Goal: Task Accomplishment & Management: Use online tool/utility

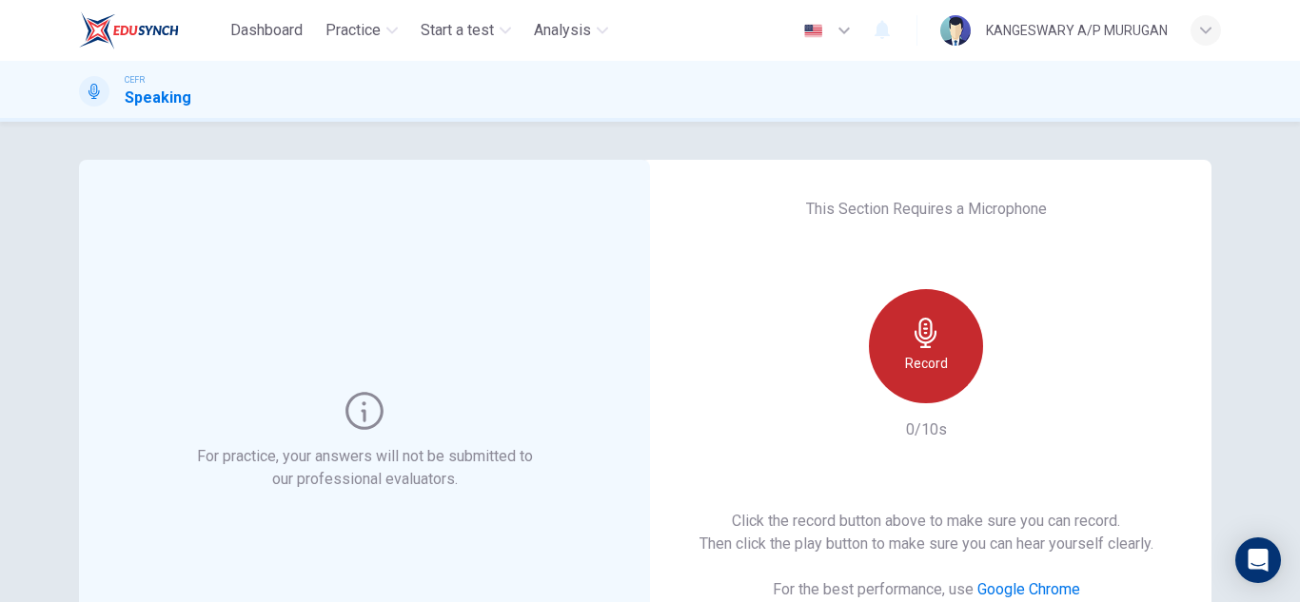
click at [922, 348] on div "Record" at bounding box center [926, 346] width 114 height 114
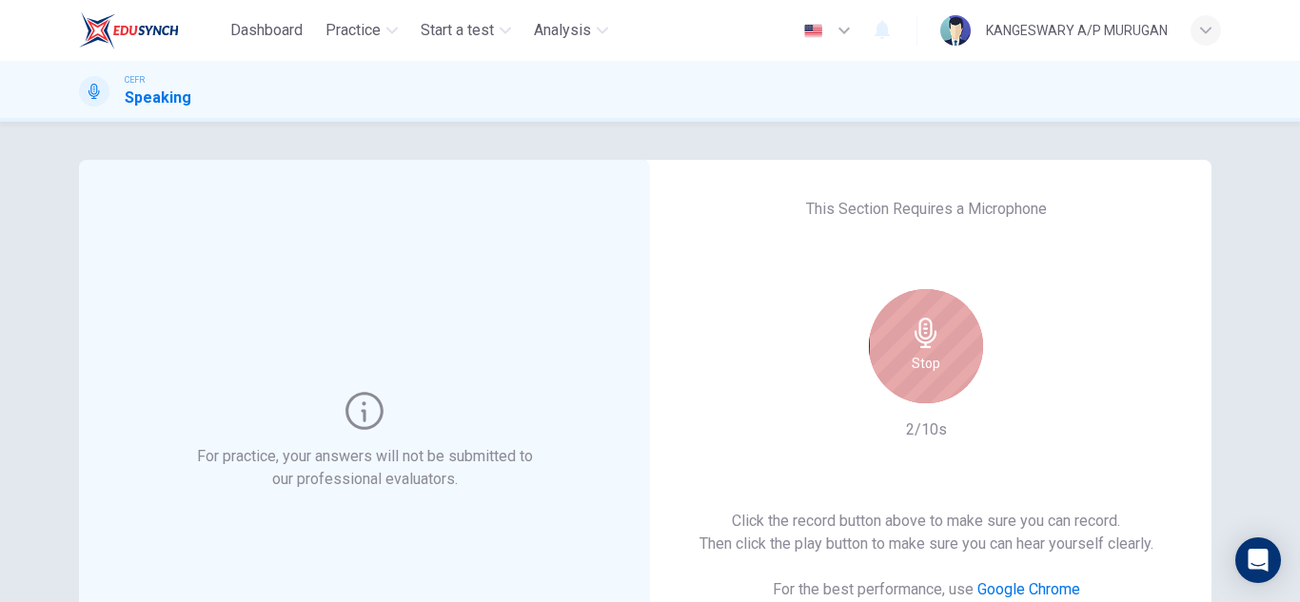
click at [922, 348] on div "Stop" at bounding box center [926, 346] width 114 height 114
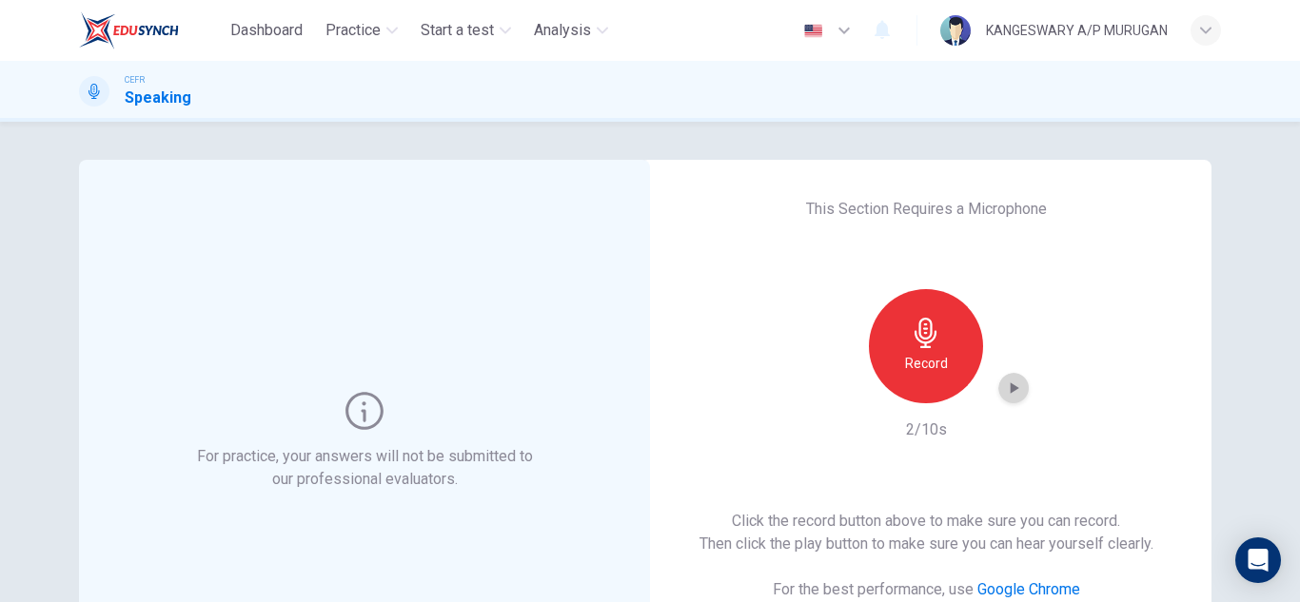
click at [1009, 392] on icon "button" at bounding box center [1013, 388] width 19 height 19
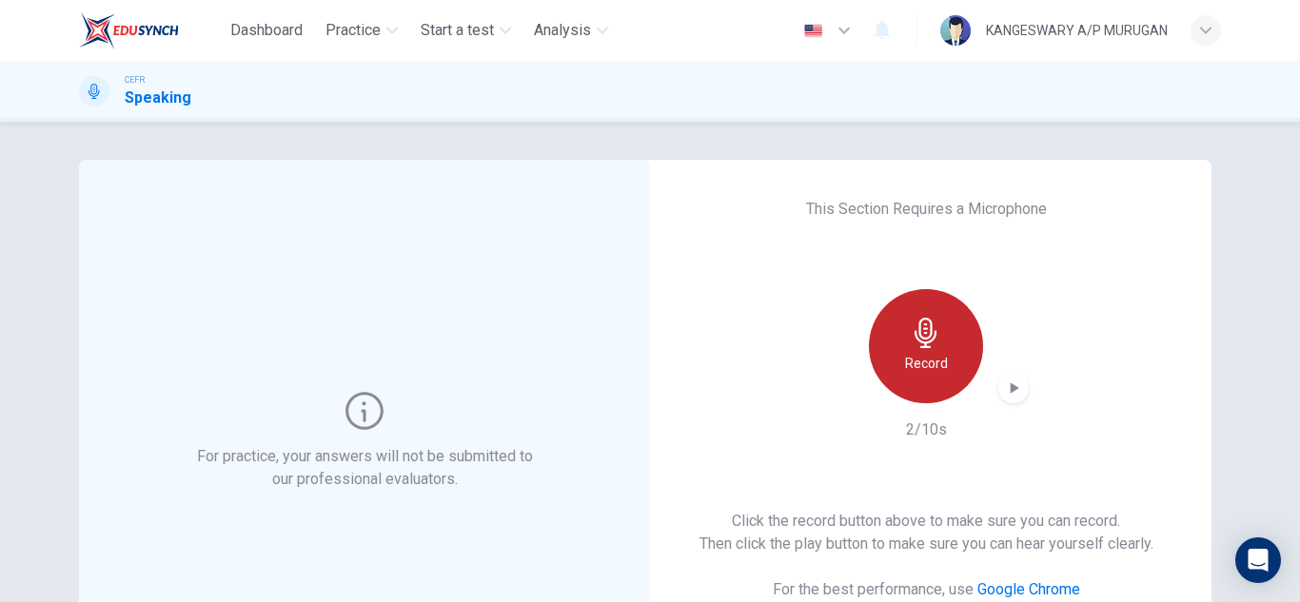
click at [937, 365] on h6 "Record" at bounding box center [926, 363] width 43 height 23
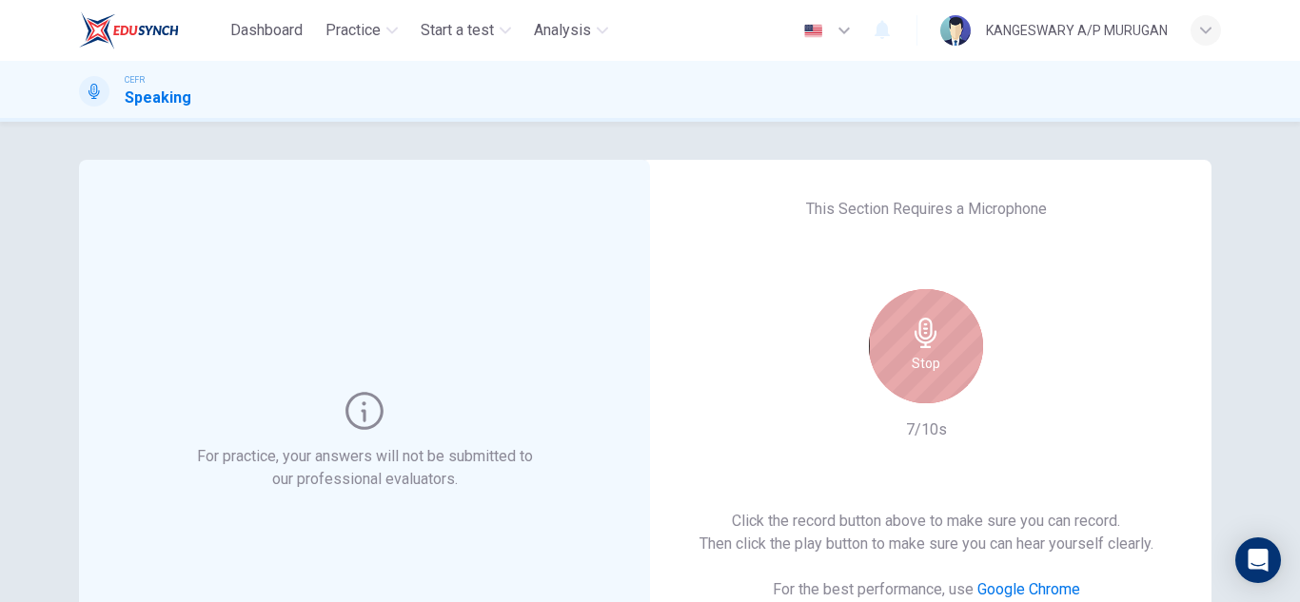
click at [937, 365] on div "Stop" at bounding box center [926, 346] width 114 height 114
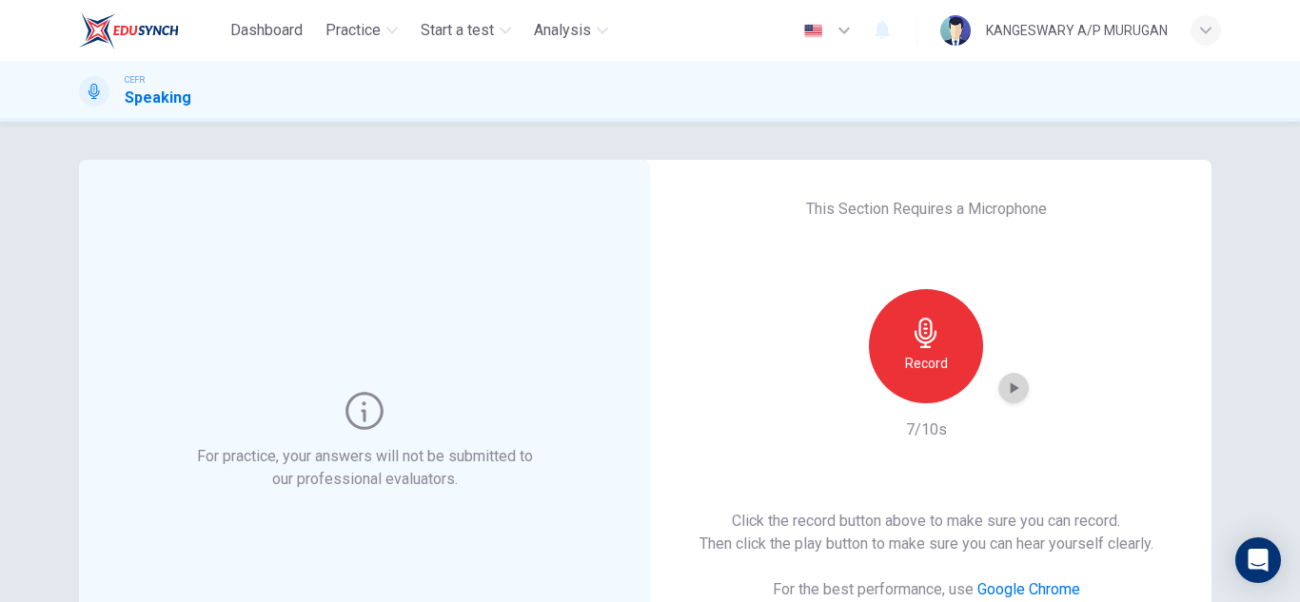
click at [1010, 389] on icon "button" at bounding box center [1014, 387] width 9 height 11
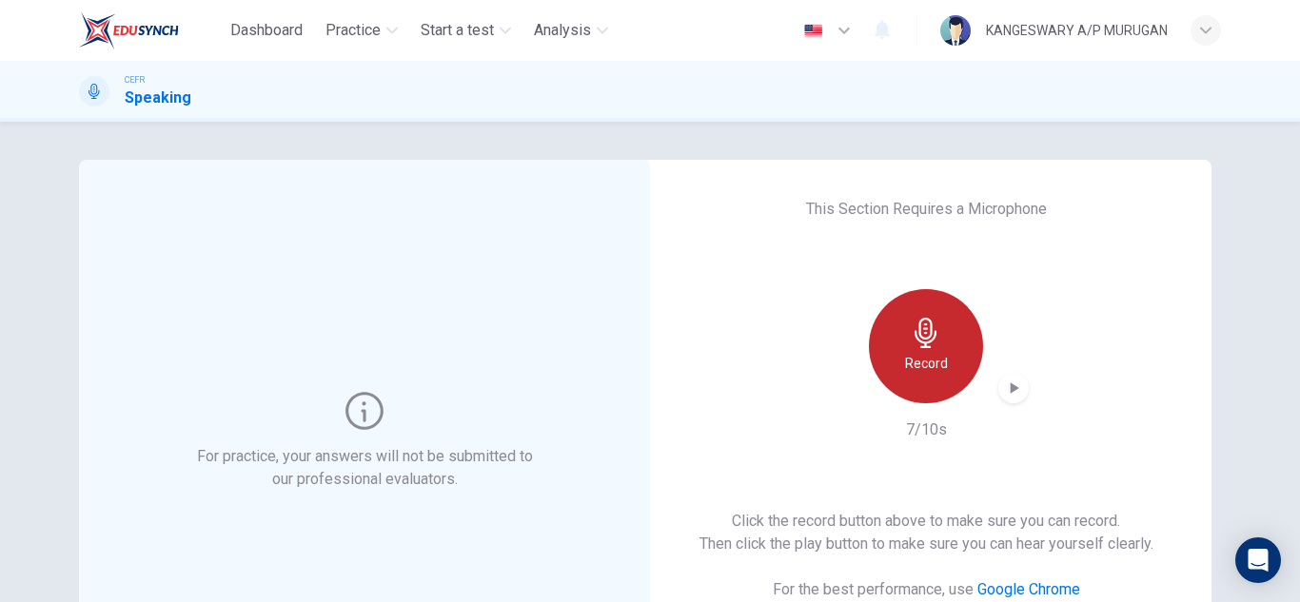
click at [938, 370] on h6 "Record" at bounding box center [926, 363] width 43 height 23
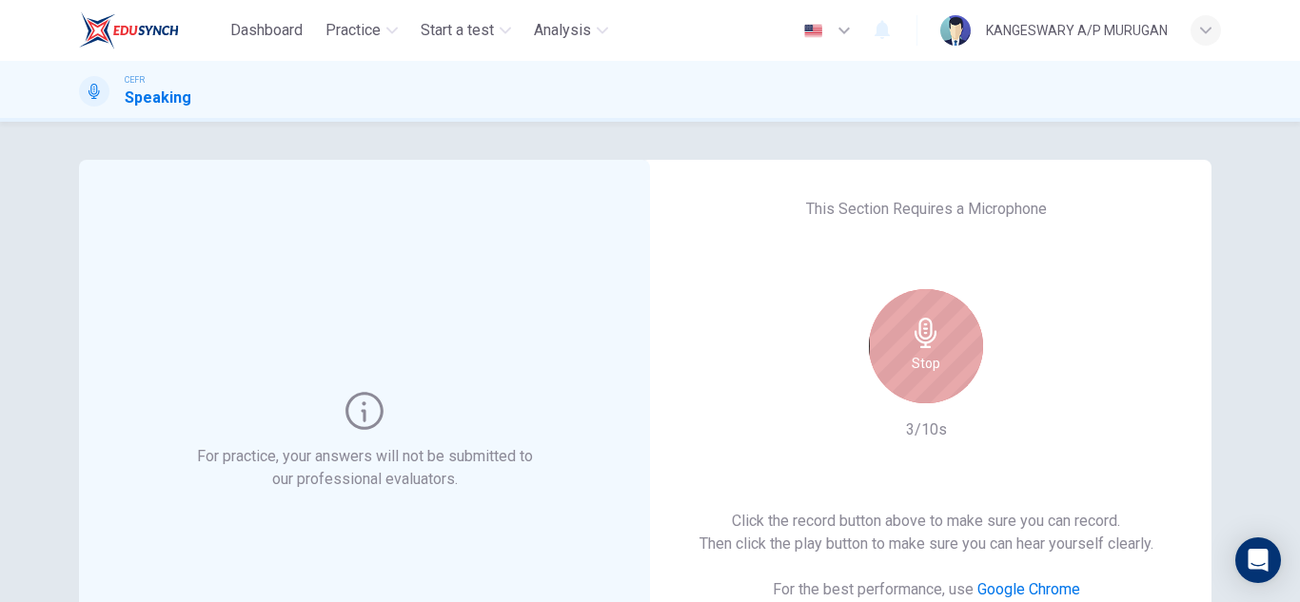
click at [938, 370] on div "Stop" at bounding box center [926, 346] width 114 height 114
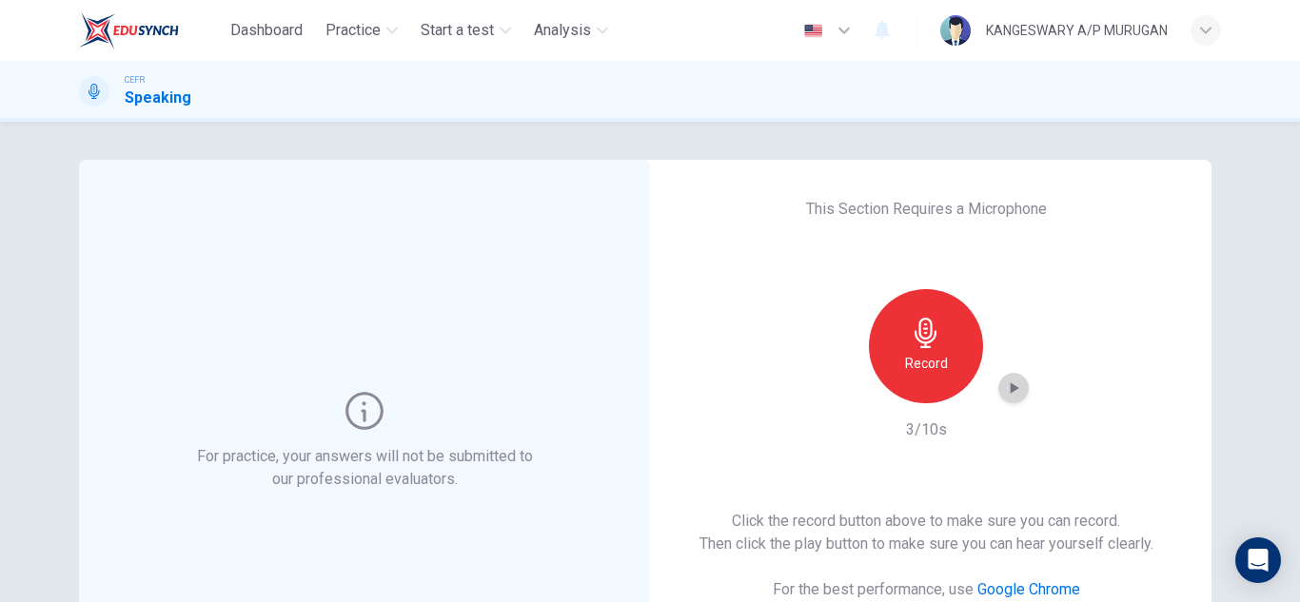
click at [1011, 390] on icon "button" at bounding box center [1013, 388] width 19 height 19
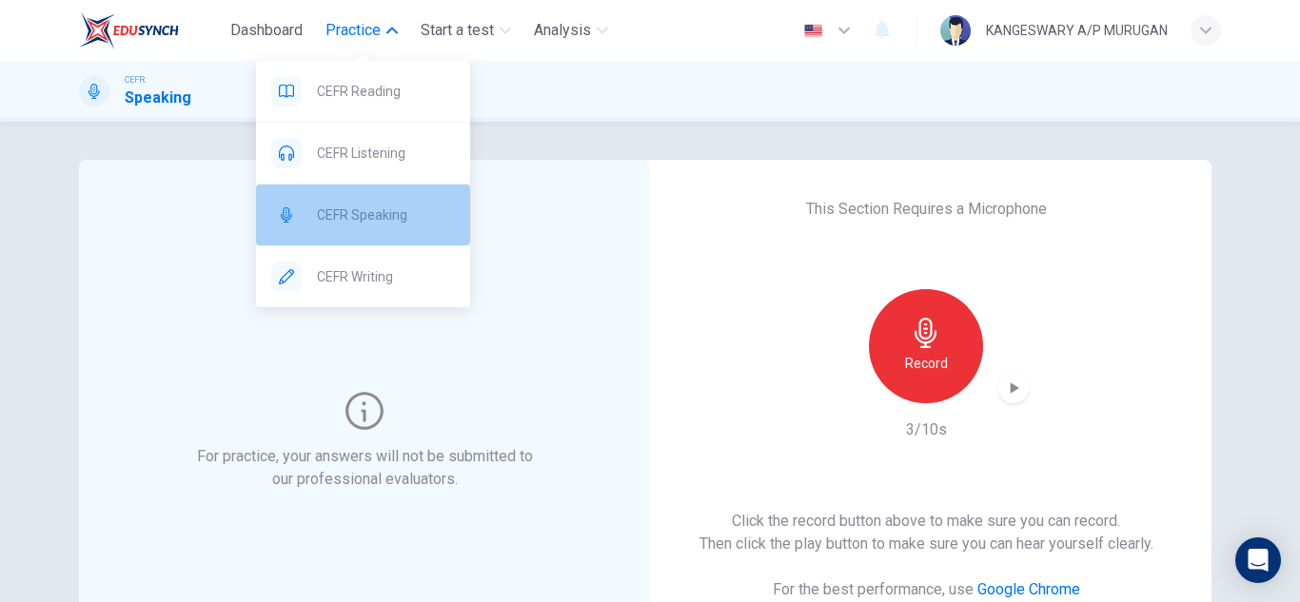
click at [370, 197] on div "CEFR Speaking" at bounding box center [363, 215] width 214 height 61
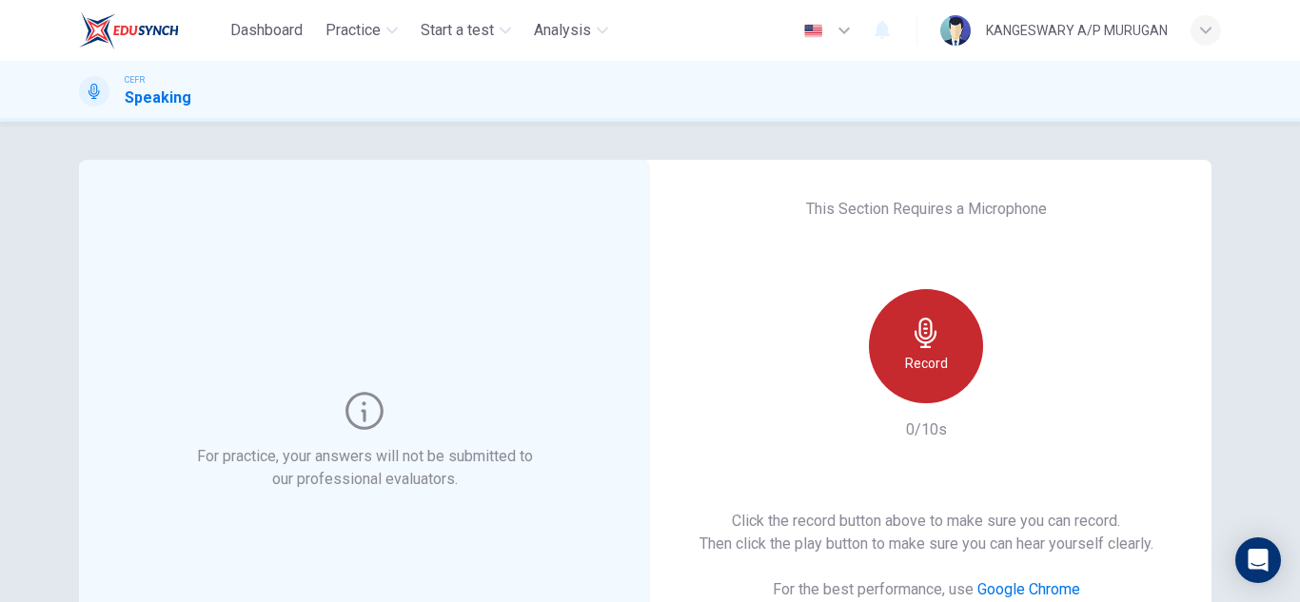
click at [939, 341] on div "Record" at bounding box center [926, 346] width 114 height 114
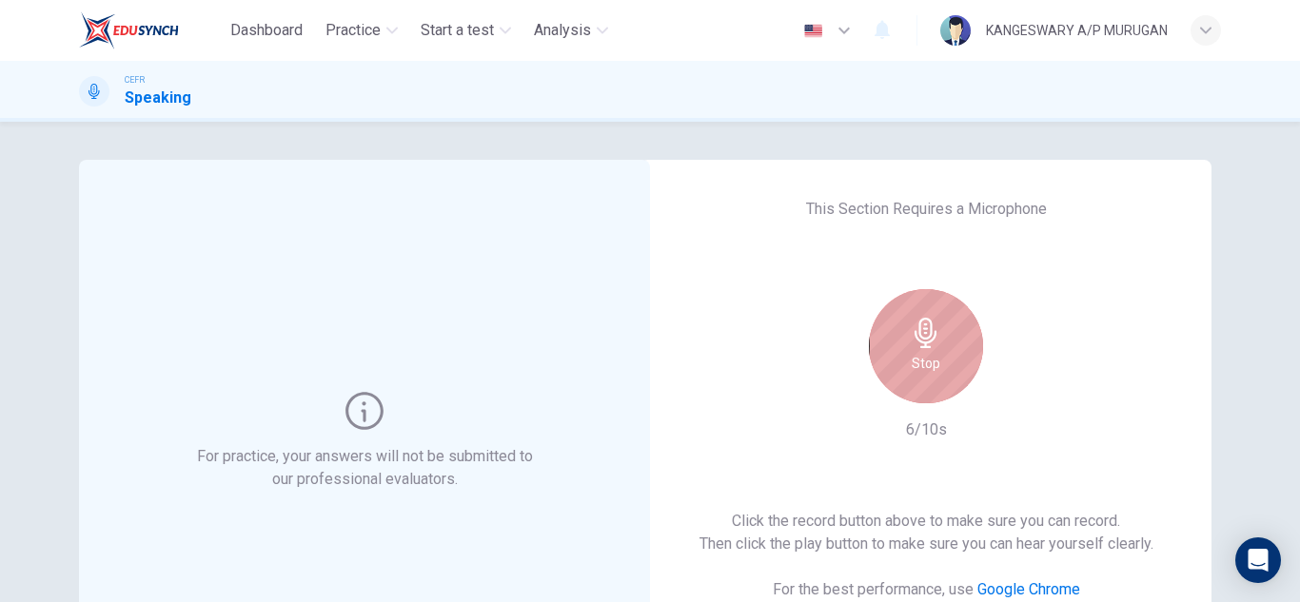
click at [939, 341] on div "Stop" at bounding box center [926, 346] width 114 height 114
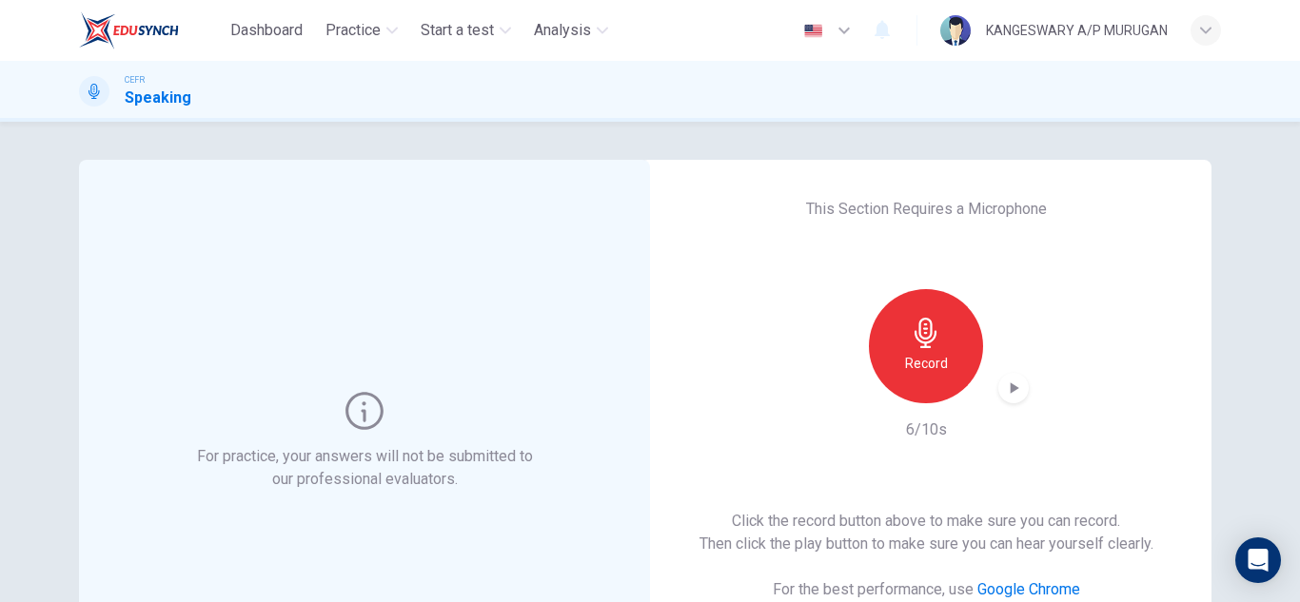
click at [1009, 405] on div "Record 6/10s" at bounding box center [926, 365] width 206 height 152
click at [1010, 390] on icon "button" at bounding box center [1014, 387] width 9 height 11
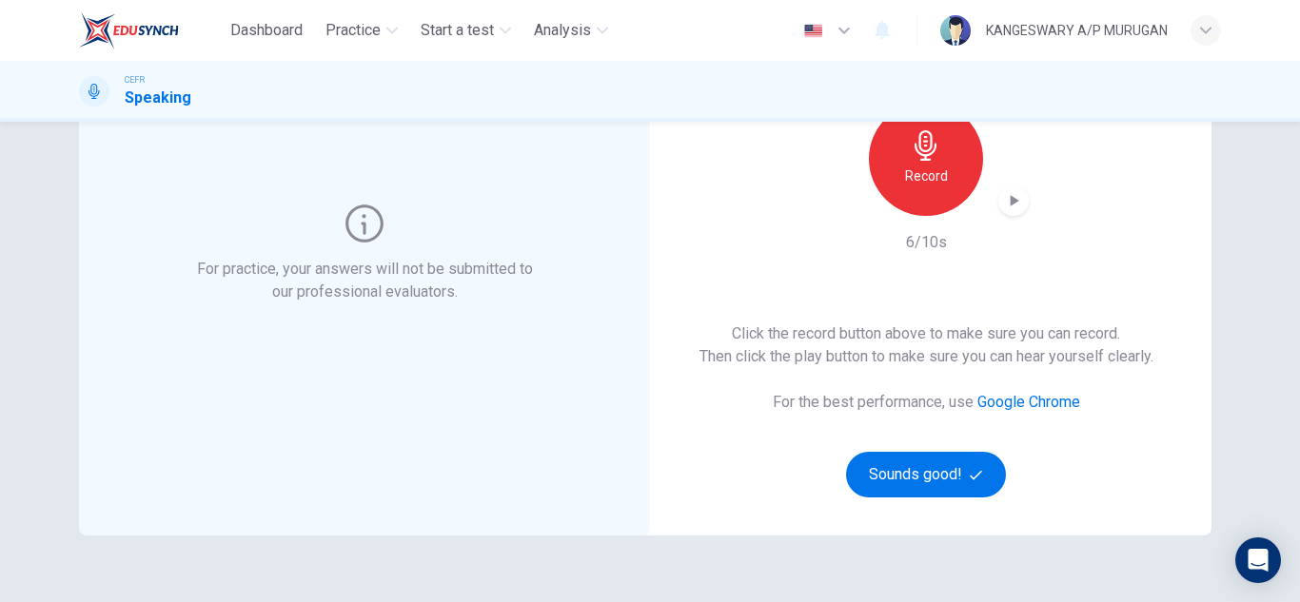
scroll to position [205, 0]
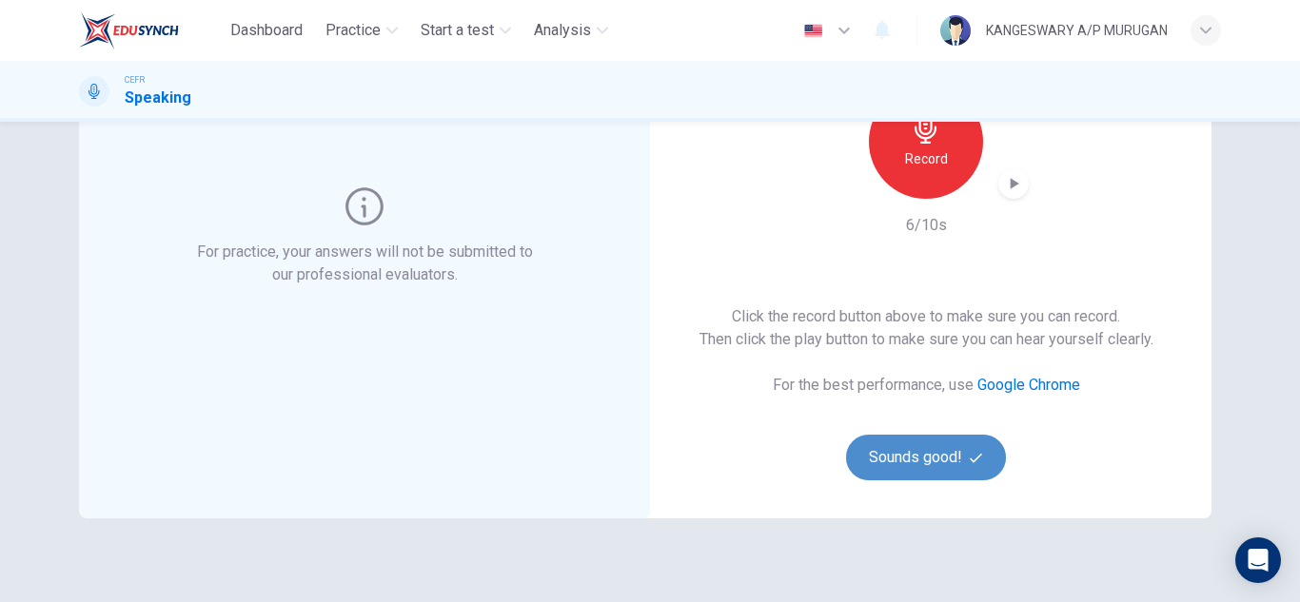
click at [928, 464] on button "Sounds good!" at bounding box center [926, 458] width 160 height 46
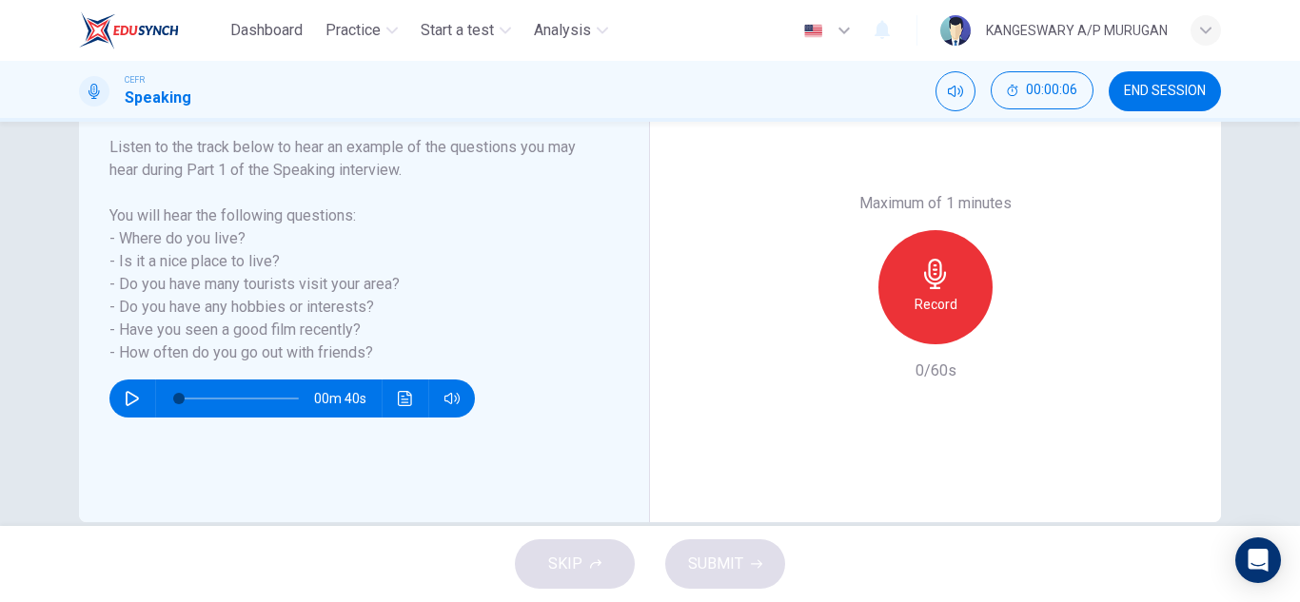
scroll to position [305, 0]
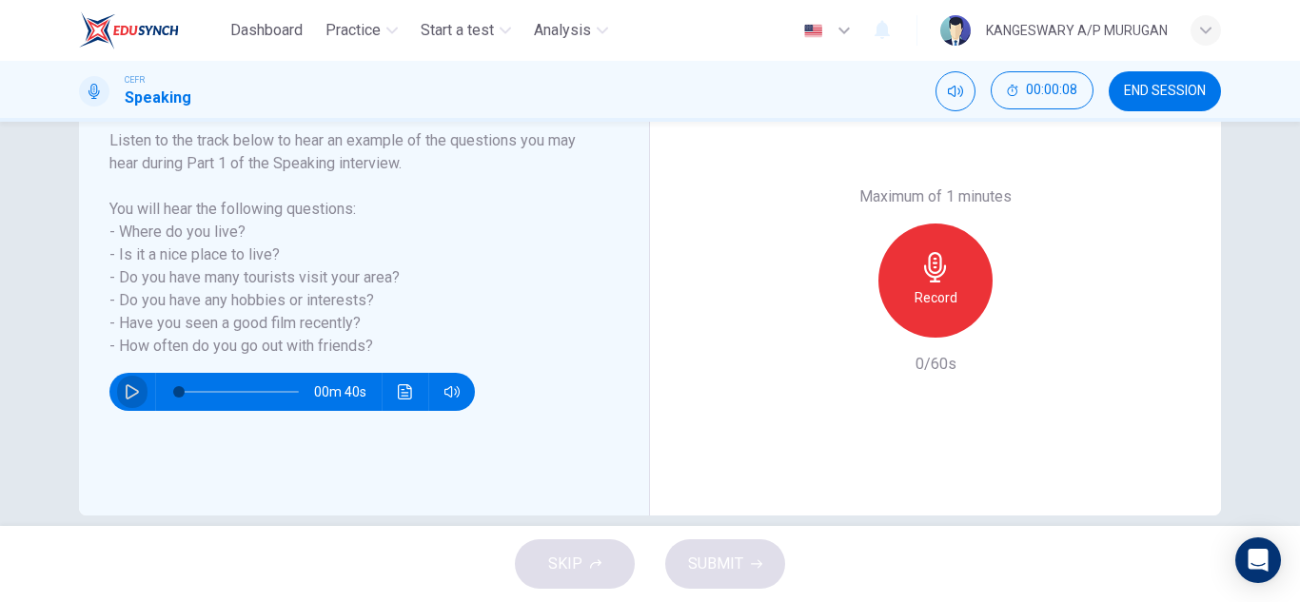
click at [125, 390] on icon "button" at bounding box center [132, 391] width 15 height 15
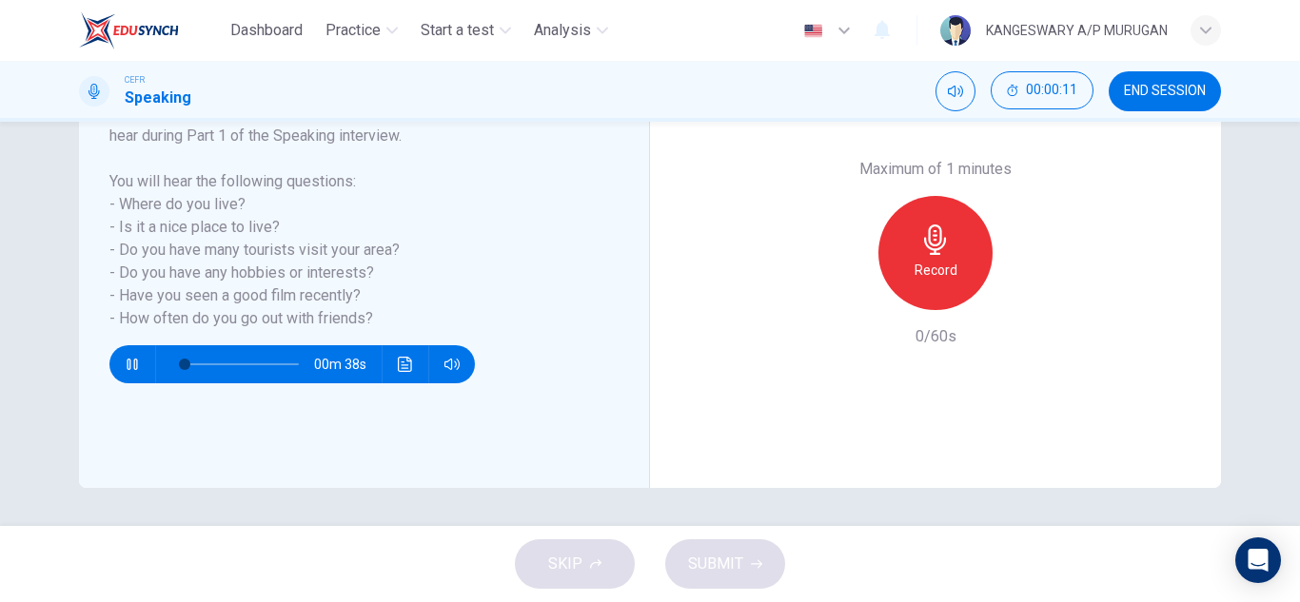
click at [580, 568] on div "SKIP SUBMIT" at bounding box center [650, 564] width 1300 height 76
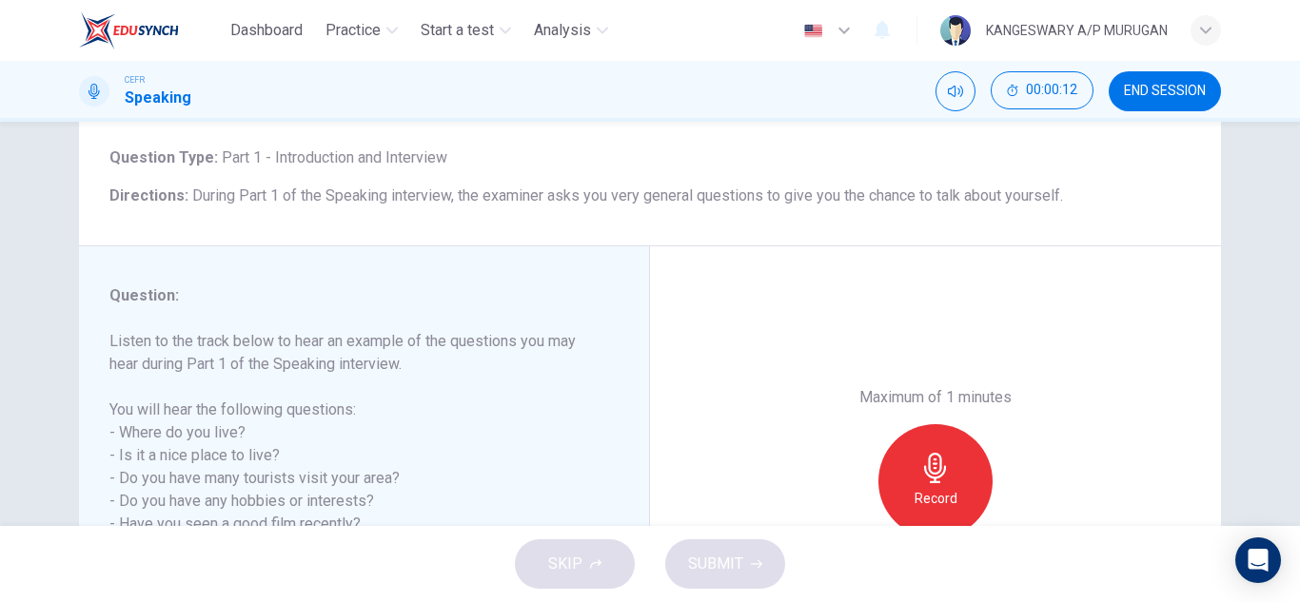
scroll to position [104, 0]
click at [919, 443] on div "Record" at bounding box center [935, 482] width 114 height 114
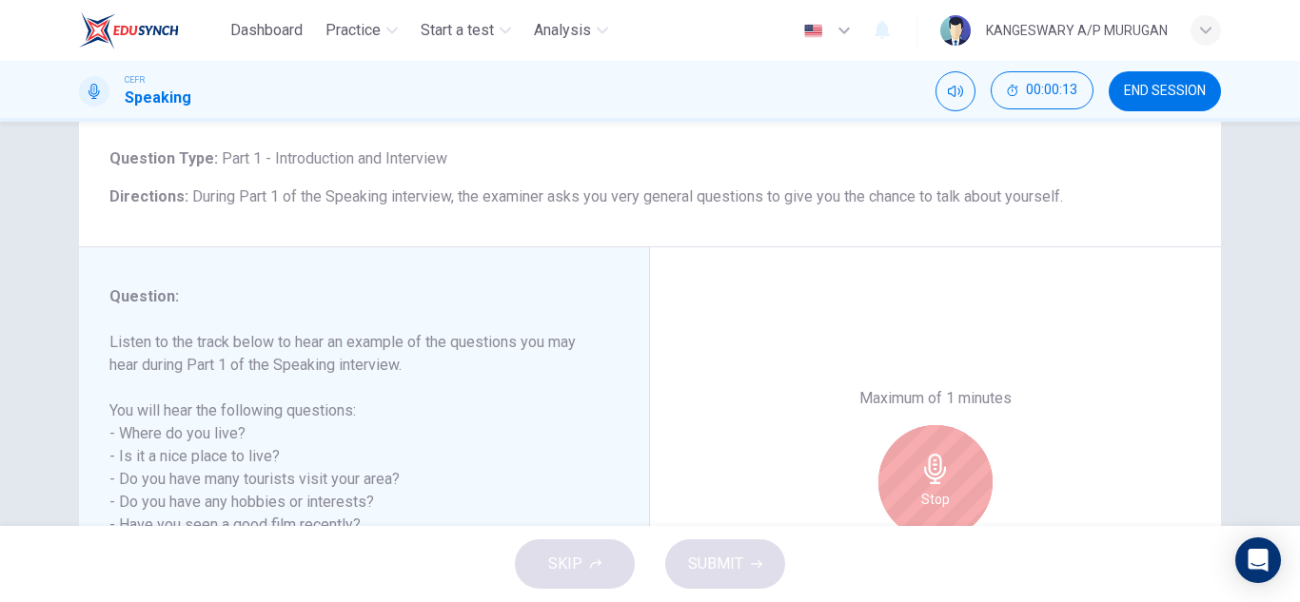
scroll to position [333, 0]
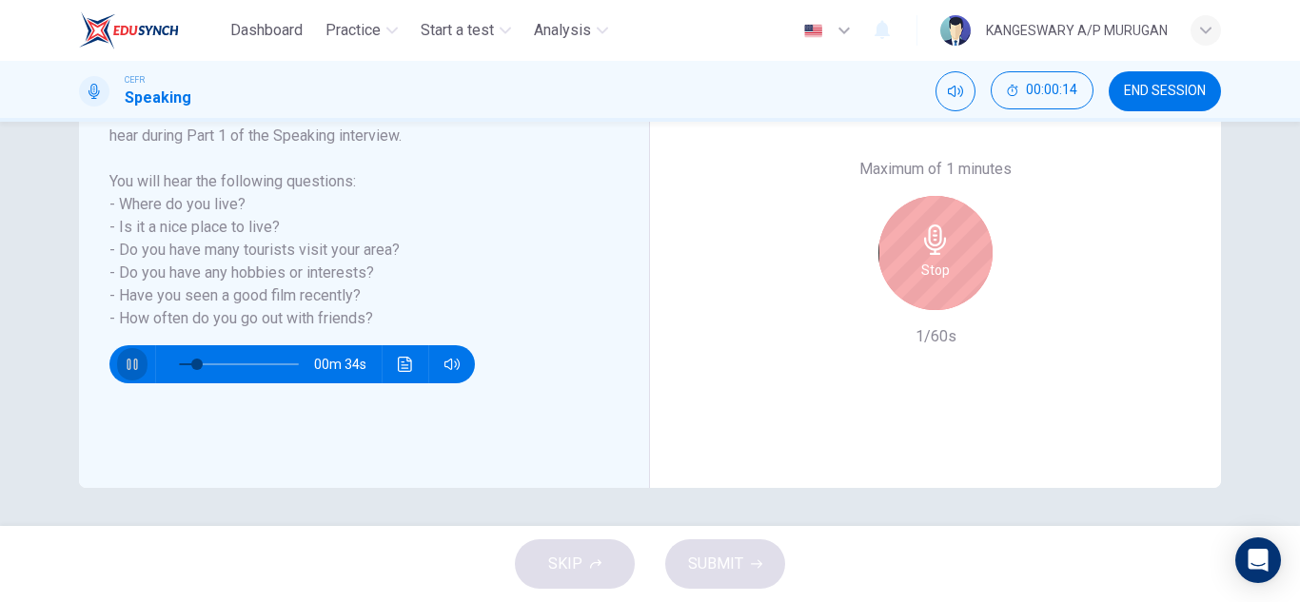
click at [132, 359] on icon "button" at bounding box center [132, 364] width 15 height 15
click at [960, 216] on div "Stop" at bounding box center [935, 253] width 114 height 114
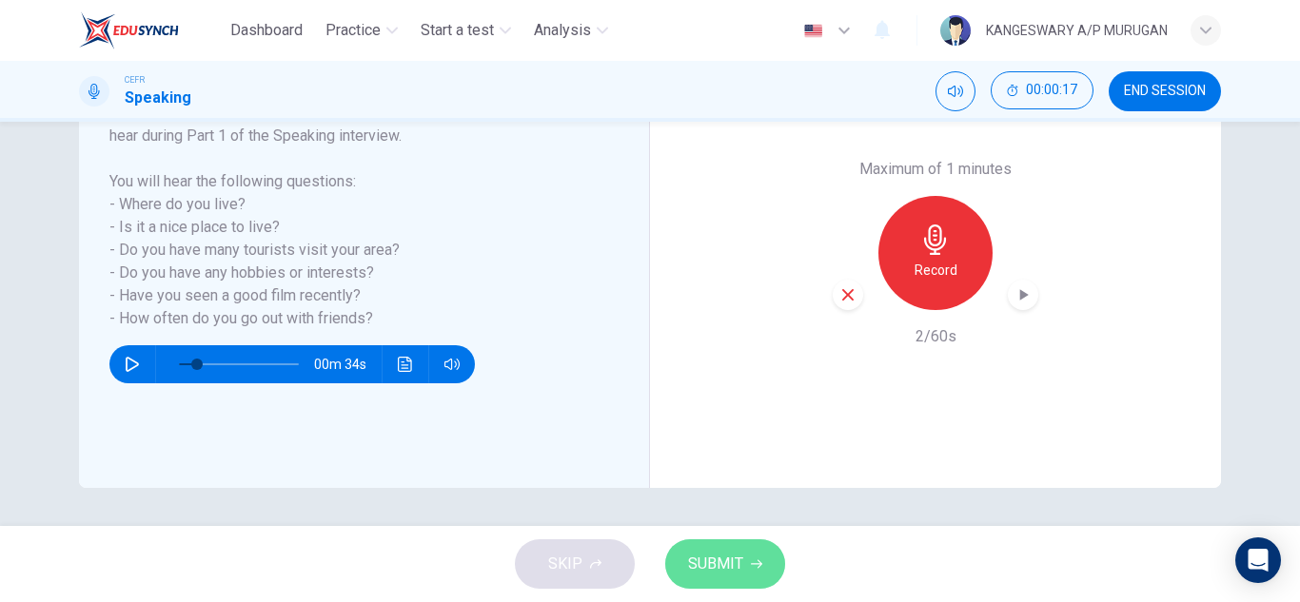
click at [715, 561] on span "SUBMIT" at bounding box center [715, 564] width 55 height 27
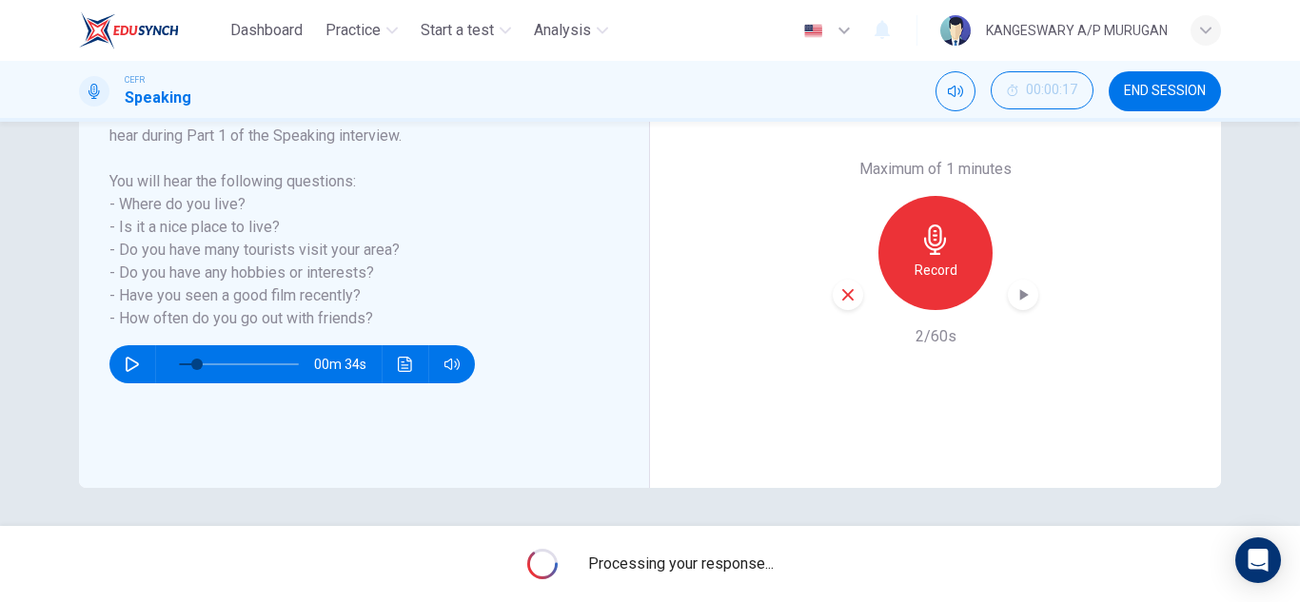
type input "0"
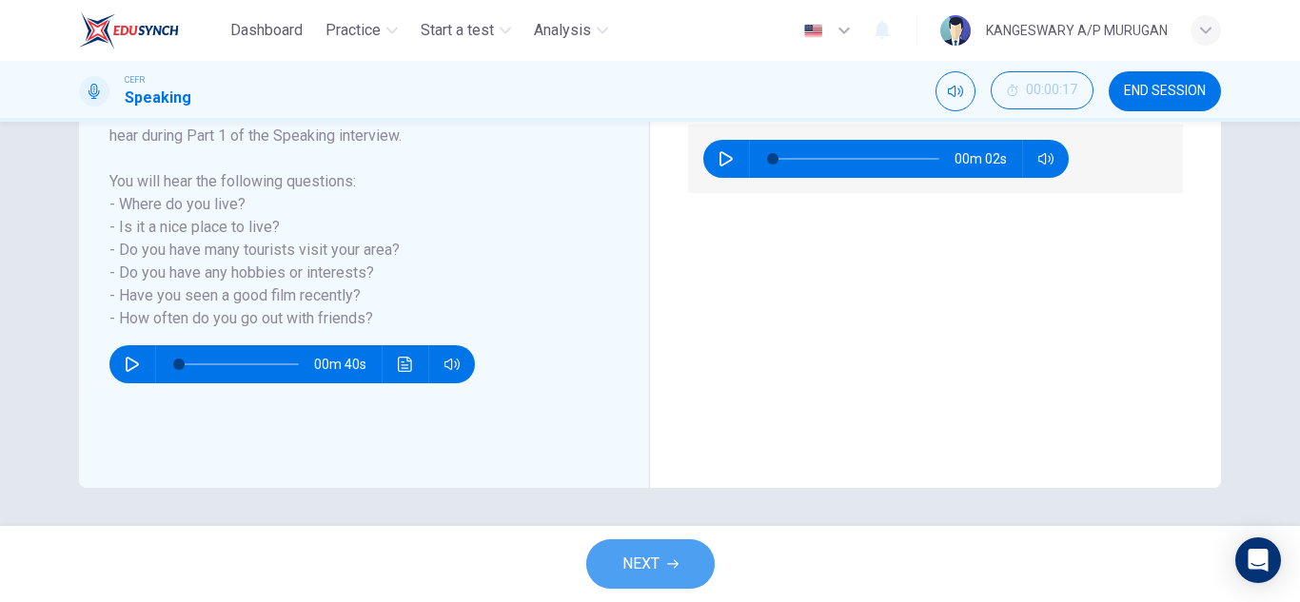
click at [693, 561] on button "NEXT" at bounding box center [650, 563] width 128 height 49
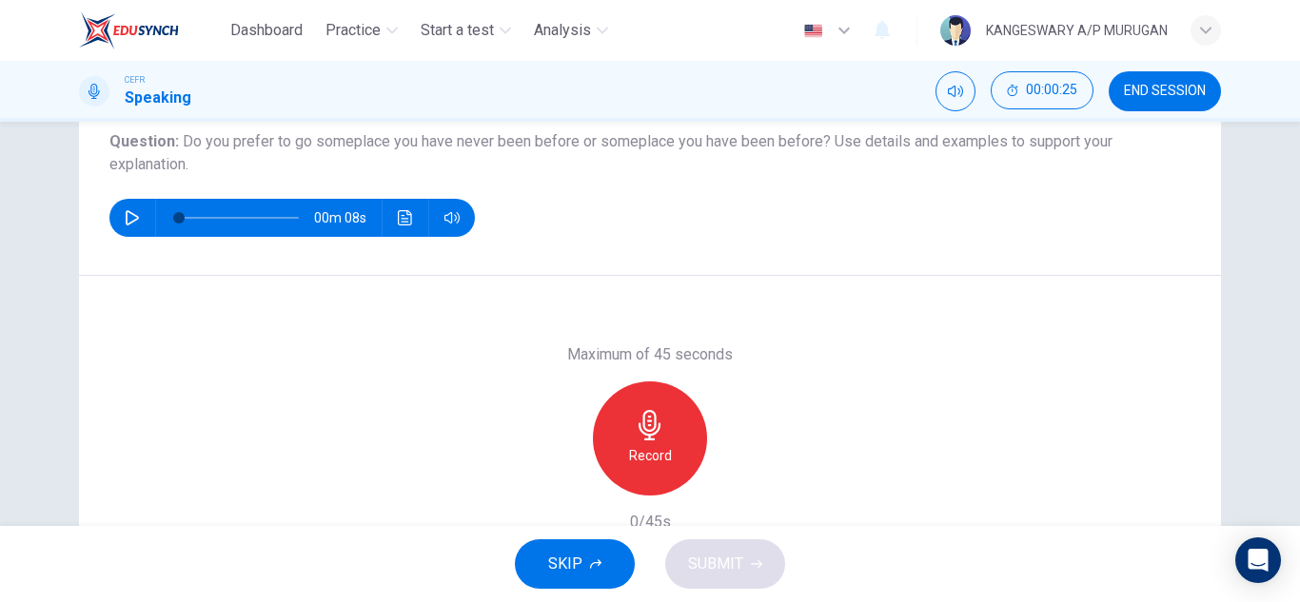
scroll to position [222, 0]
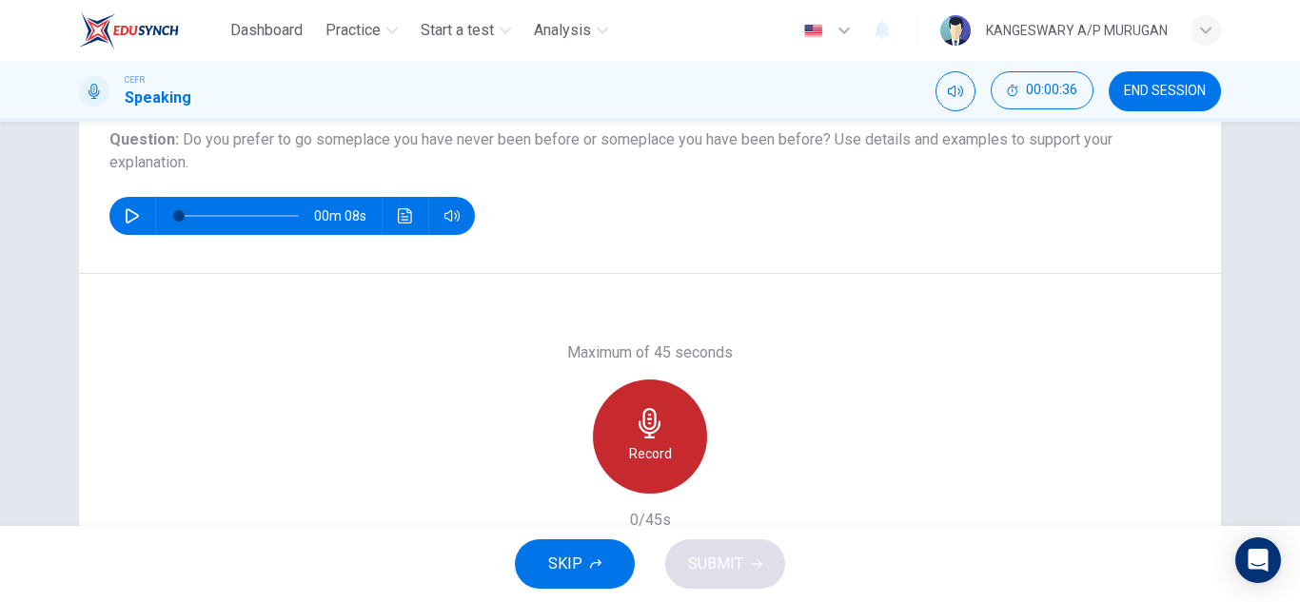
click at [645, 430] on icon "button" at bounding box center [649, 423] width 22 height 30
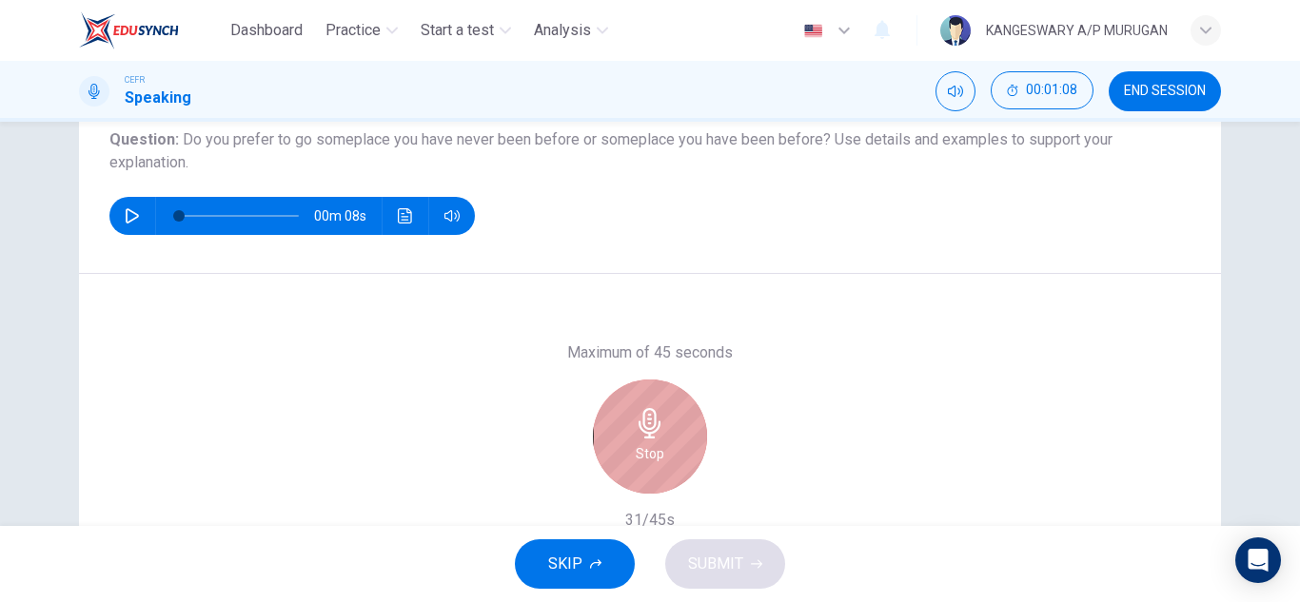
click at [645, 430] on icon "button" at bounding box center [649, 423] width 22 height 30
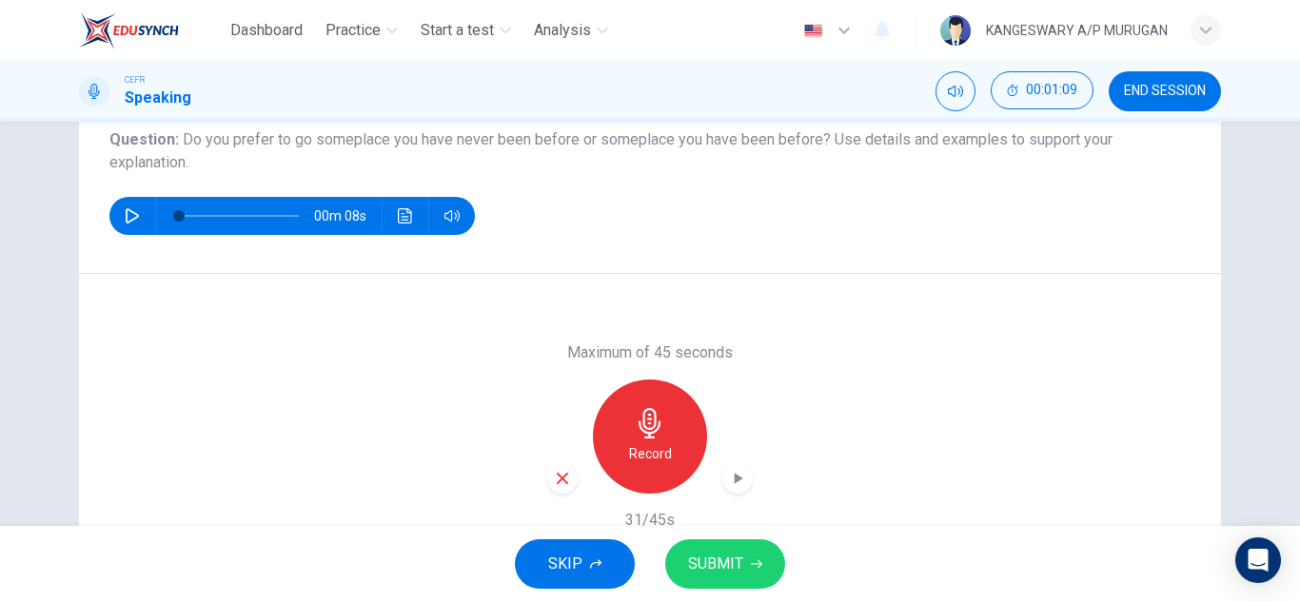
scroll to position [333, 0]
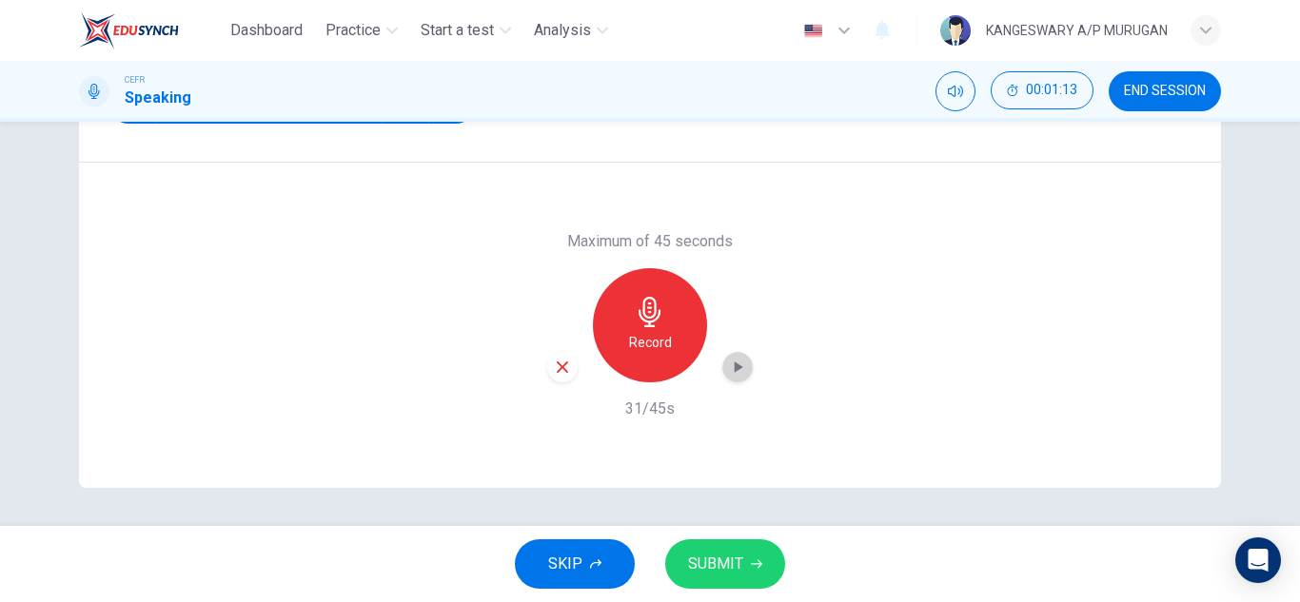
click at [735, 362] on icon "button" at bounding box center [737, 367] width 19 height 19
click at [741, 375] on icon "button" at bounding box center [737, 367] width 19 height 19
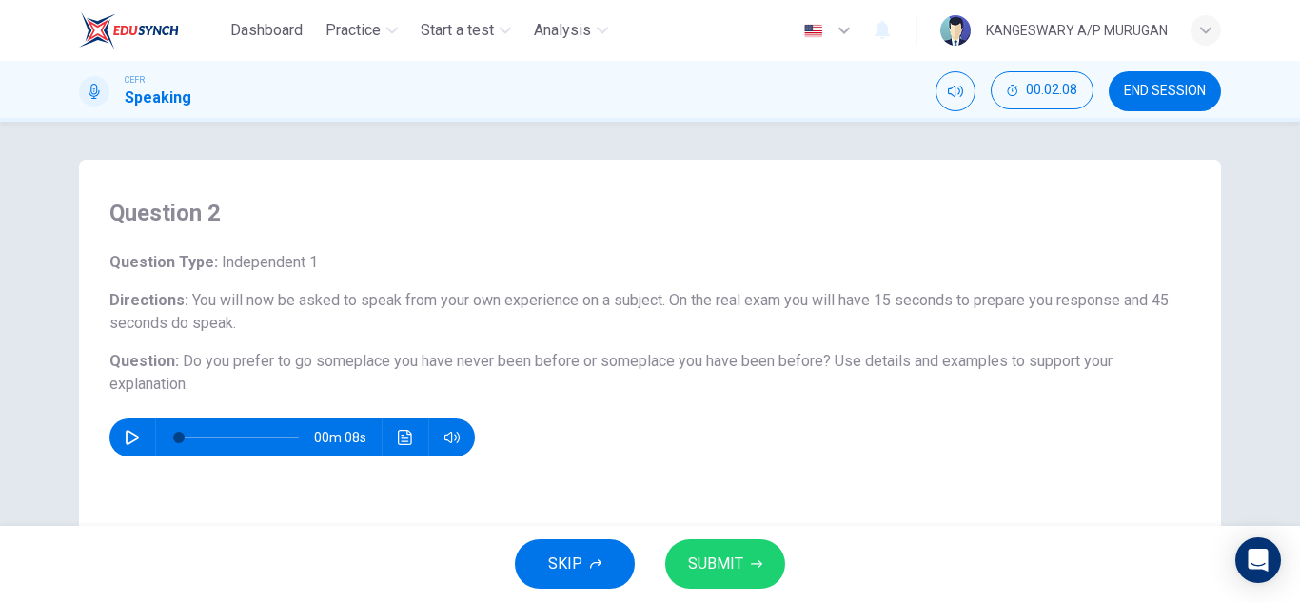
scroll to position [154, 0]
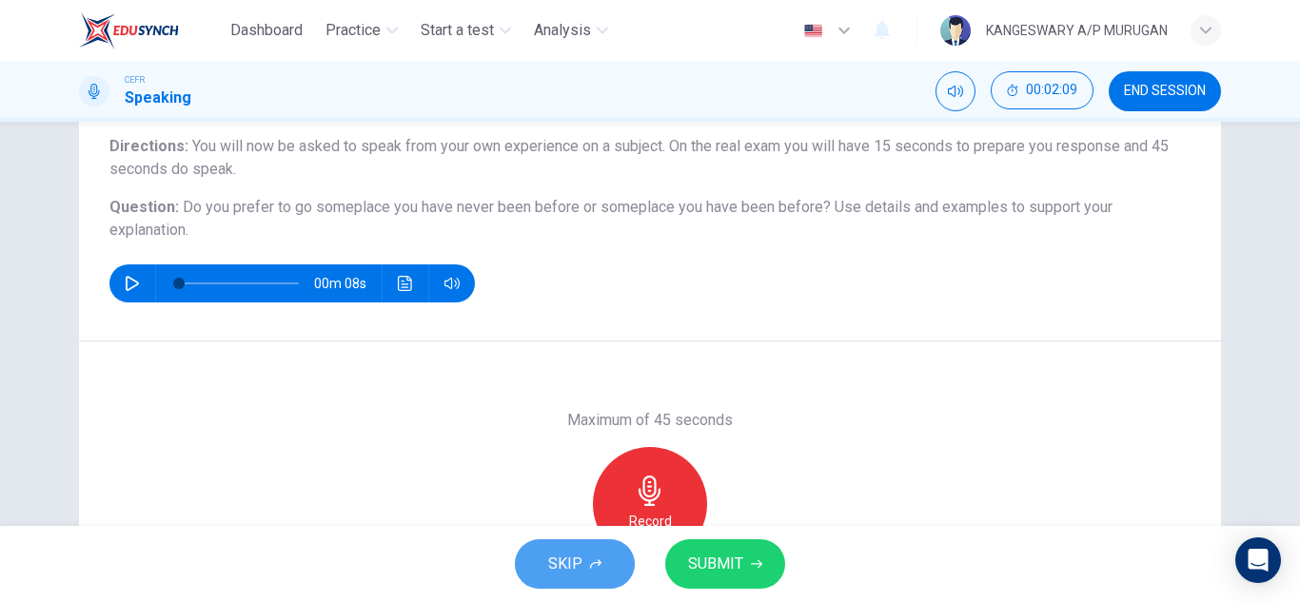
click at [595, 549] on button "SKIP" at bounding box center [575, 563] width 120 height 49
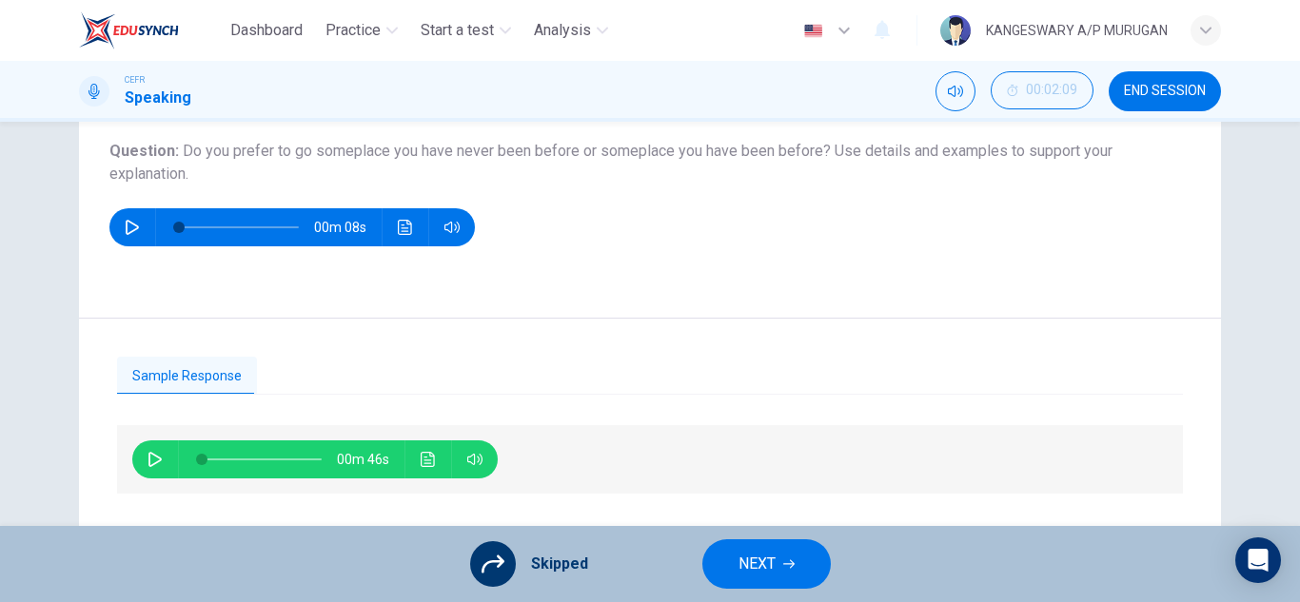
scroll to position [196, 0]
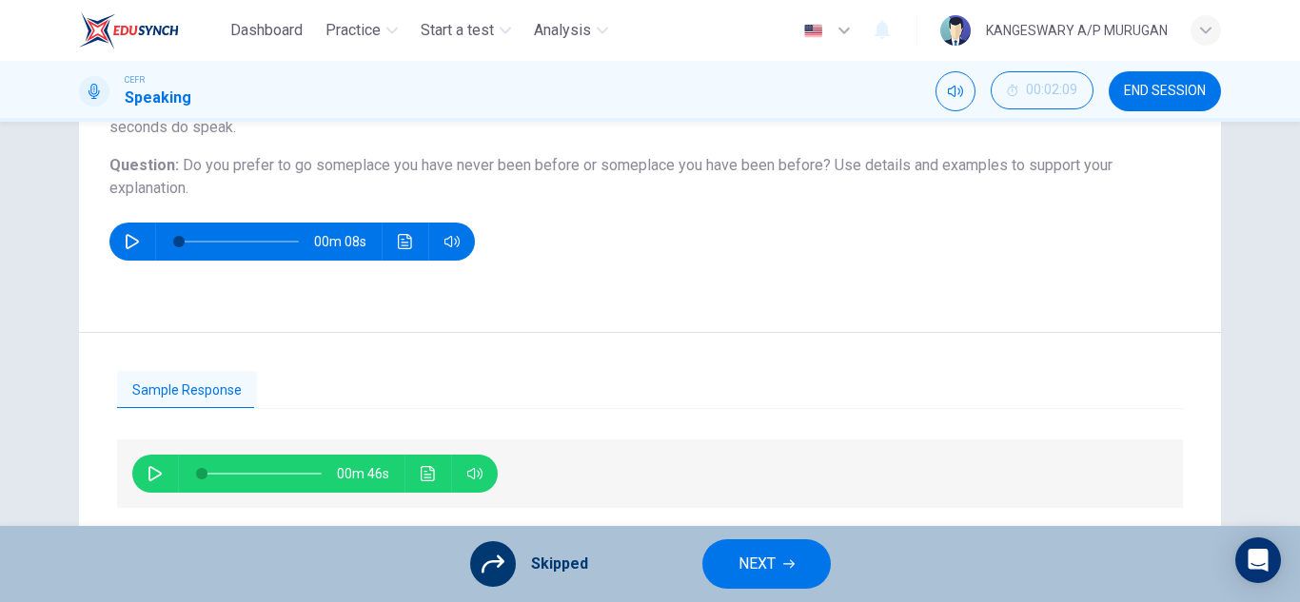
click at [746, 557] on span "NEXT" at bounding box center [756, 564] width 37 height 27
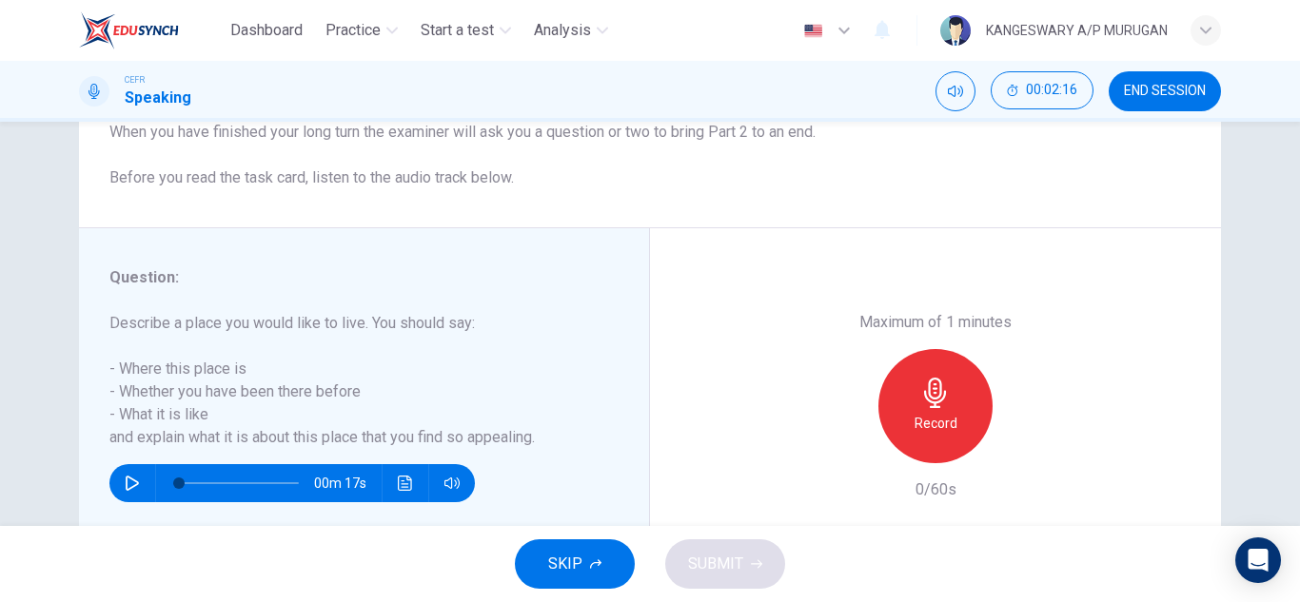
scroll to position [333, 0]
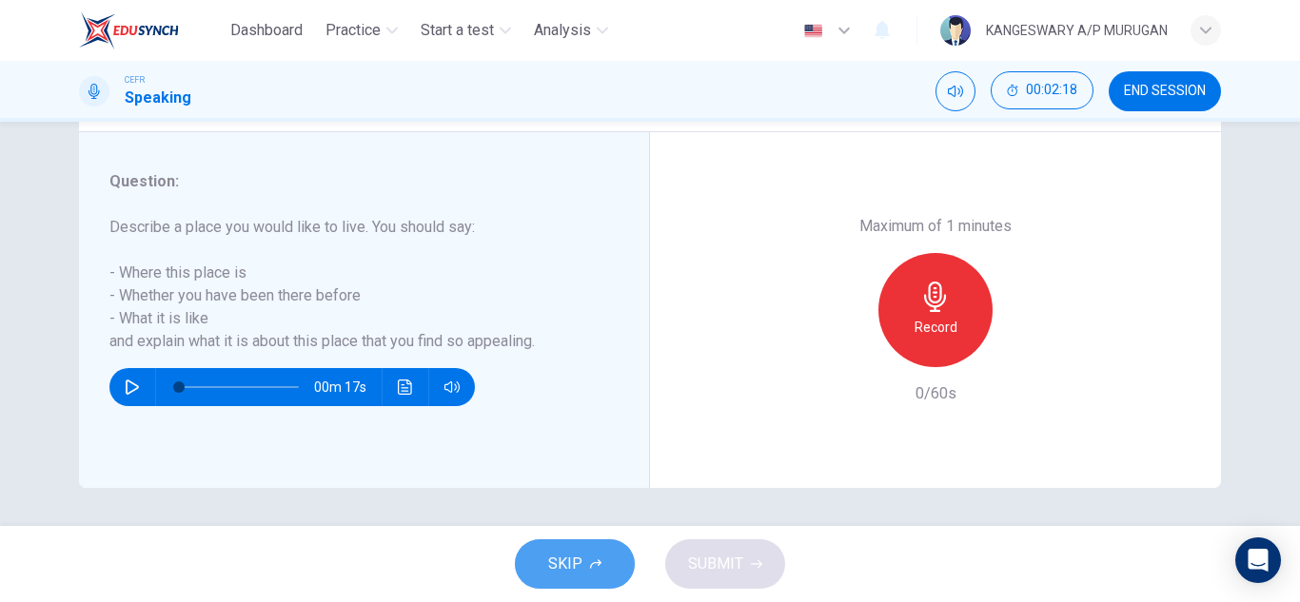
click at [563, 573] on span "SKIP" at bounding box center [565, 564] width 34 height 27
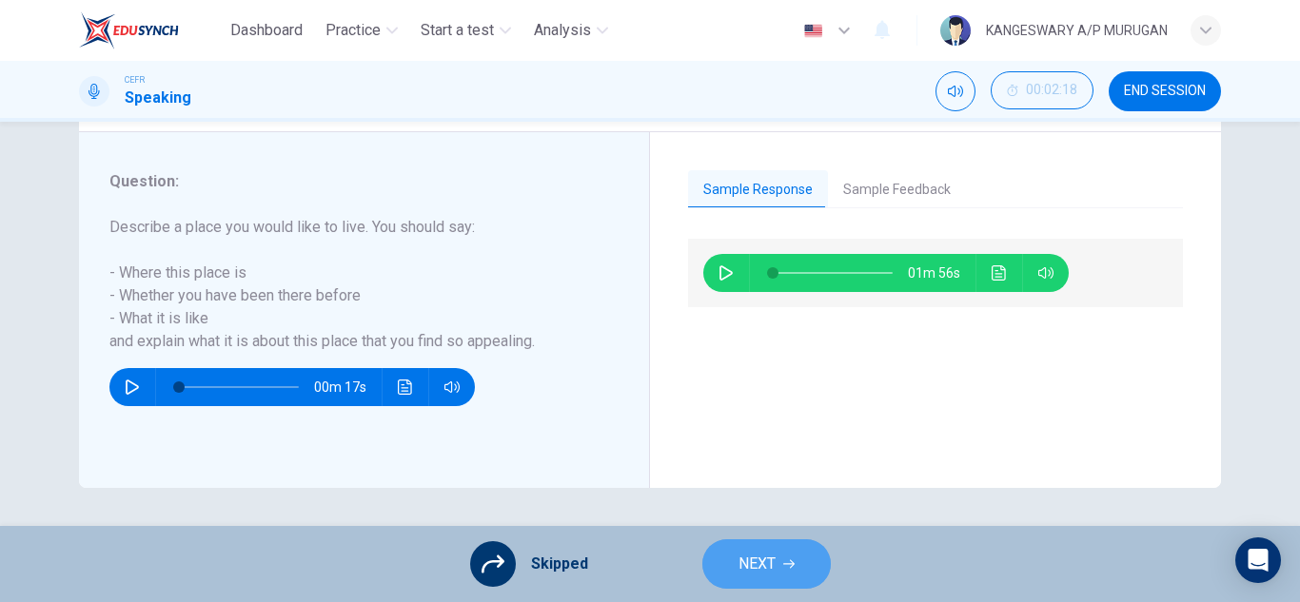
click at [733, 555] on button "NEXT" at bounding box center [766, 563] width 128 height 49
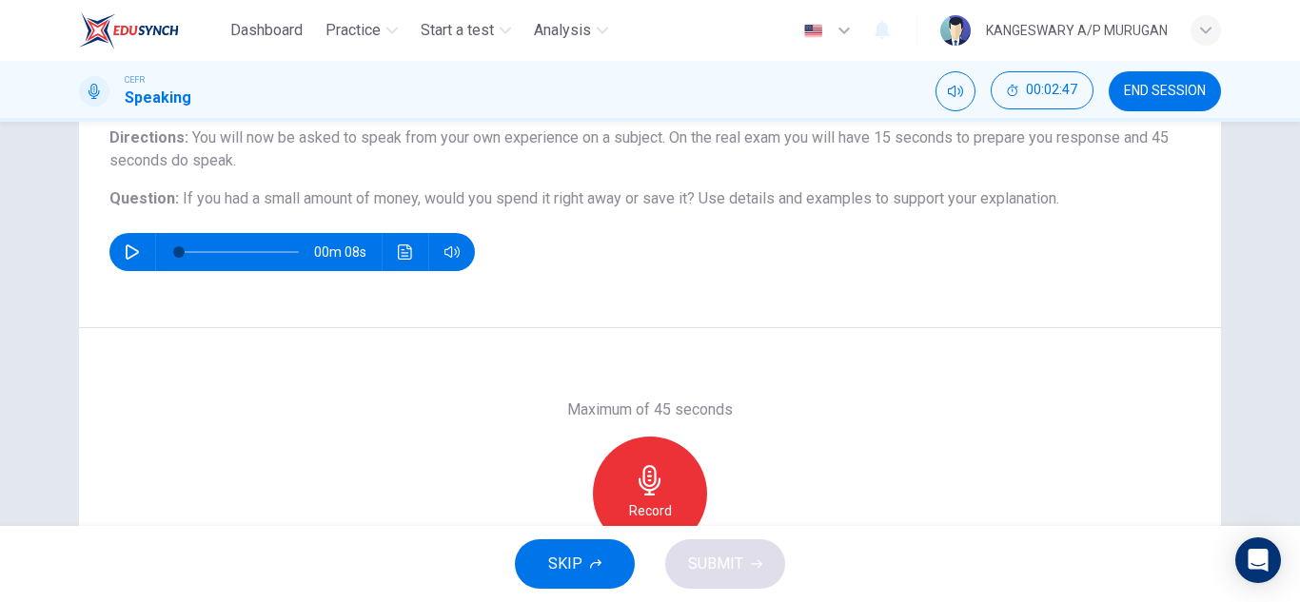
scroll to position [162, 0]
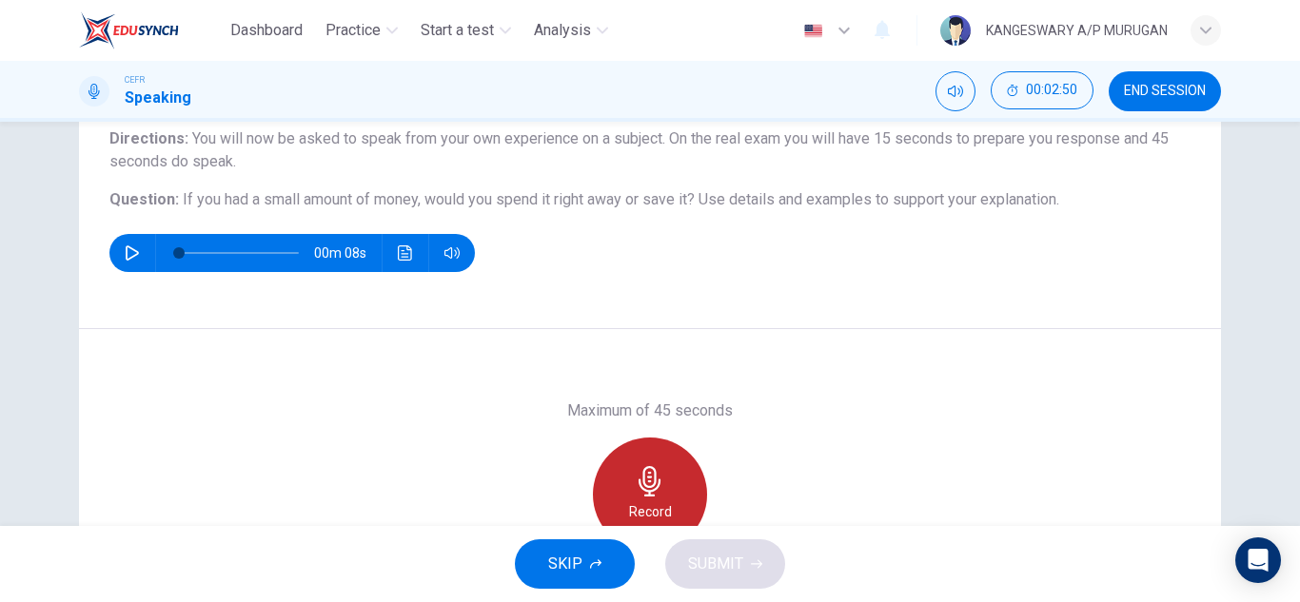
click at [664, 490] on div "Record" at bounding box center [650, 495] width 114 height 114
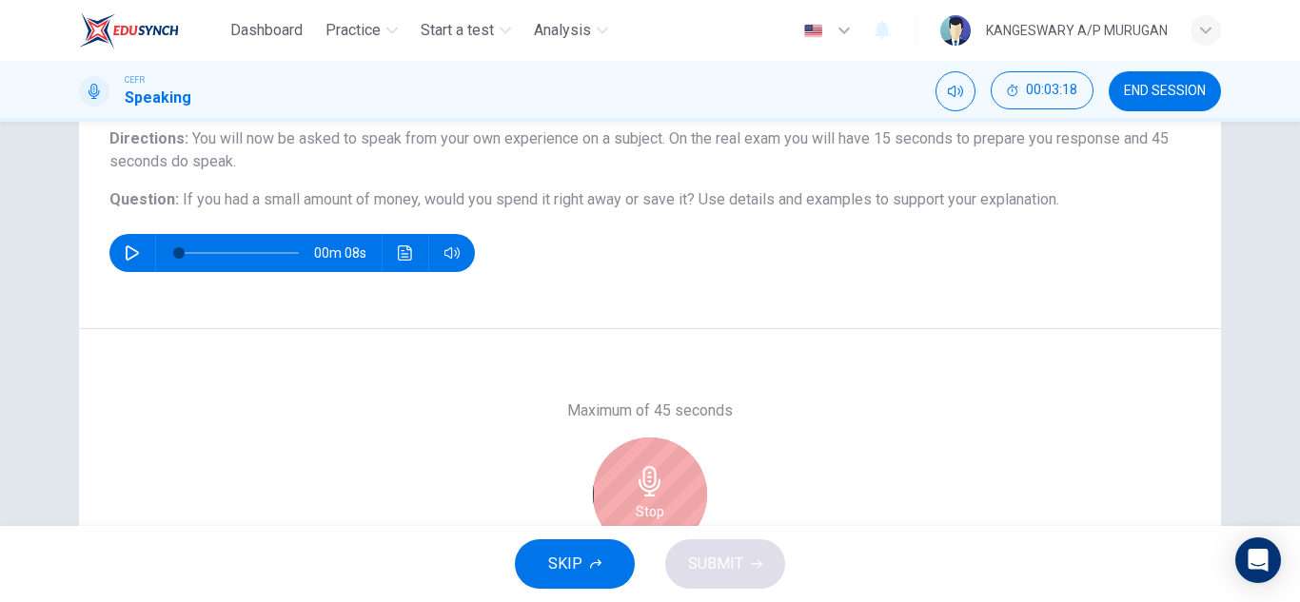
scroll to position [333, 0]
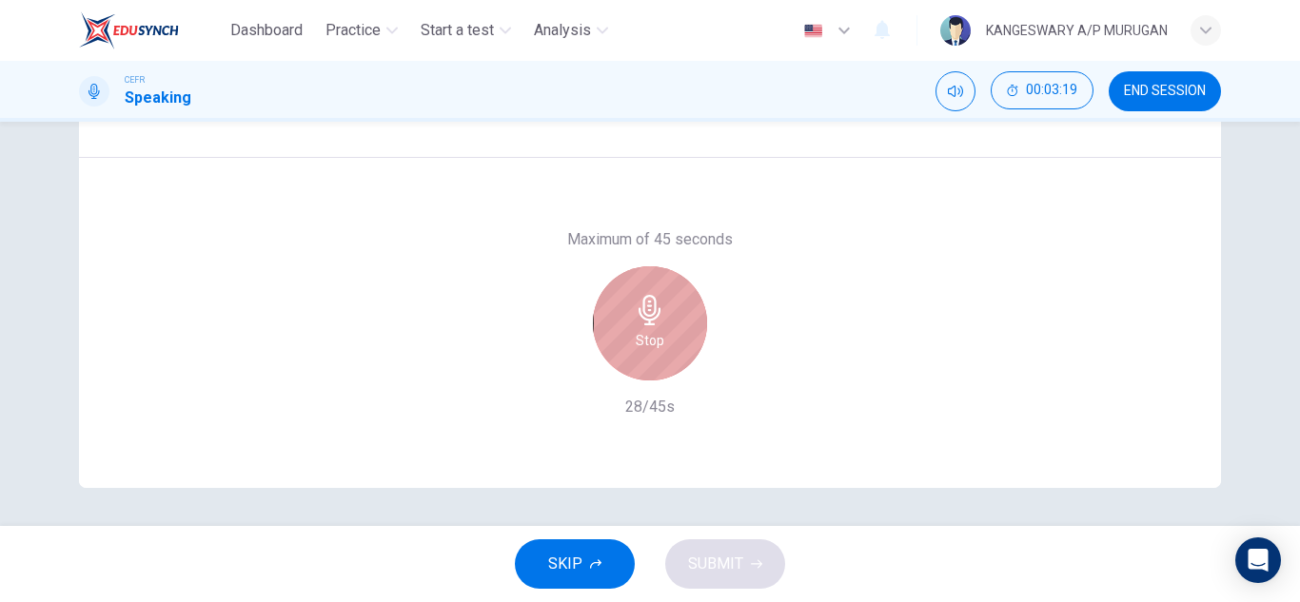
click at [655, 311] on icon "button" at bounding box center [649, 310] width 22 height 30
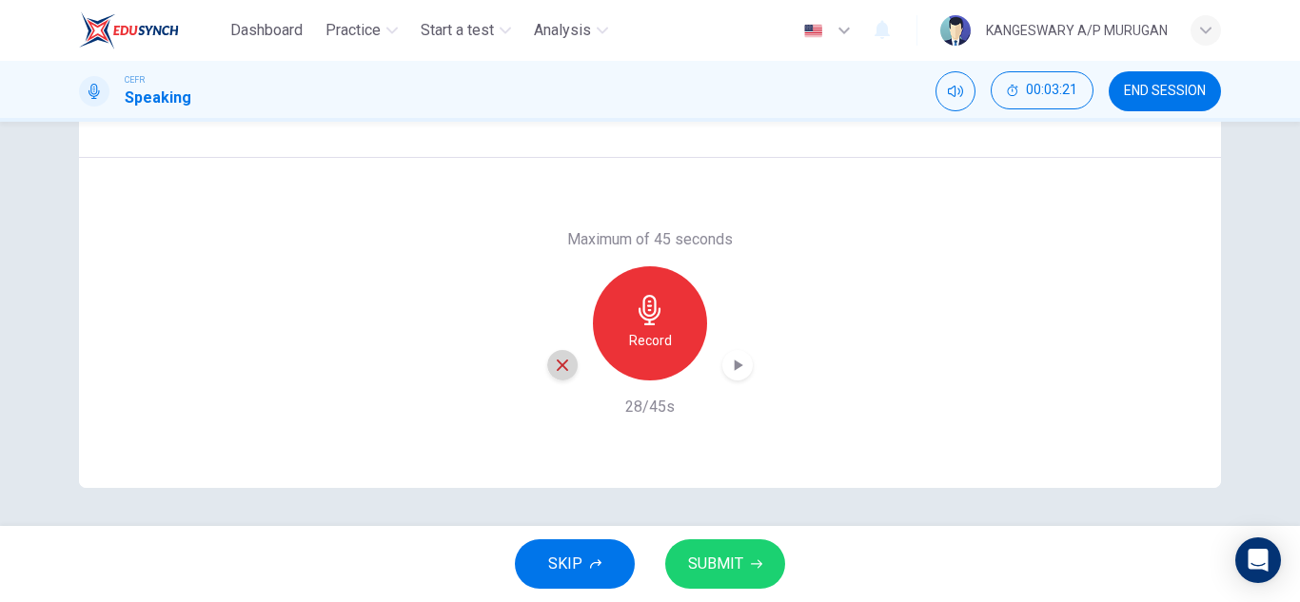
click at [563, 362] on icon "button" at bounding box center [562, 365] width 17 height 17
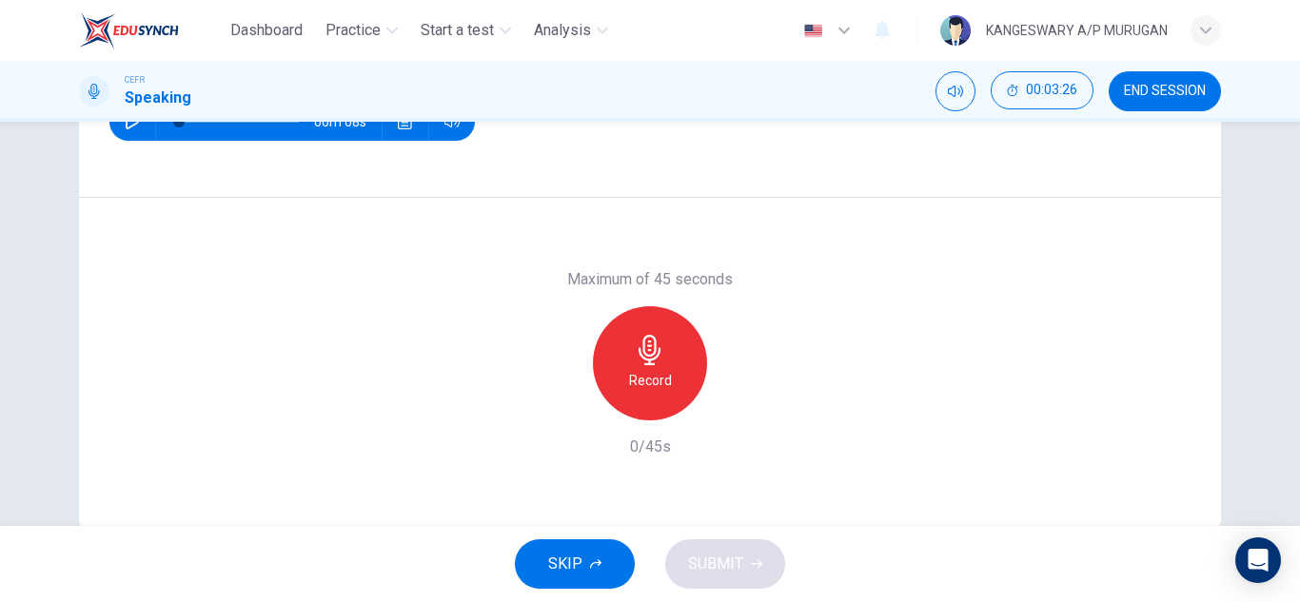
scroll to position [287, 0]
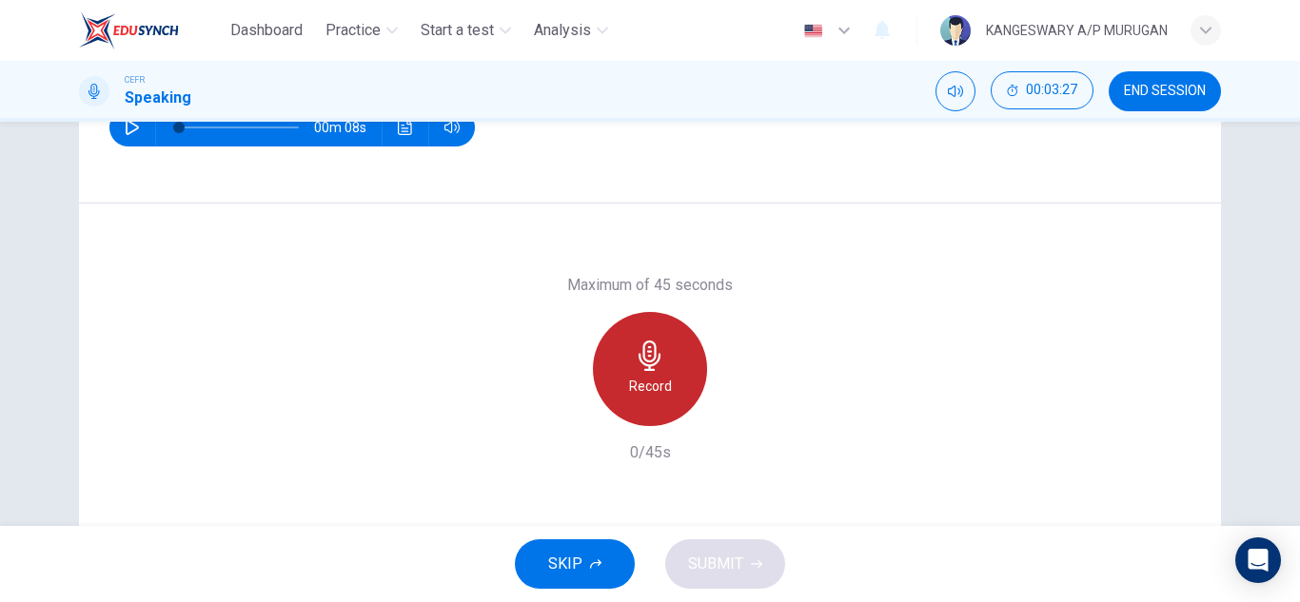
click at [632, 381] on h6 "Record" at bounding box center [650, 386] width 43 height 23
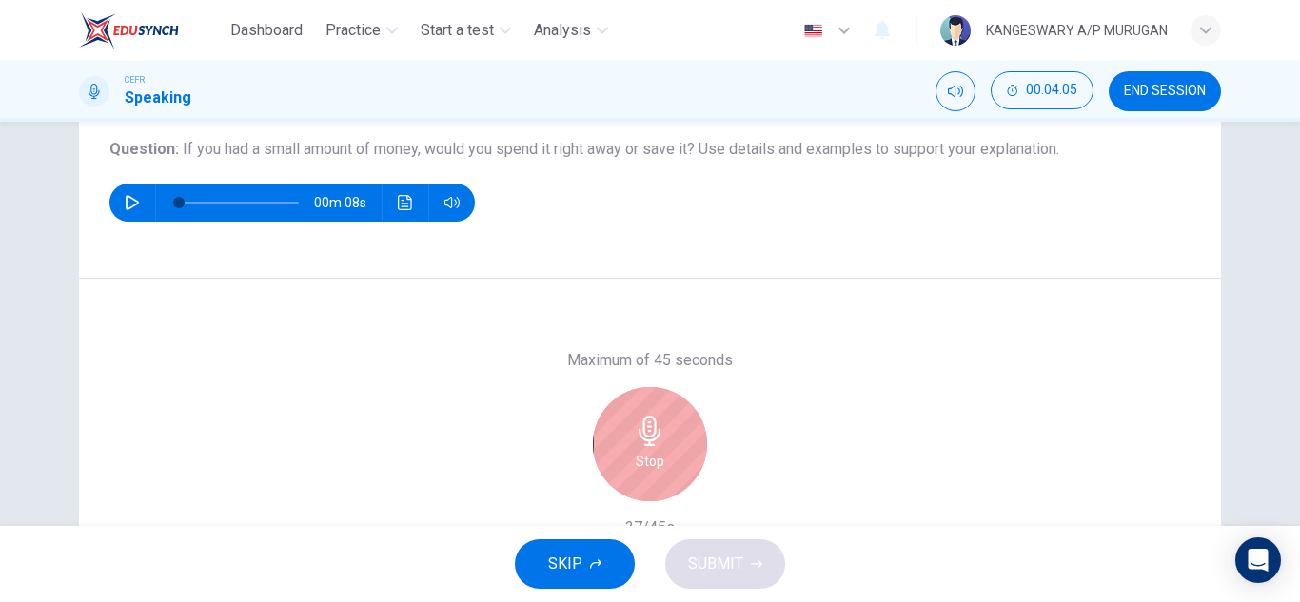
scroll to position [333, 0]
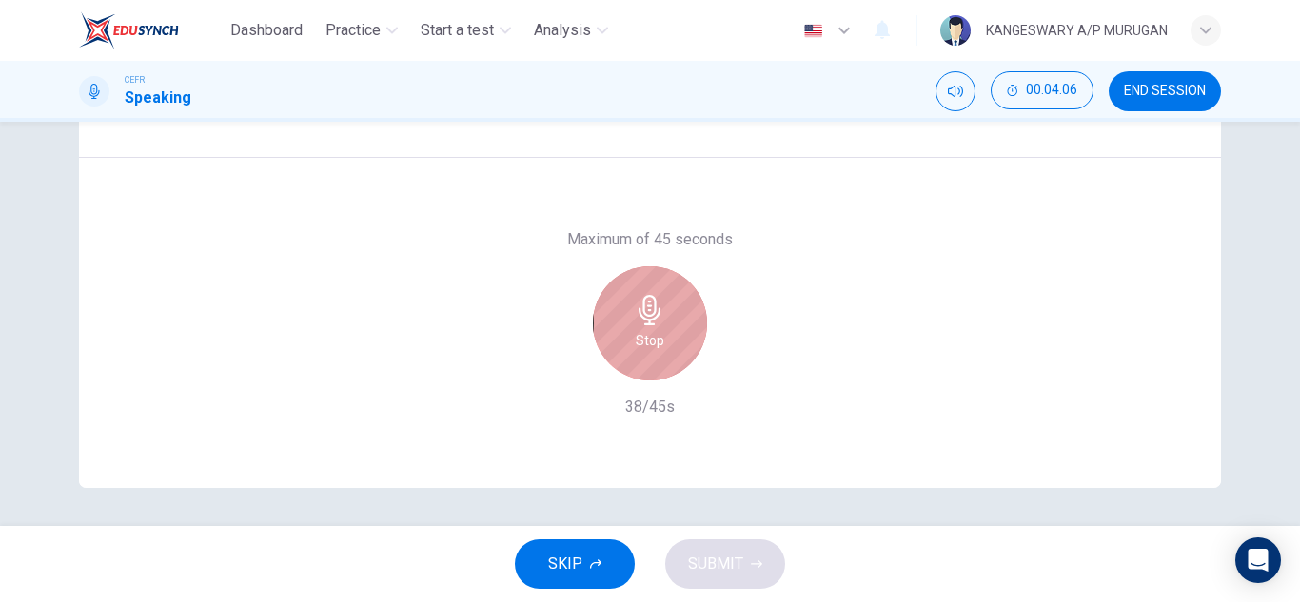
click at [635, 320] on icon "button" at bounding box center [650, 310] width 30 height 30
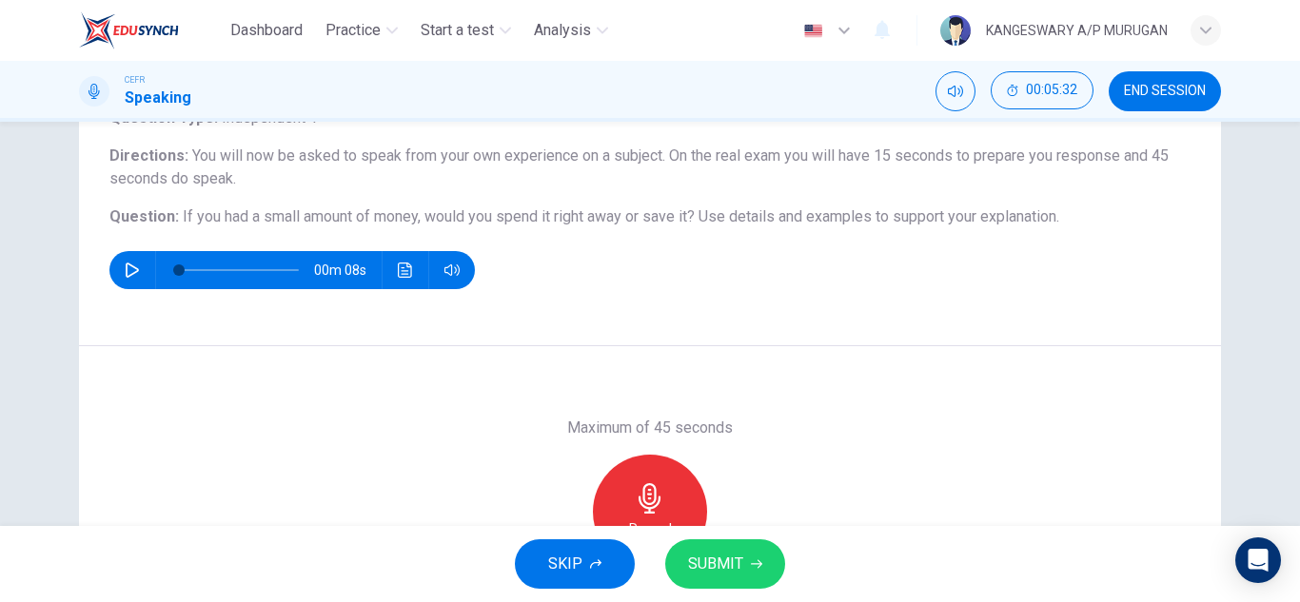
scroll to position [323, 0]
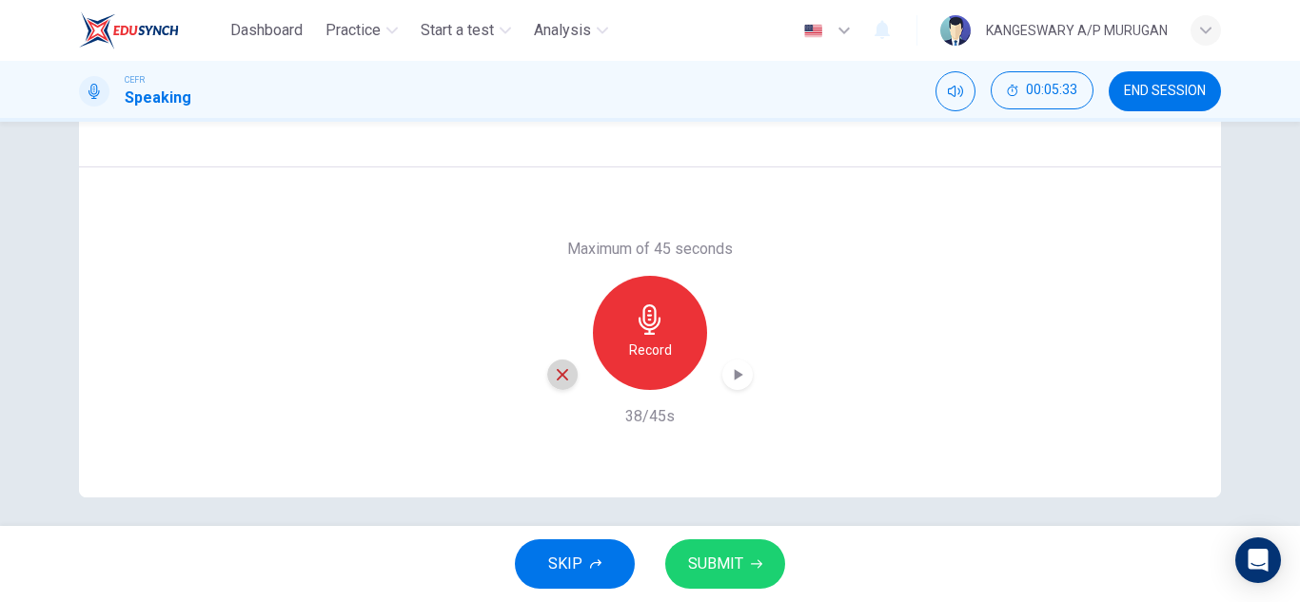
click at [562, 388] on div "button" at bounding box center [562, 375] width 30 height 30
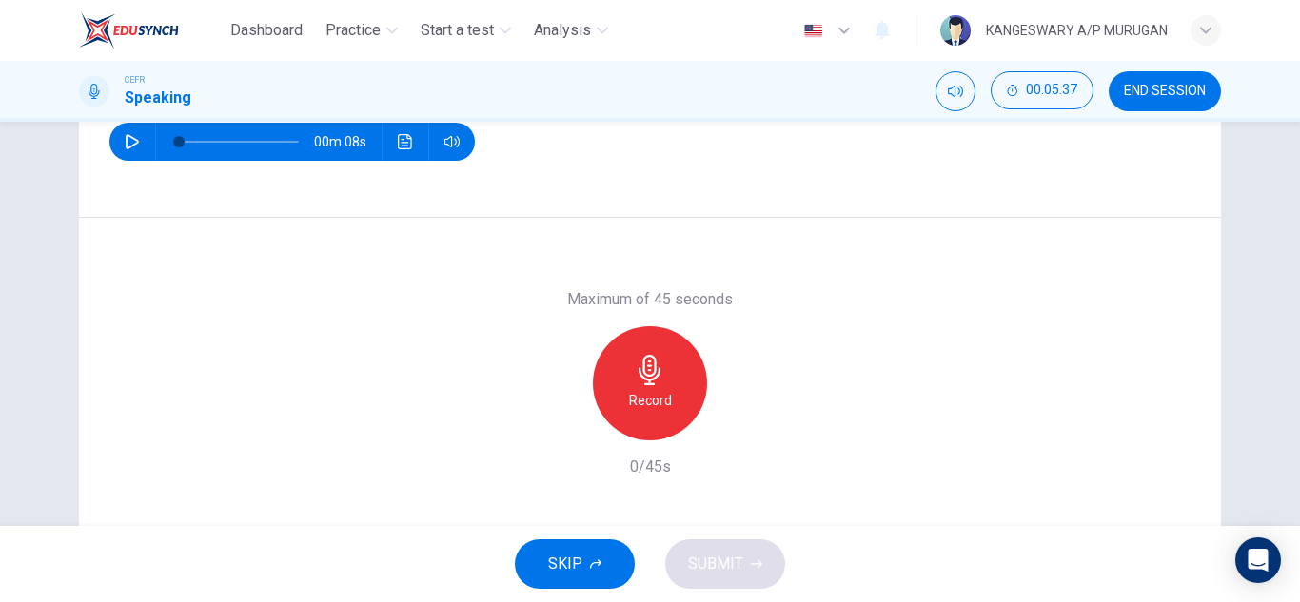
scroll to position [274, 0]
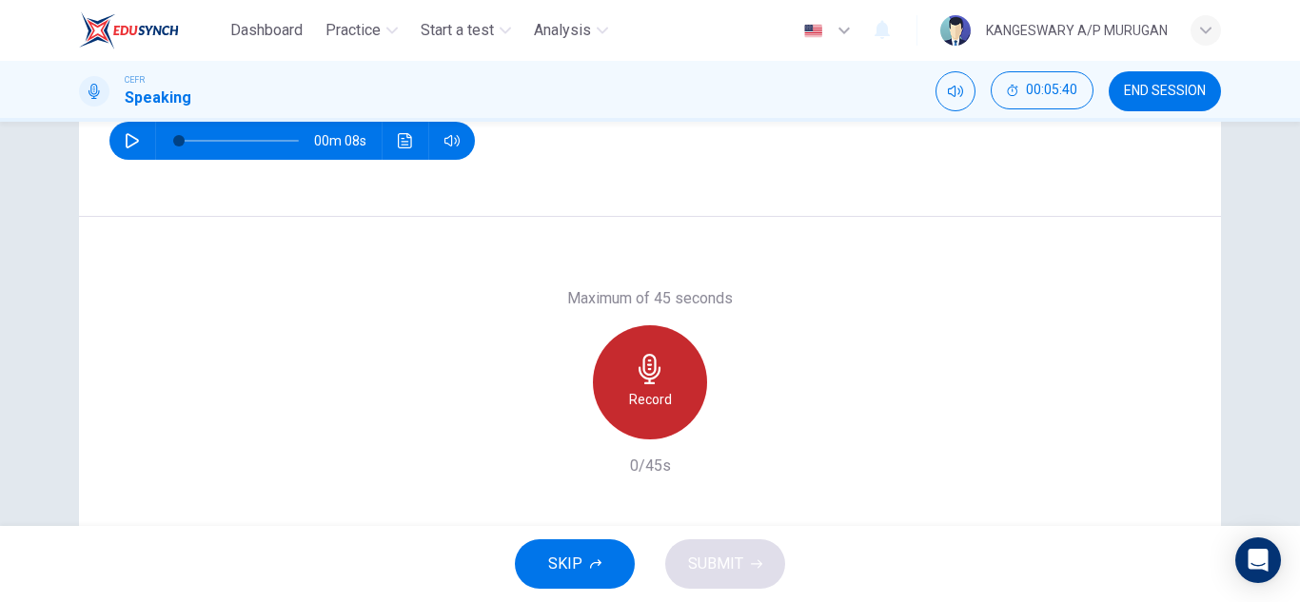
click at [652, 351] on div "Record" at bounding box center [650, 382] width 114 height 114
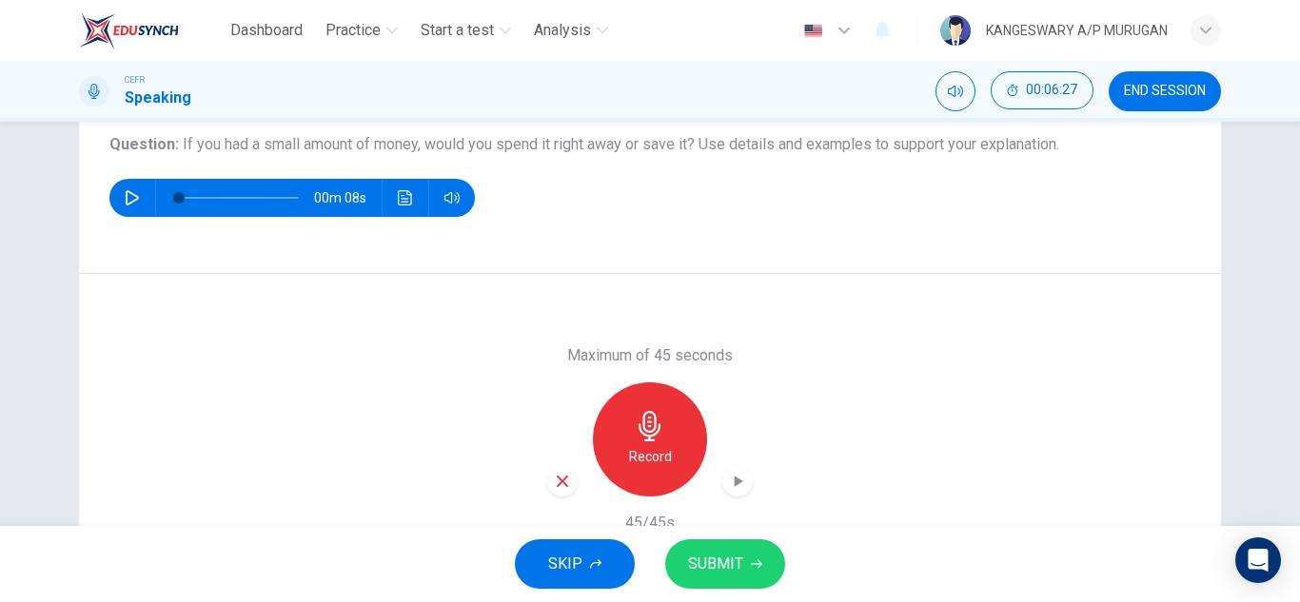
scroll to position [333, 0]
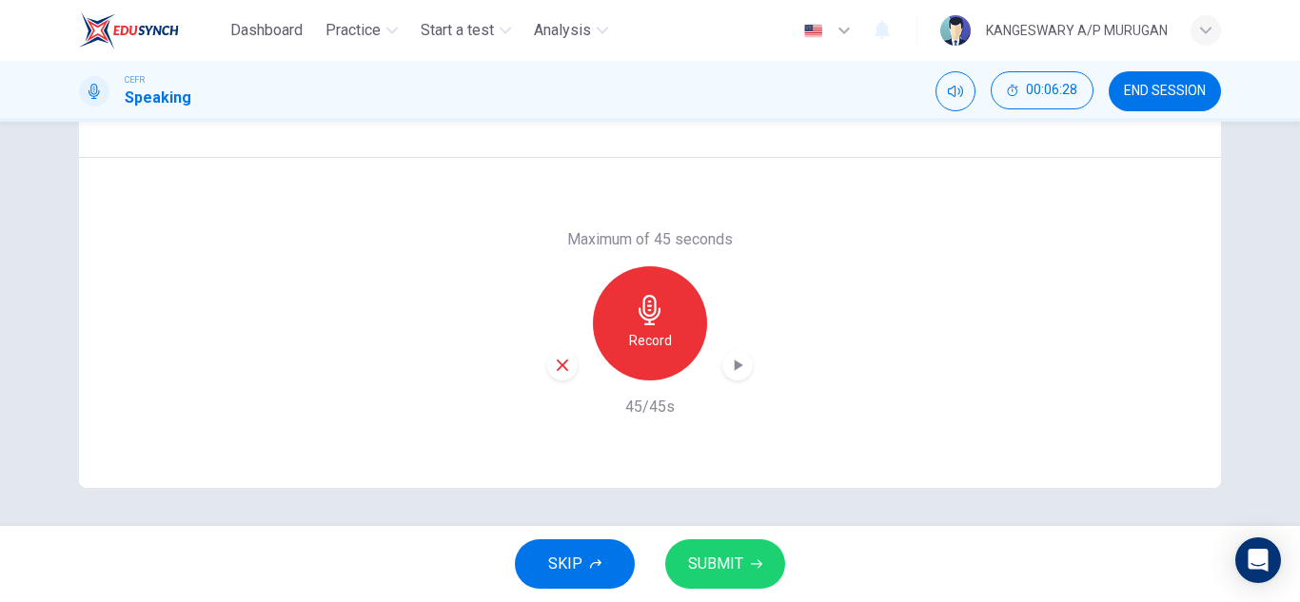
click at [731, 372] on icon "button" at bounding box center [737, 365] width 19 height 19
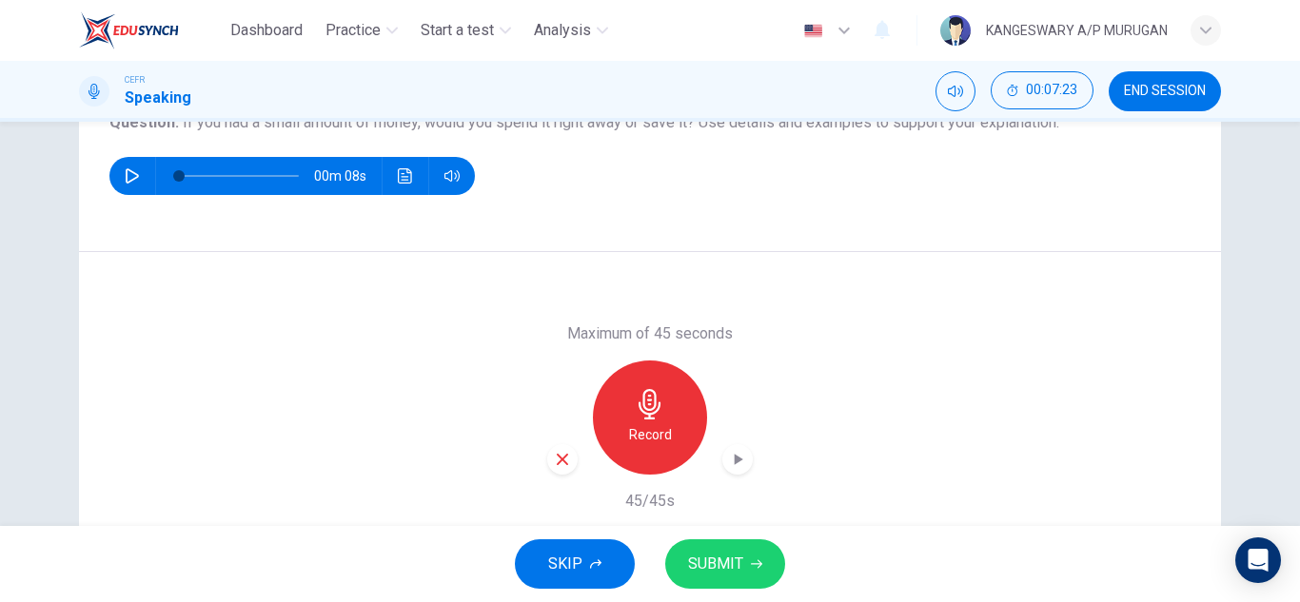
scroll to position [240, 0]
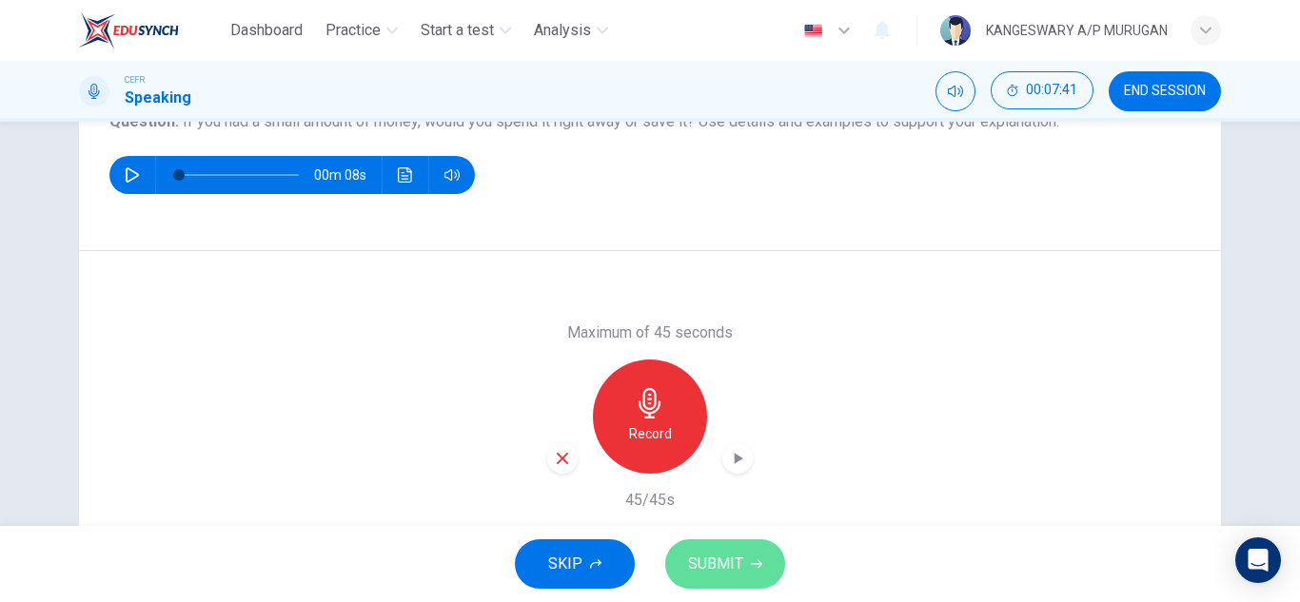
click at [729, 571] on span "SUBMIT" at bounding box center [715, 564] width 55 height 27
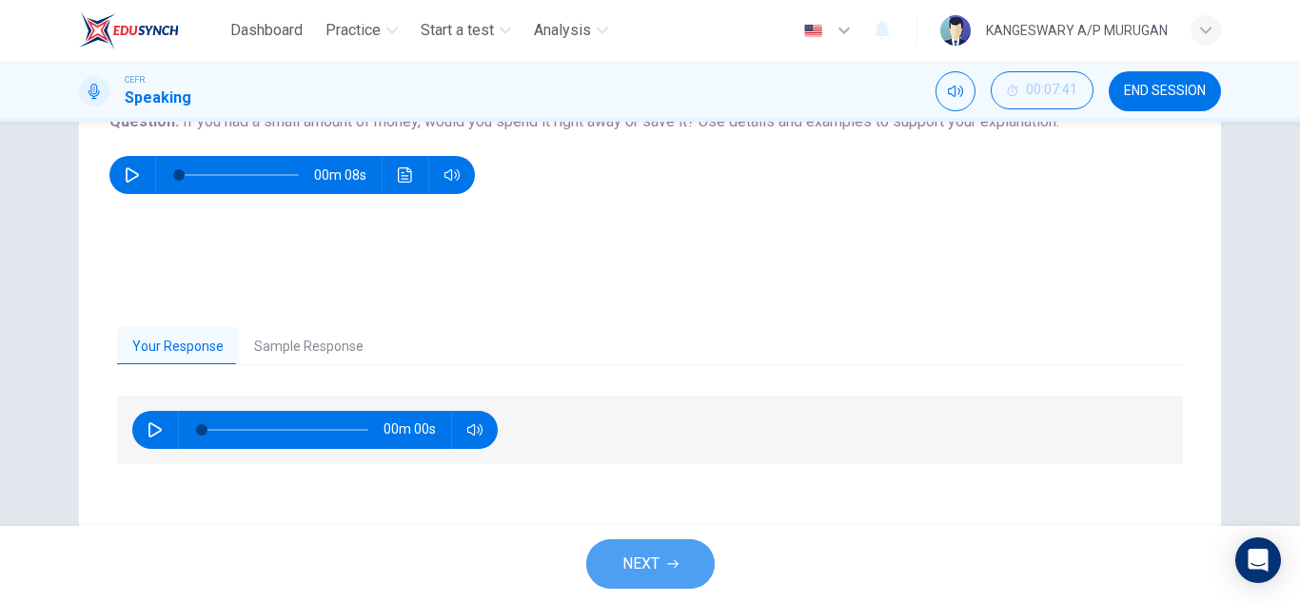
click at [691, 568] on button "NEXT" at bounding box center [650, 563] width 128 height 49
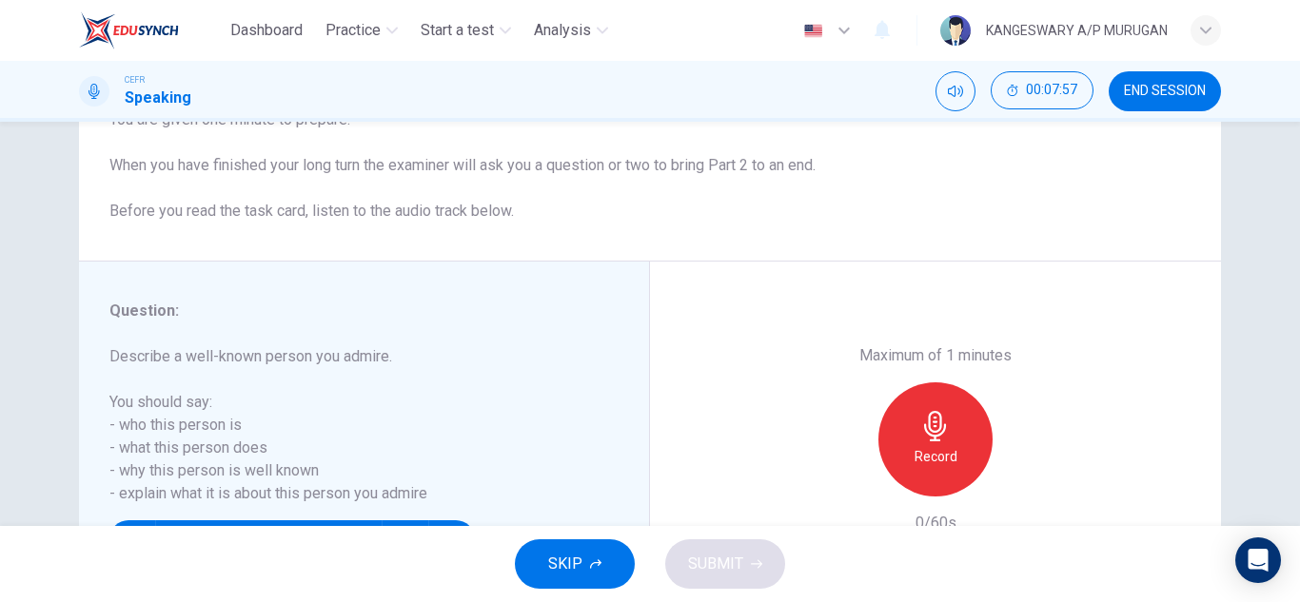
scroll to position [333, 0]
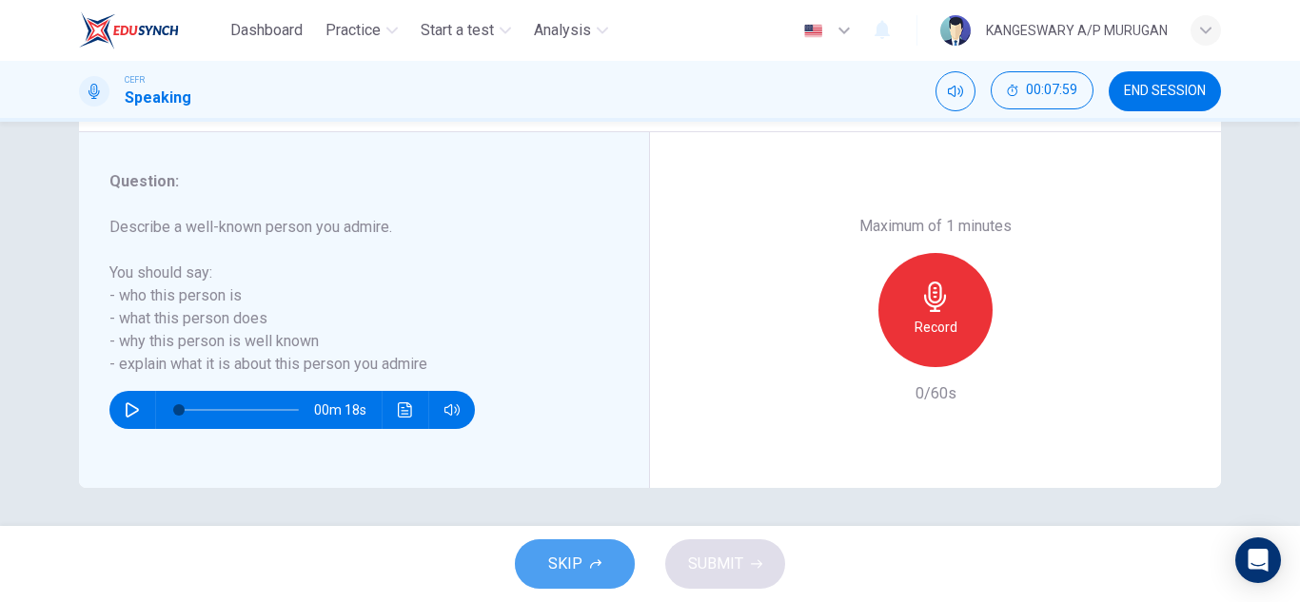
click at [578, 551] on span "SKIP" at bounding box center [565, 564] width 34 height 27
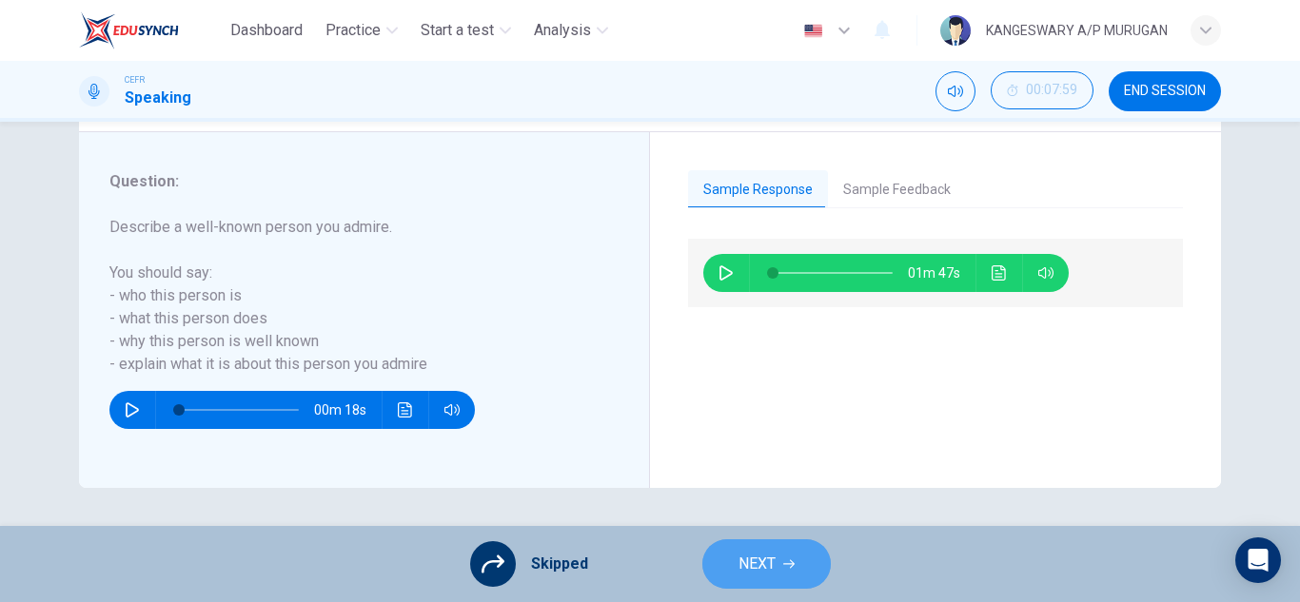
click at [730, 562] on button "NEXT" at bounding box center [766, 563] width 128 height 49
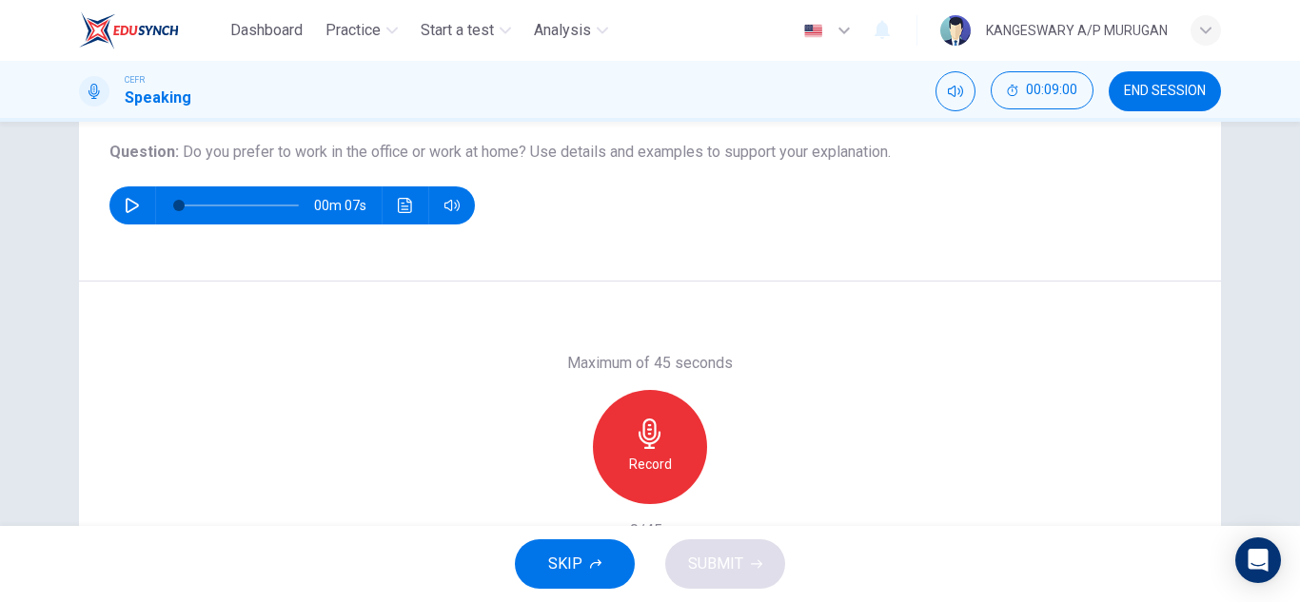
scroll to position [228, 0]
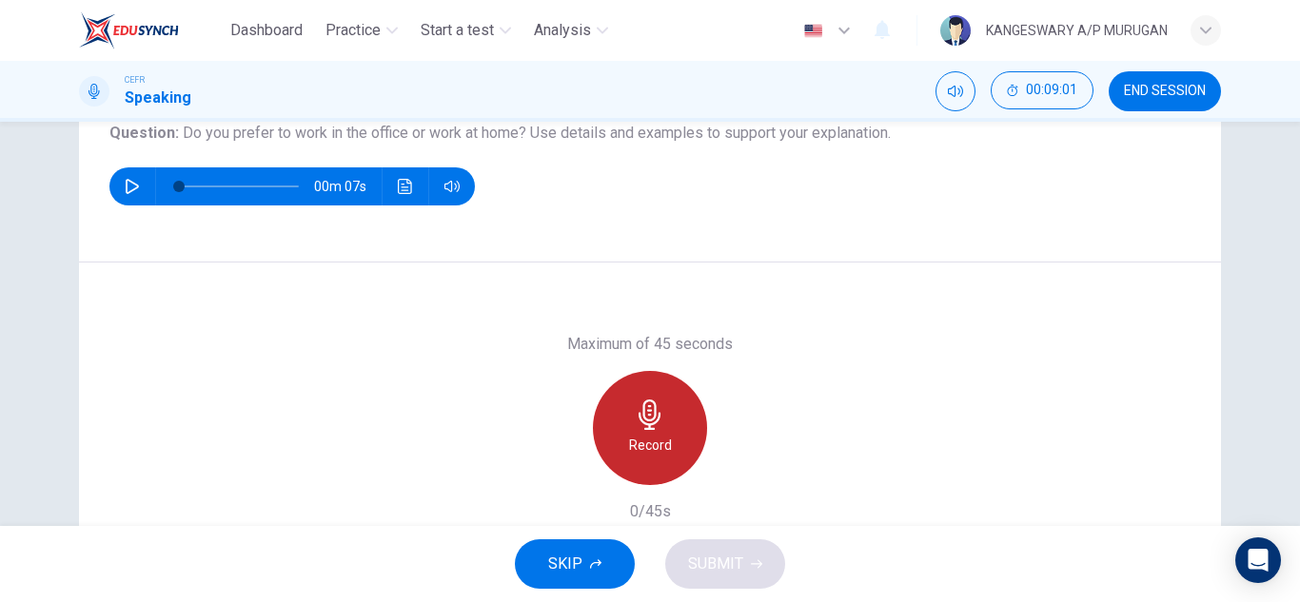
click at [647, 429] on icon "button" at bounding box center [649, 415] width 22 height 30
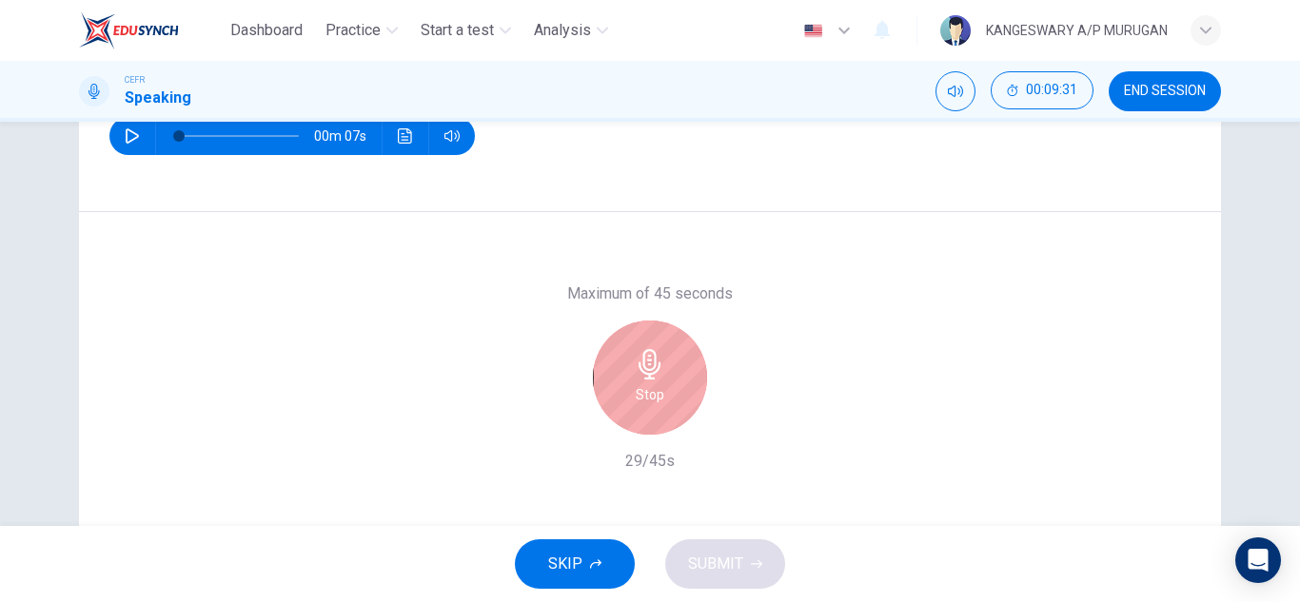
scroll to position [285, 0]
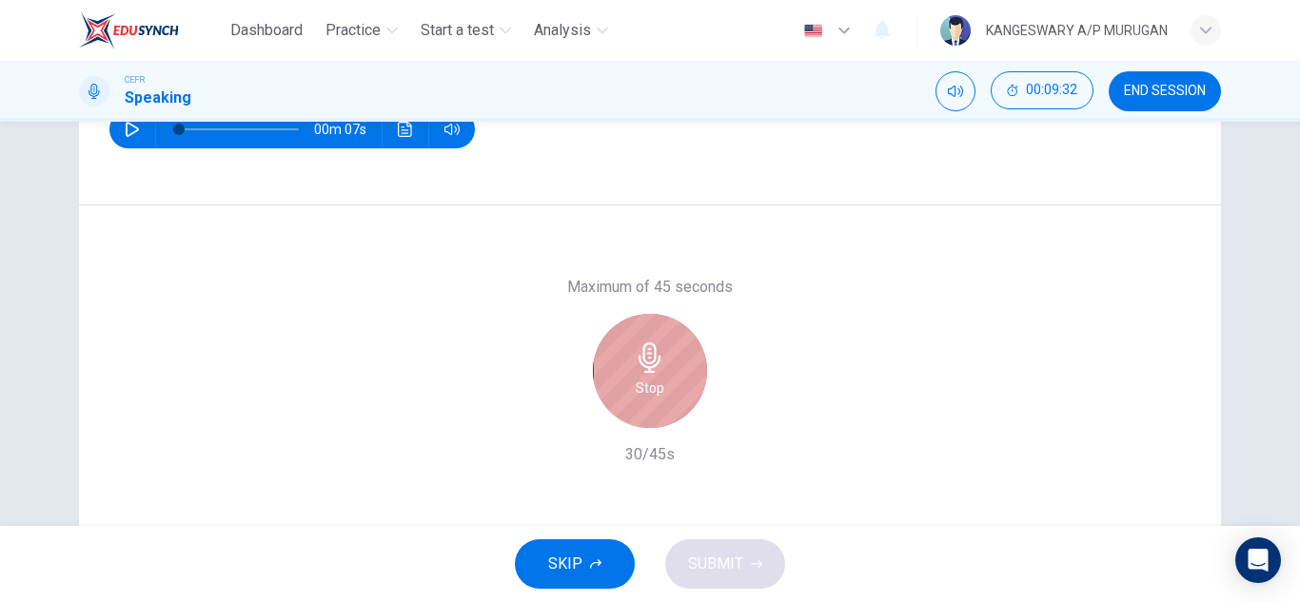
click at [636, 363] on icon "button" at bounding box center [650, 358] width 30 height 30
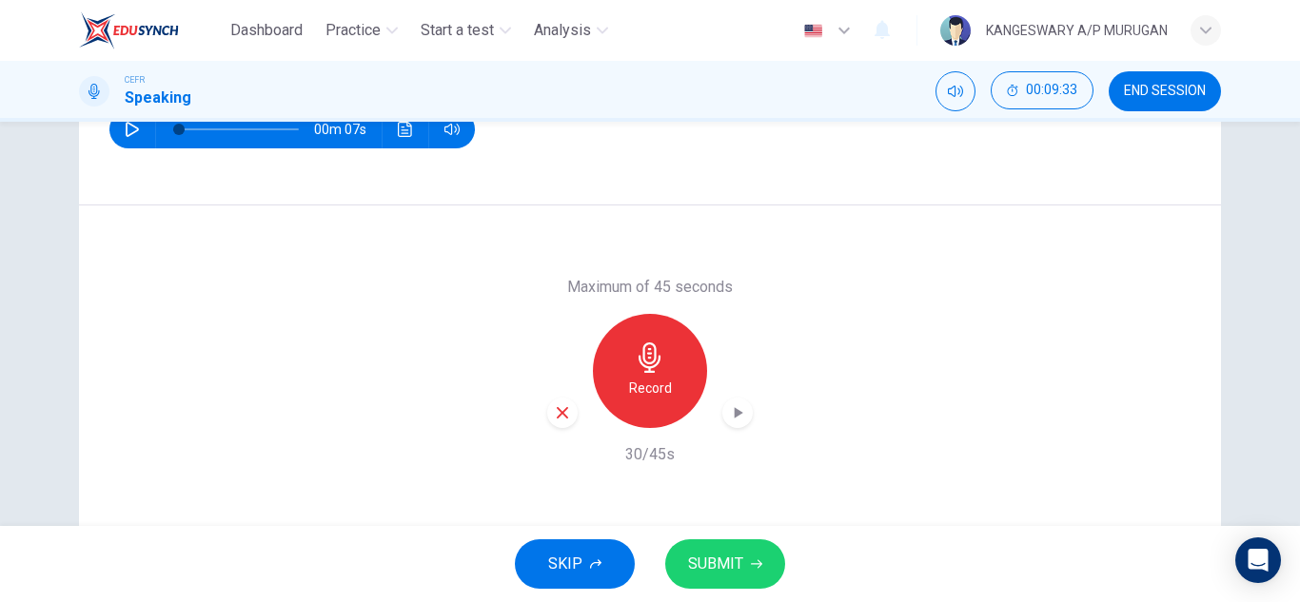
scroll to position [333, 0]
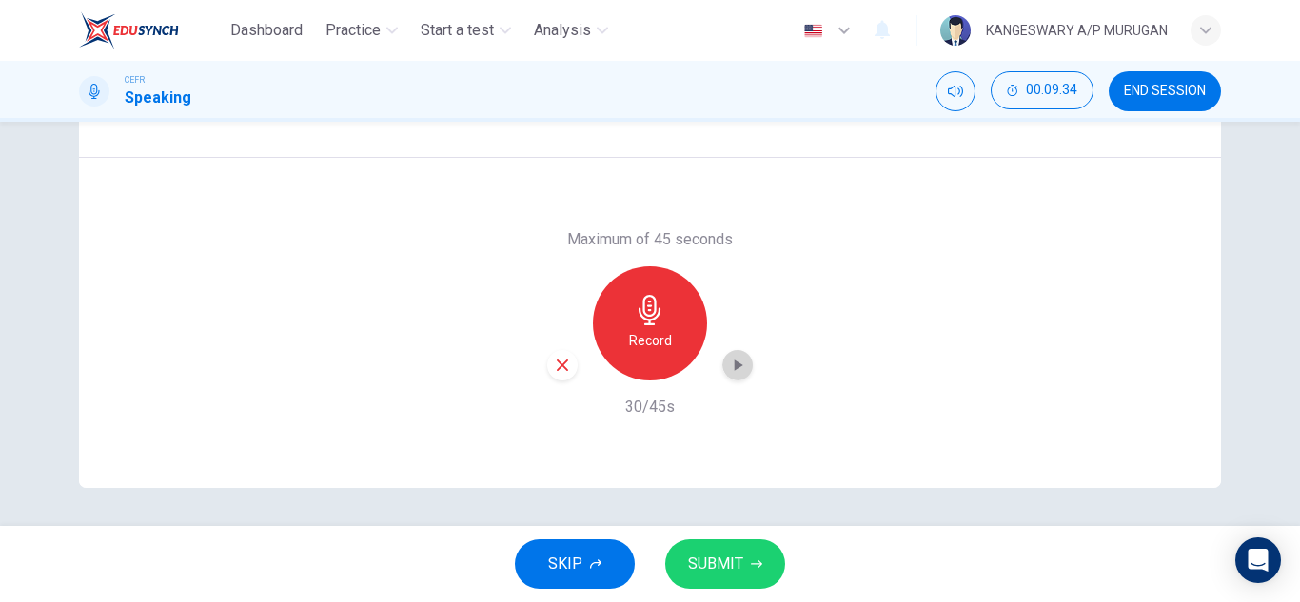
click at [728, 367] on icon "button" at bounding box center [737, 365] width 19 height 19
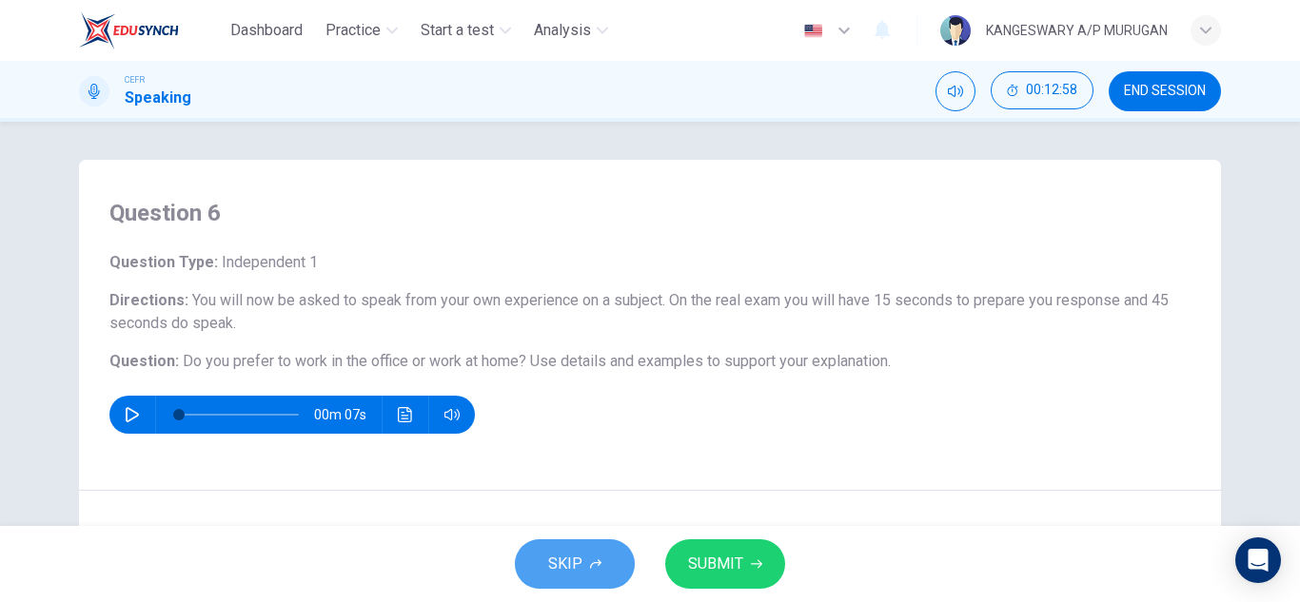
click at [595, 574] on button "SKIP" at bounding box center [575, 563] width 120 height 49
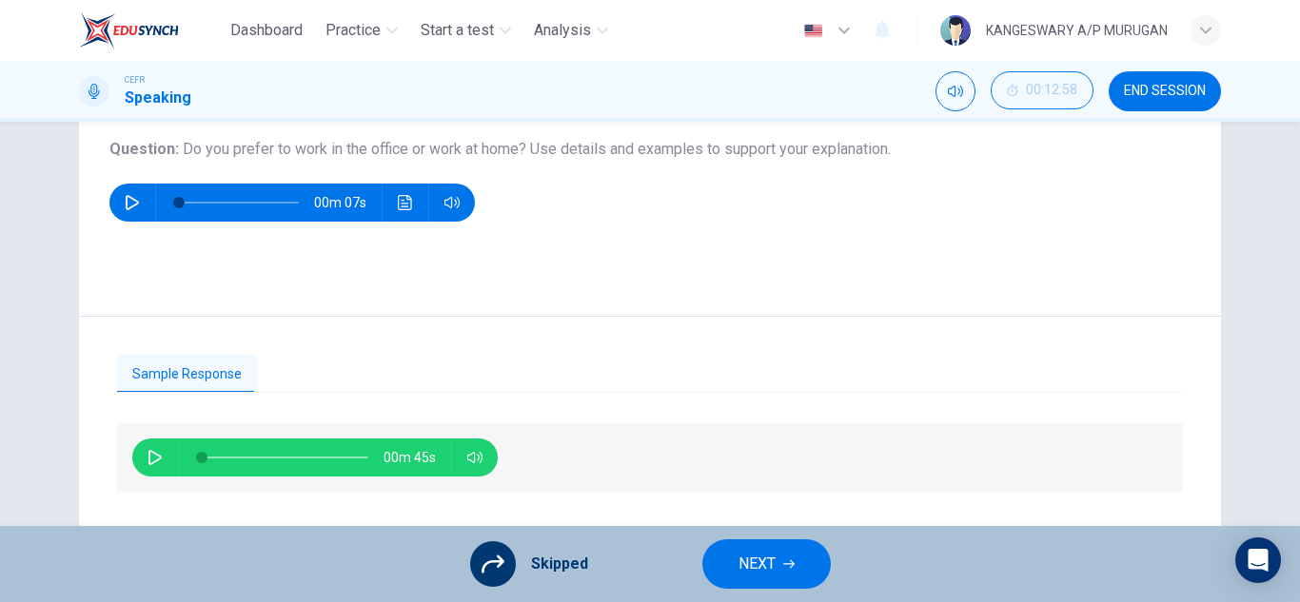
scroll to position [231, 0]
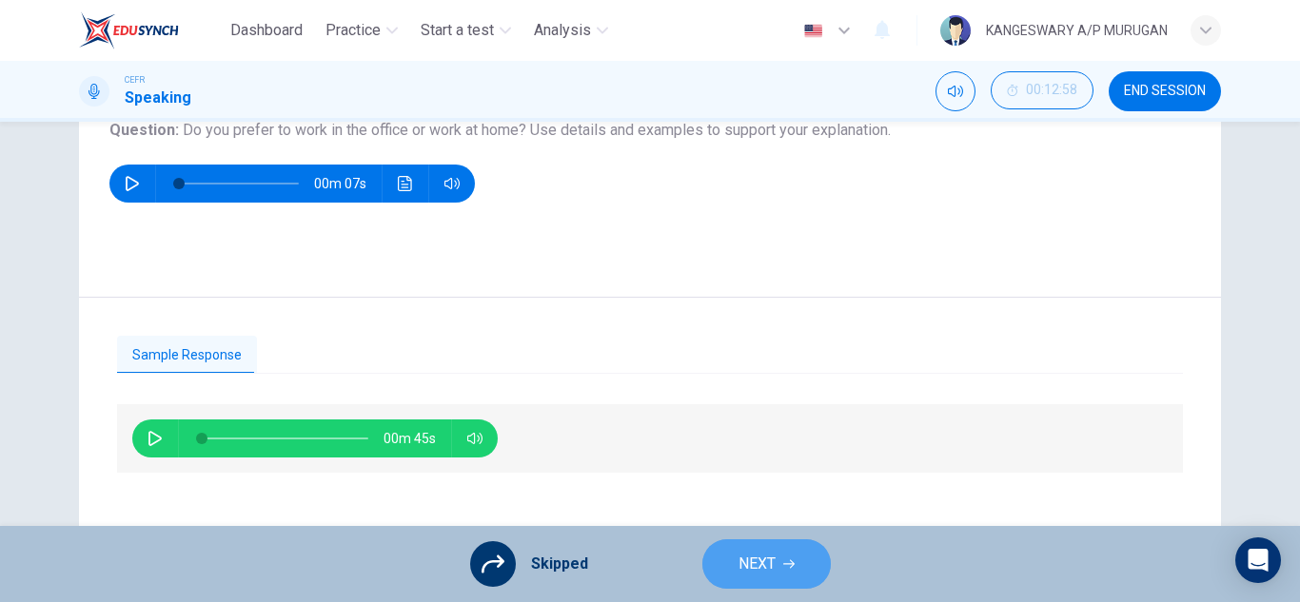
click at [780, 565] on button "NEXT" at bounding box center [766, 563] width 128 height 49
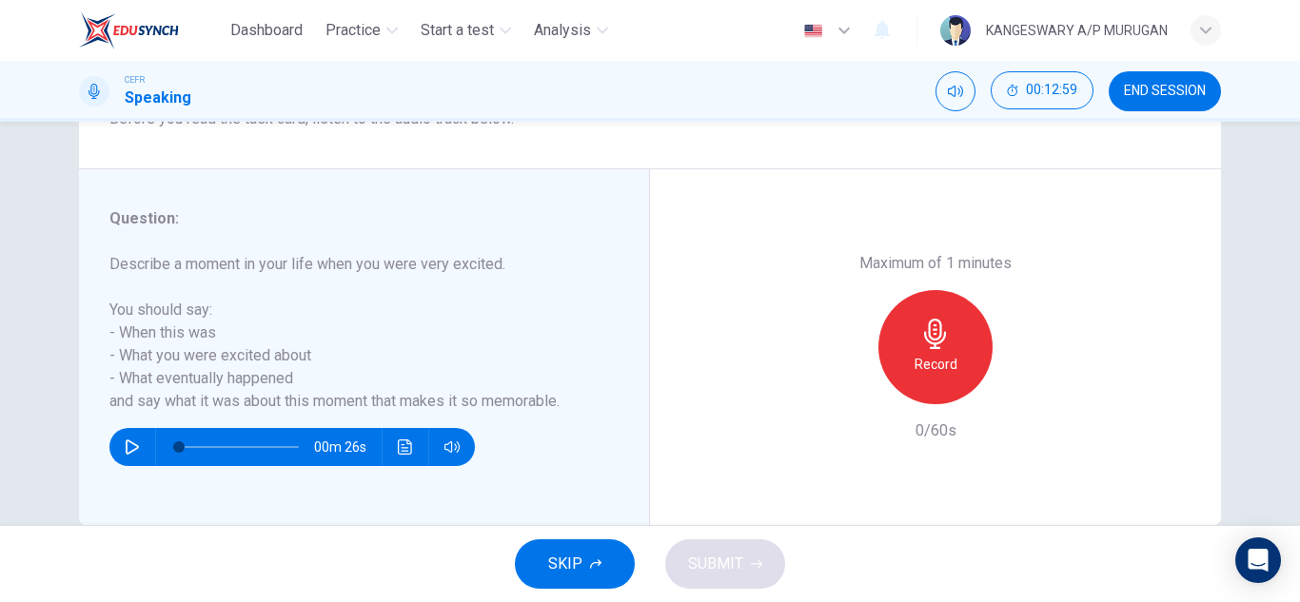
scroll to position [303, 0]
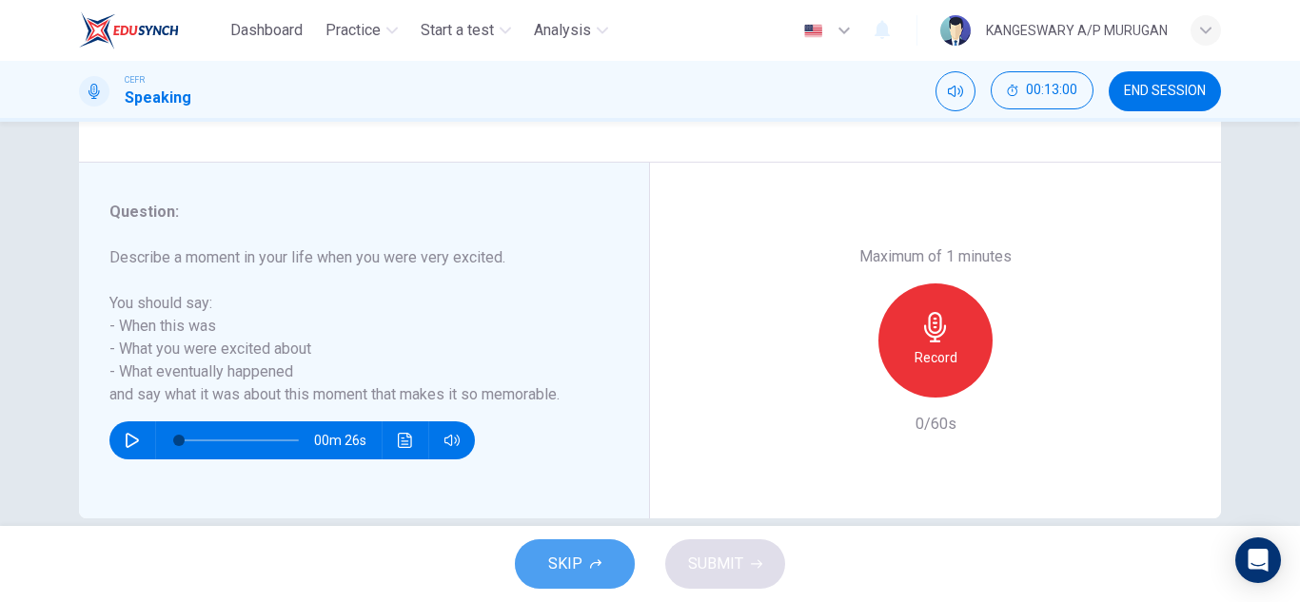
click at [544, 560] on button "SKIP" at bounding box center [575, 563] width 120 height 49
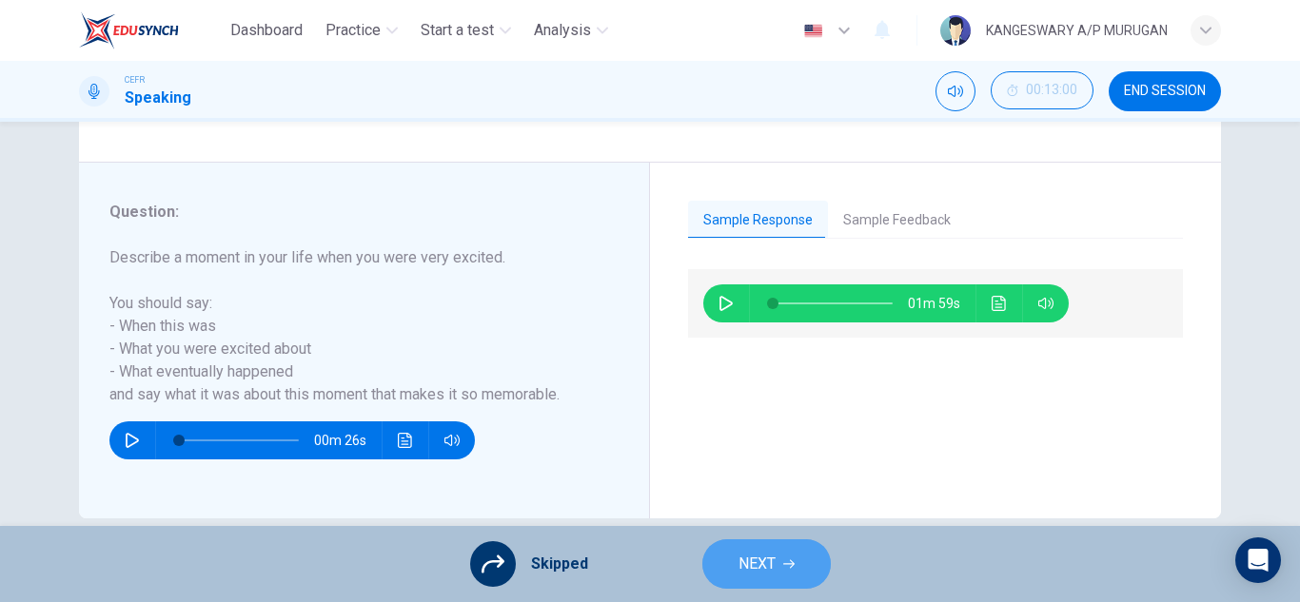
click at [738, 564] on span "NEXT" at bounding box center [756, 564] width 37 height 27
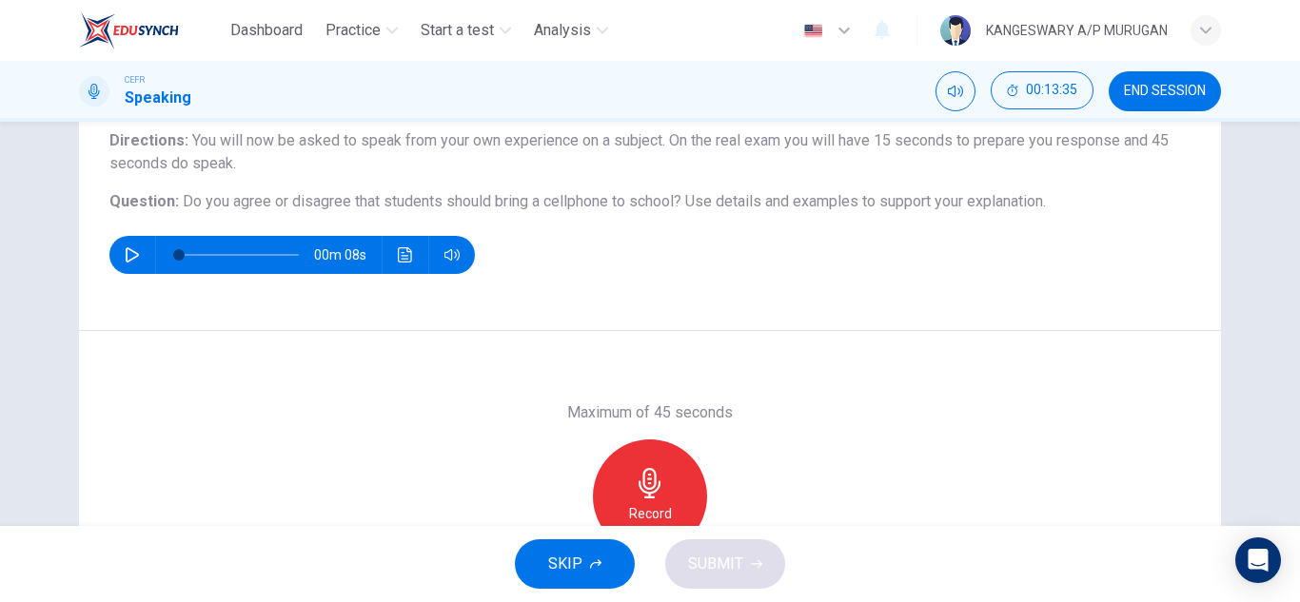
scroll to position [162, 0]
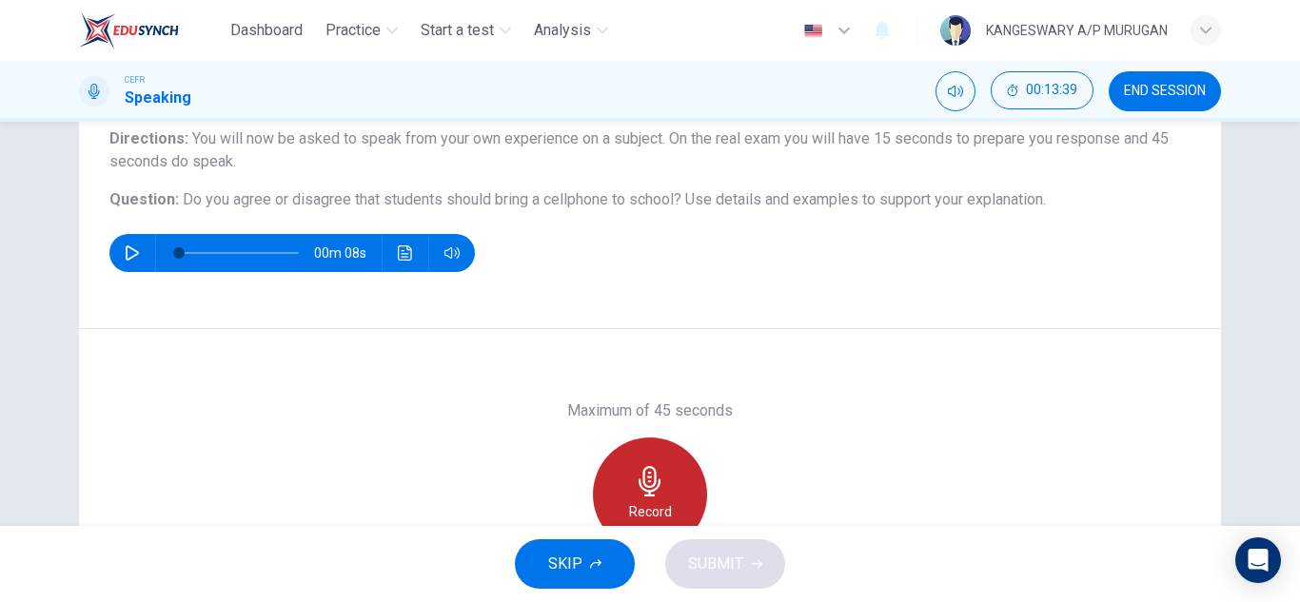
click at [664, 481] on div "Record" at bounding box center [650, 495] width 114 height 114
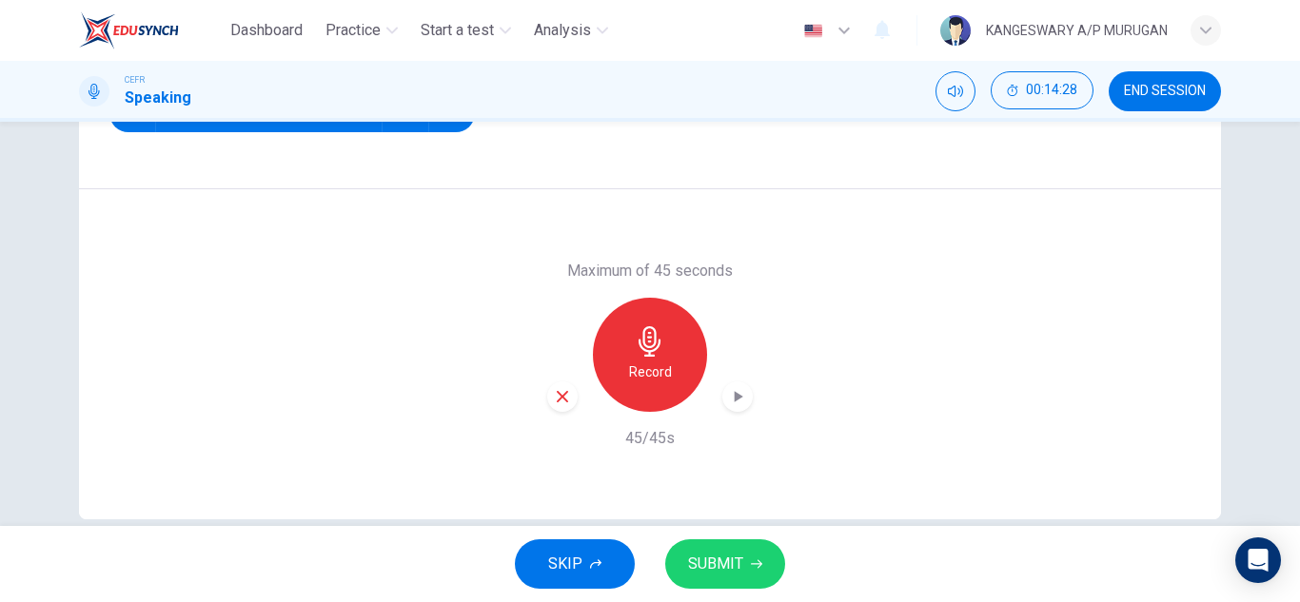
scroll to position [314, 0]
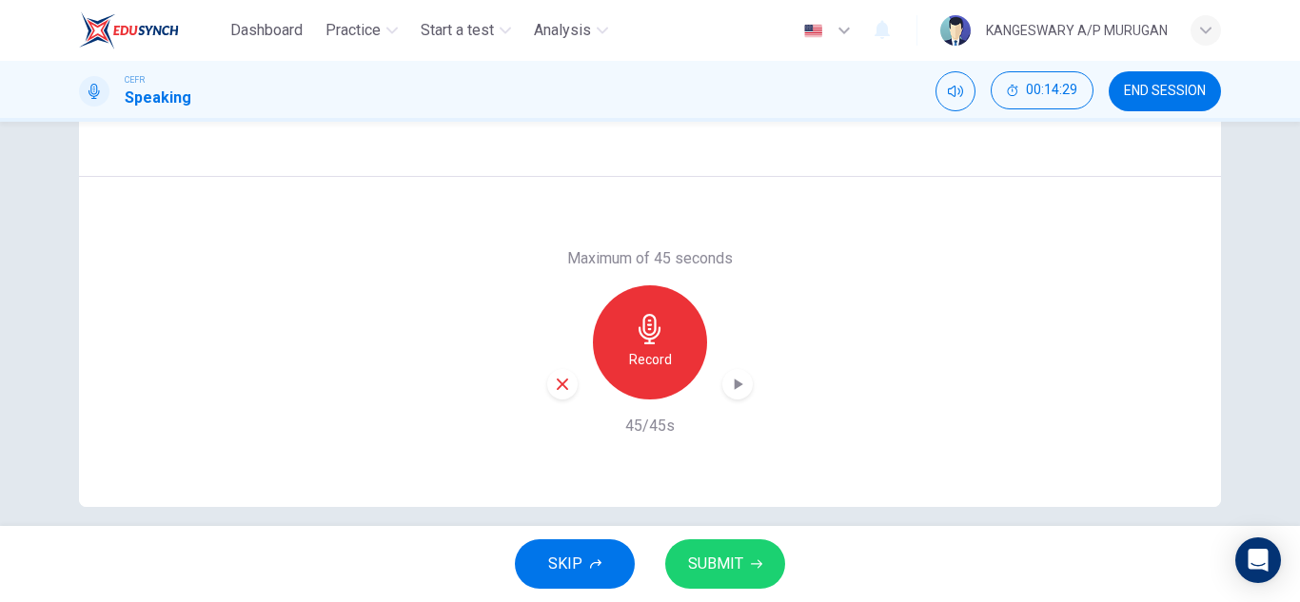
click at [735, 377] on icon "button" at bounding box center [737, 384] width 19 height 19
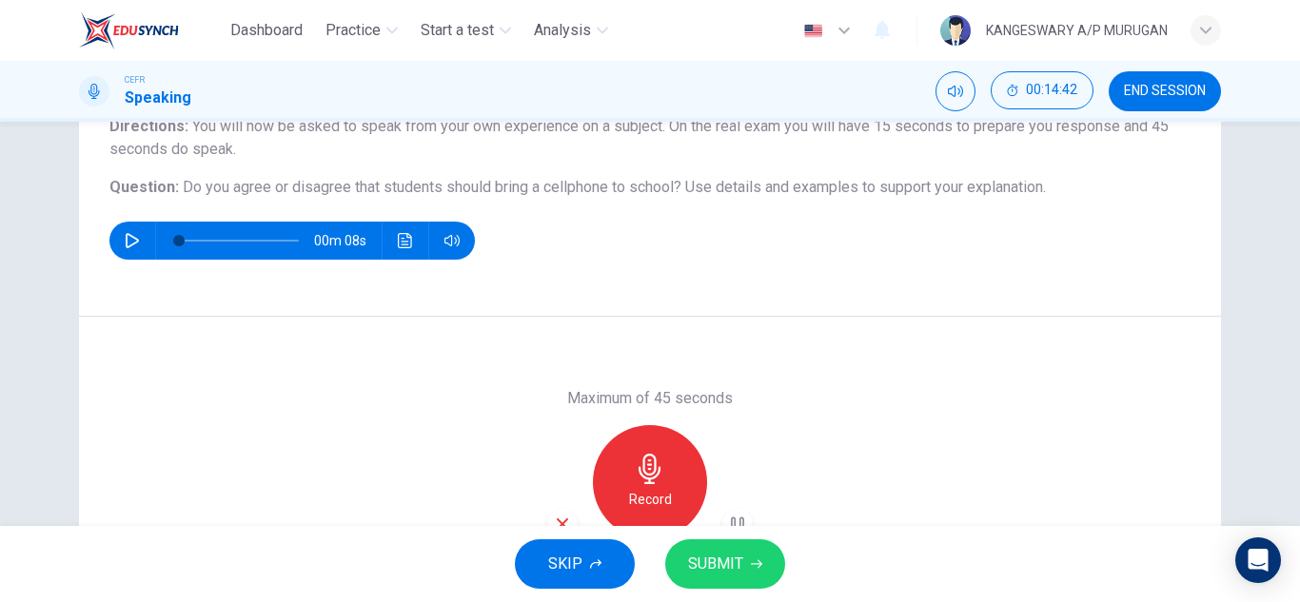
scroll to position [160, 0]
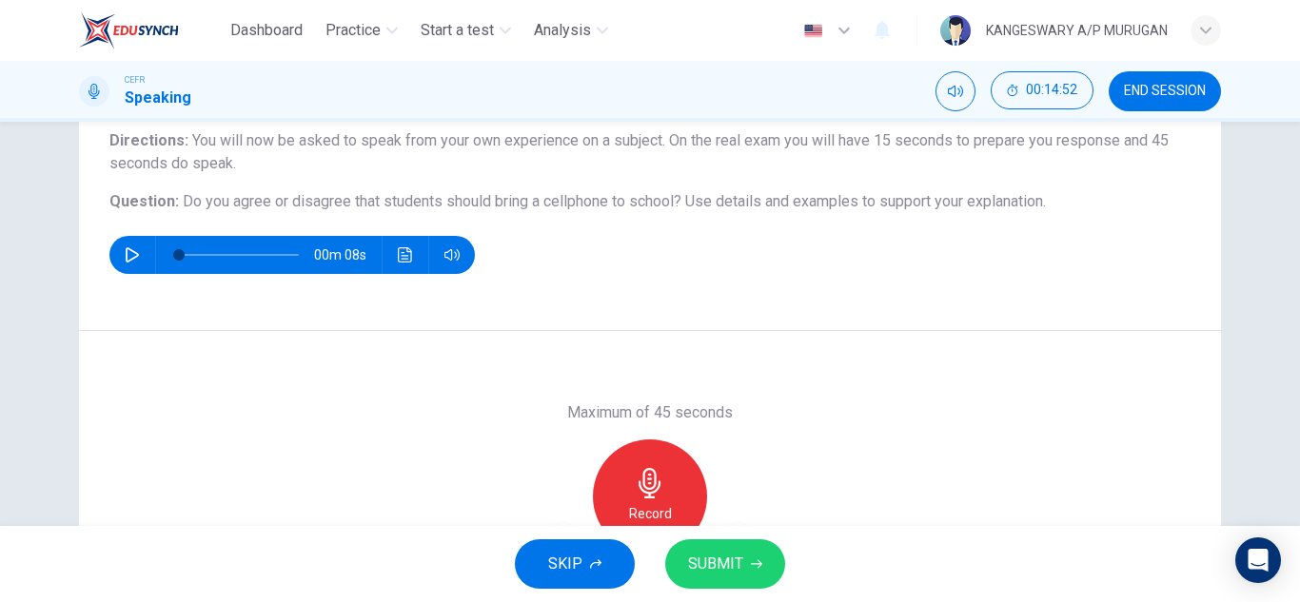
drag, startPoint x: 673, startPoint y: 198, endPoint x: 588, endPoint y: 212, distance: 85.9
click at [588, 212] on h6 "Question : Do you agree or disagree that students should bring a cellphone to s…" at bounding box center [649, 201] width 1081 height 23
click at [753, 560] on icon "button" at bounding box center [756, 563] width 11 height 11
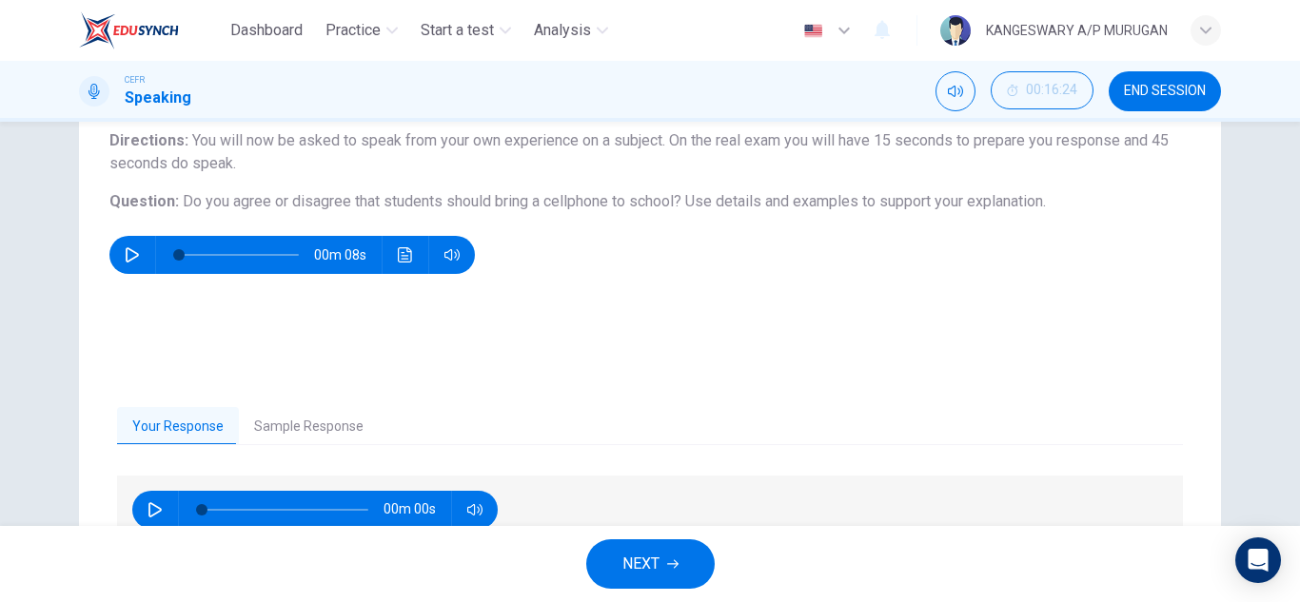
scroll to position [333, 0]
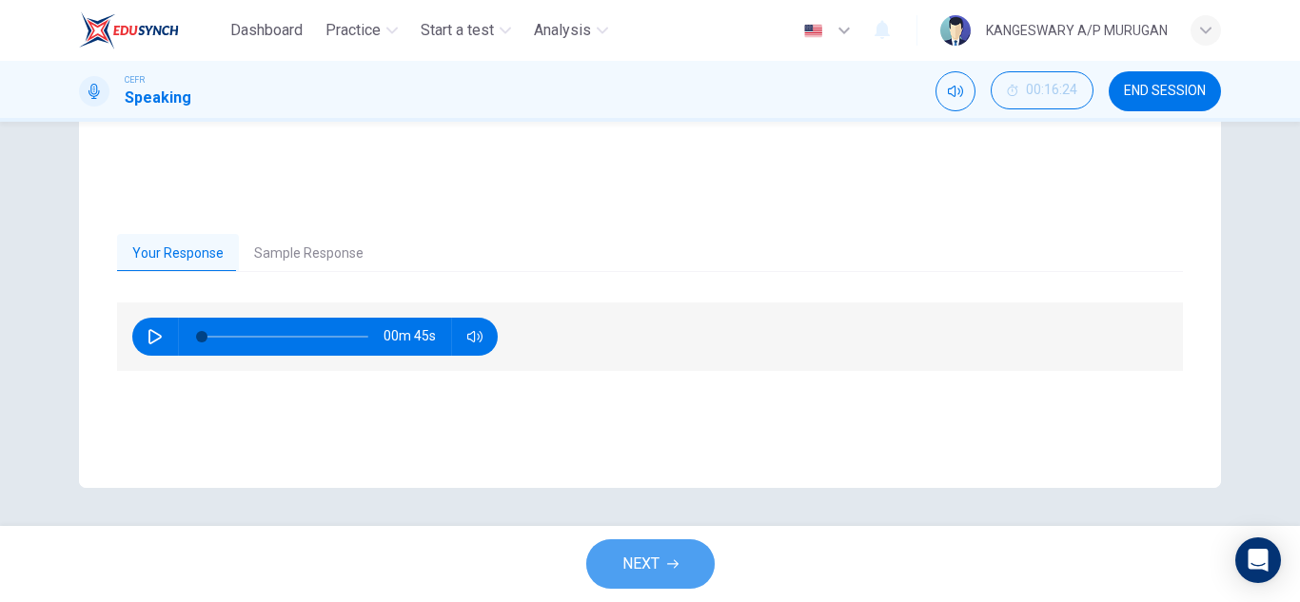
click at [674, 561] on icon "button" at bounding box center [672, 563] width 11 height 11
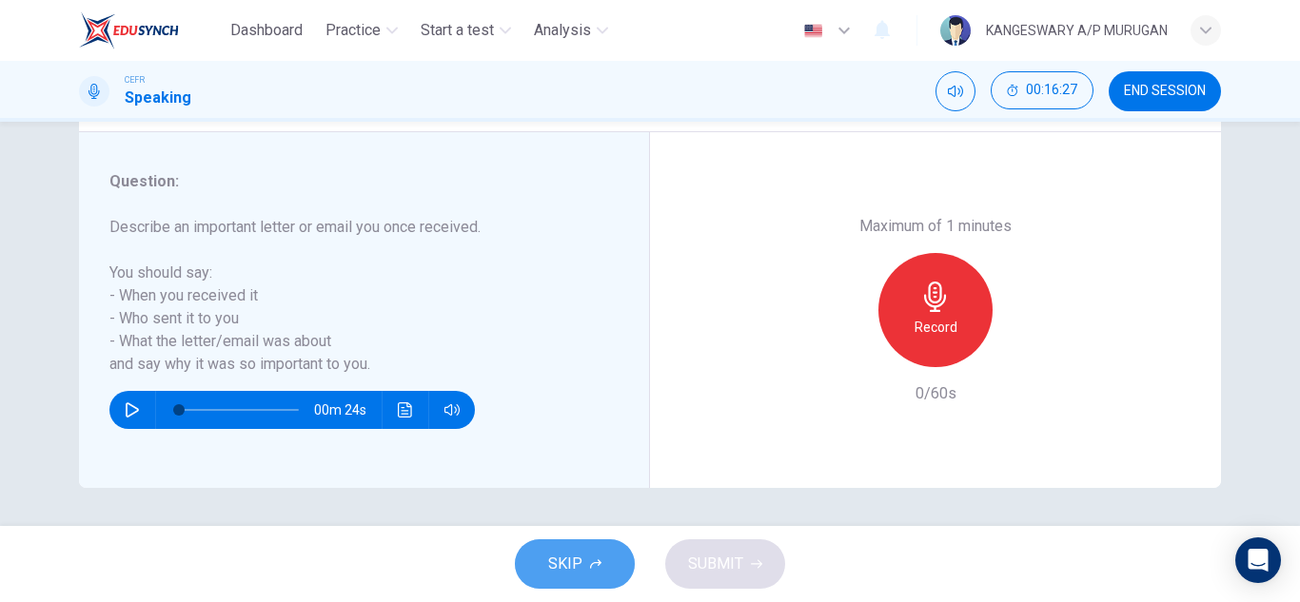
click at [600, 563] on icon "button" at bounding box center [595, 564] width 11 height 10
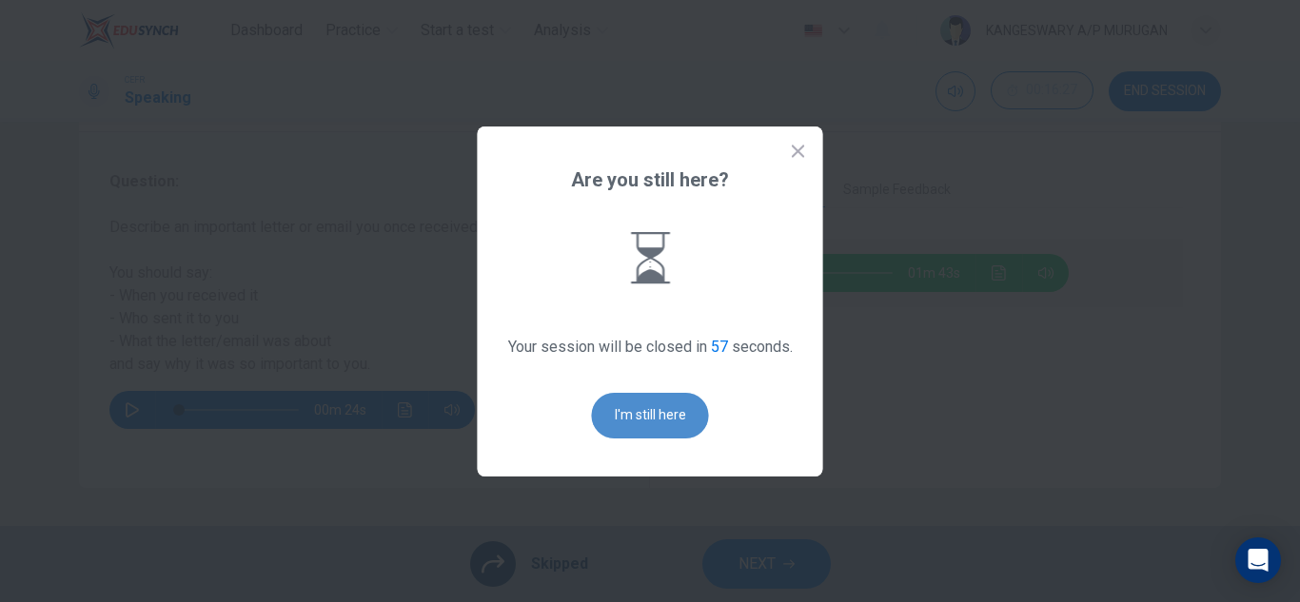
click at [618, 414] on button "I'm still here" at bounding box center [650, 416] width 117 height 46
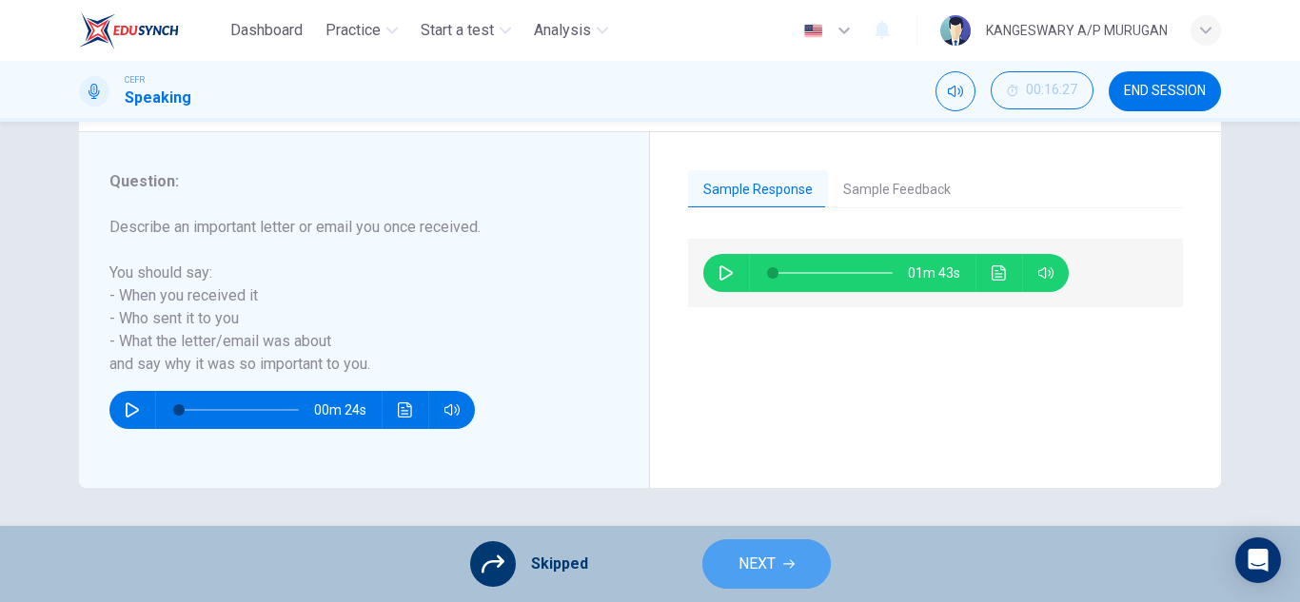
click at [774, 573] on span "NEXT" at bounding box center [756, 564] width 37 height 27
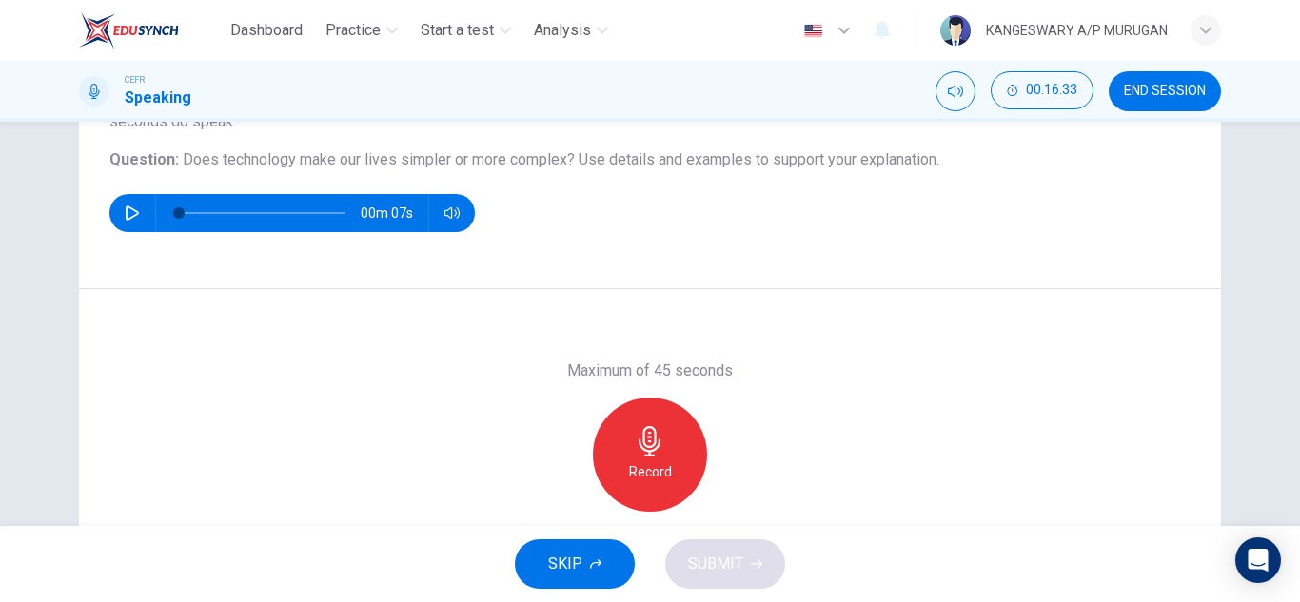
scroll to position [203, 0]
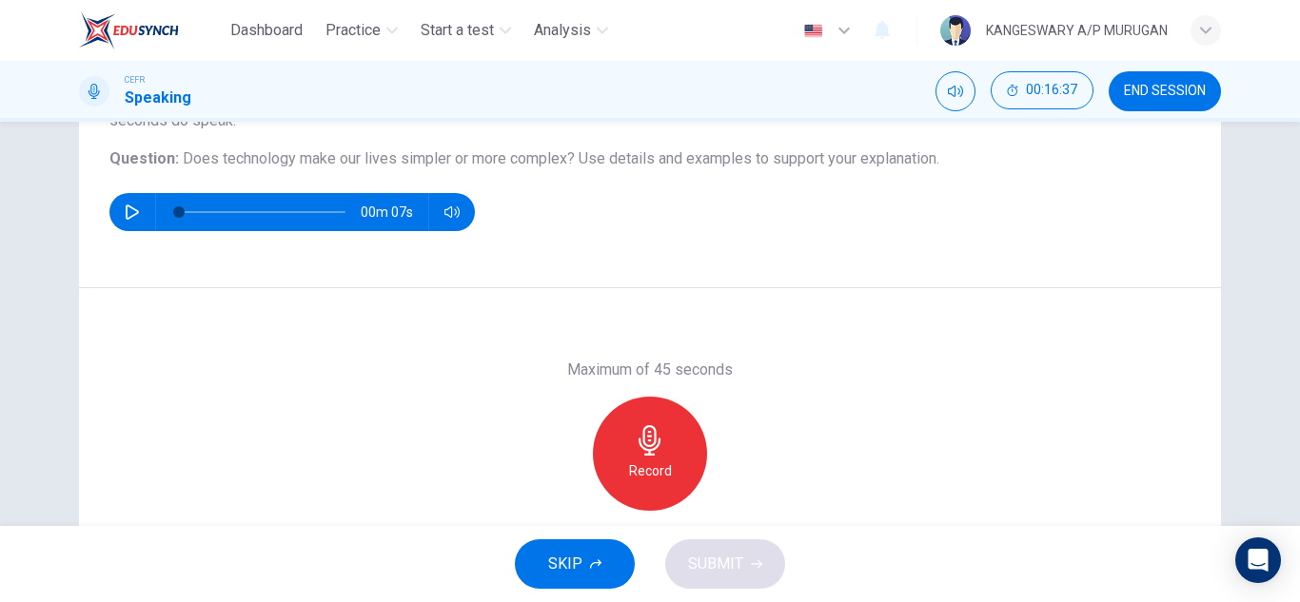
click at [642, 467] on h6 "Record" at bounding box center [650, 471] width 43 height 23
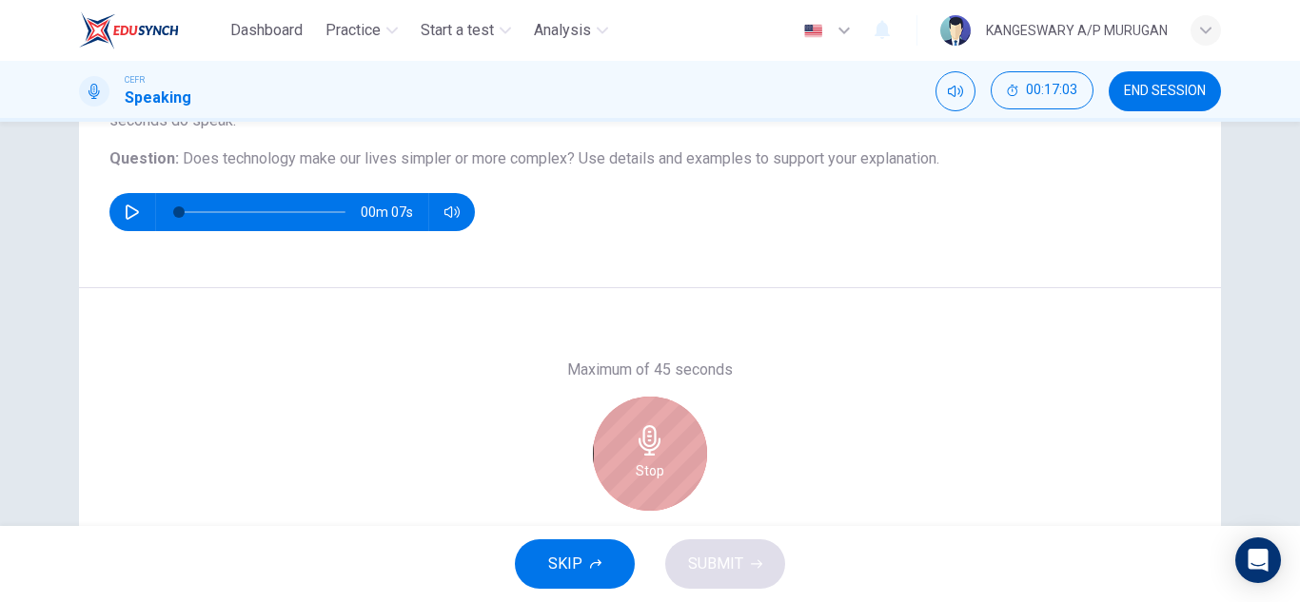
click at [642, 467] on h6 "Stop" at bounding box center [650, 471] width 29 height 23
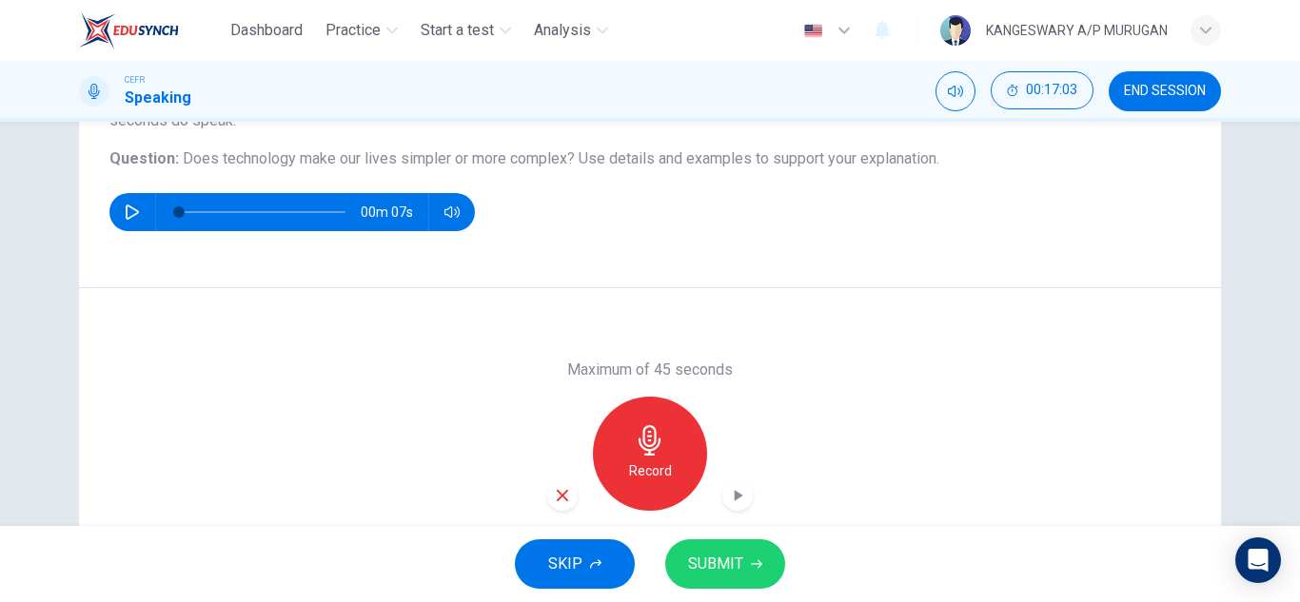
scroll to position [333, 0]
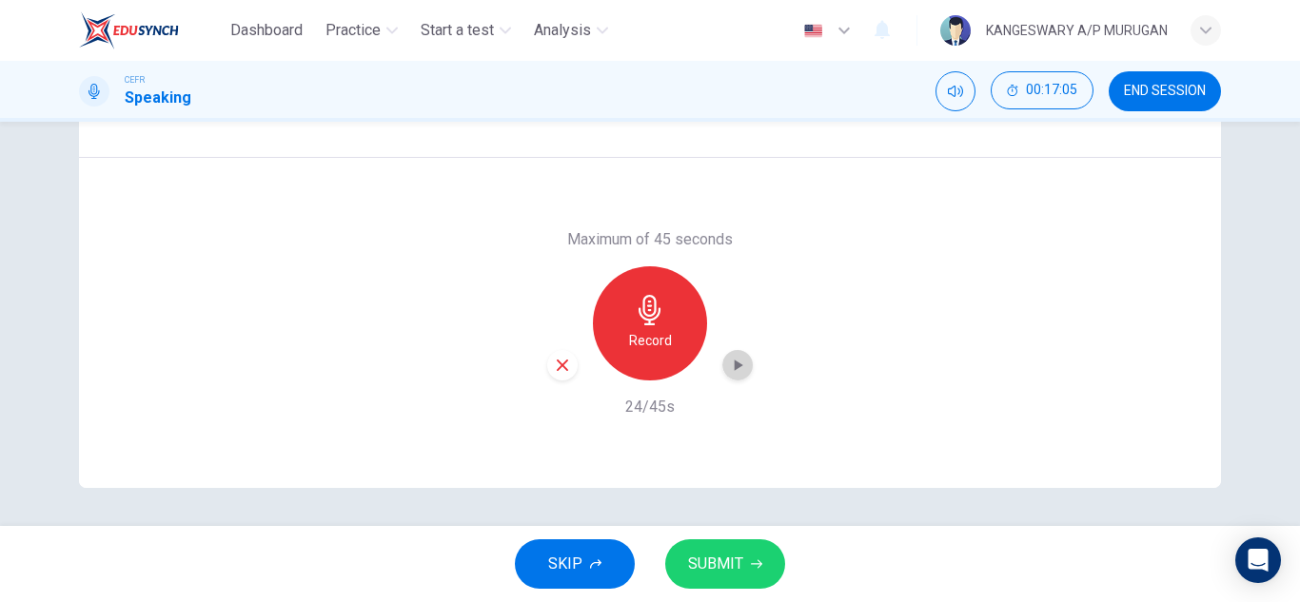
click at [728, 362] on icon "button" at bounding box center [737, 365] width 19 height 19
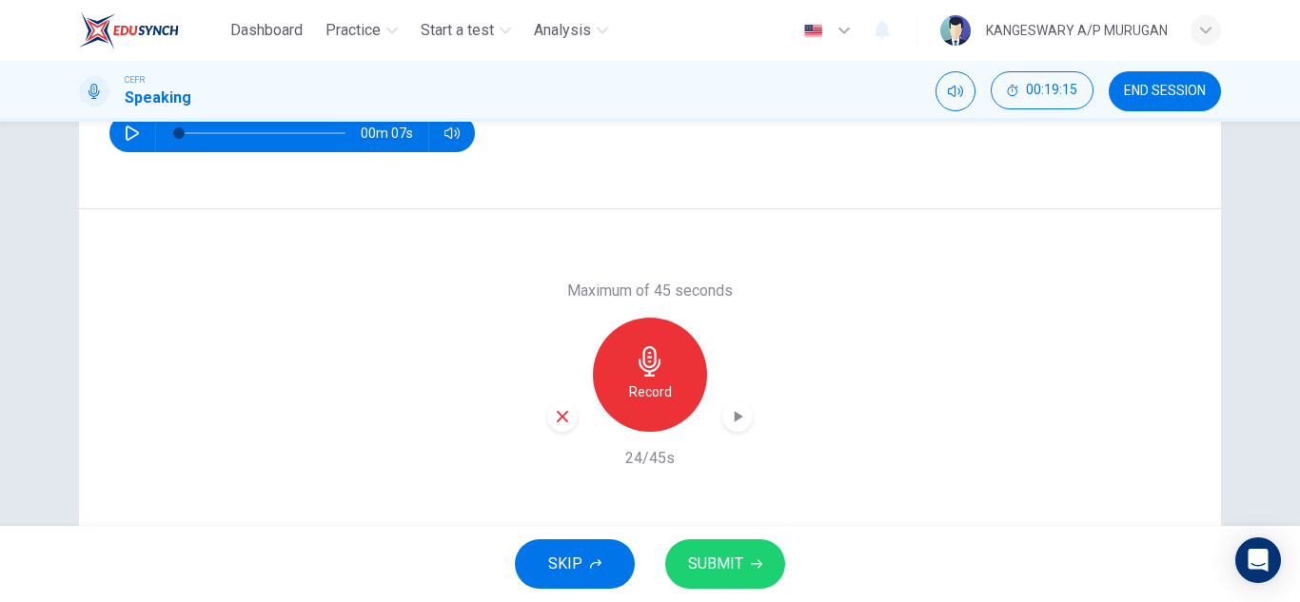
scroll to position [283, 0]
click at [690, 446] on div "Maximum of 45 seconds Record 24/45s" at bounding box center [650, 374] width 206 height 190
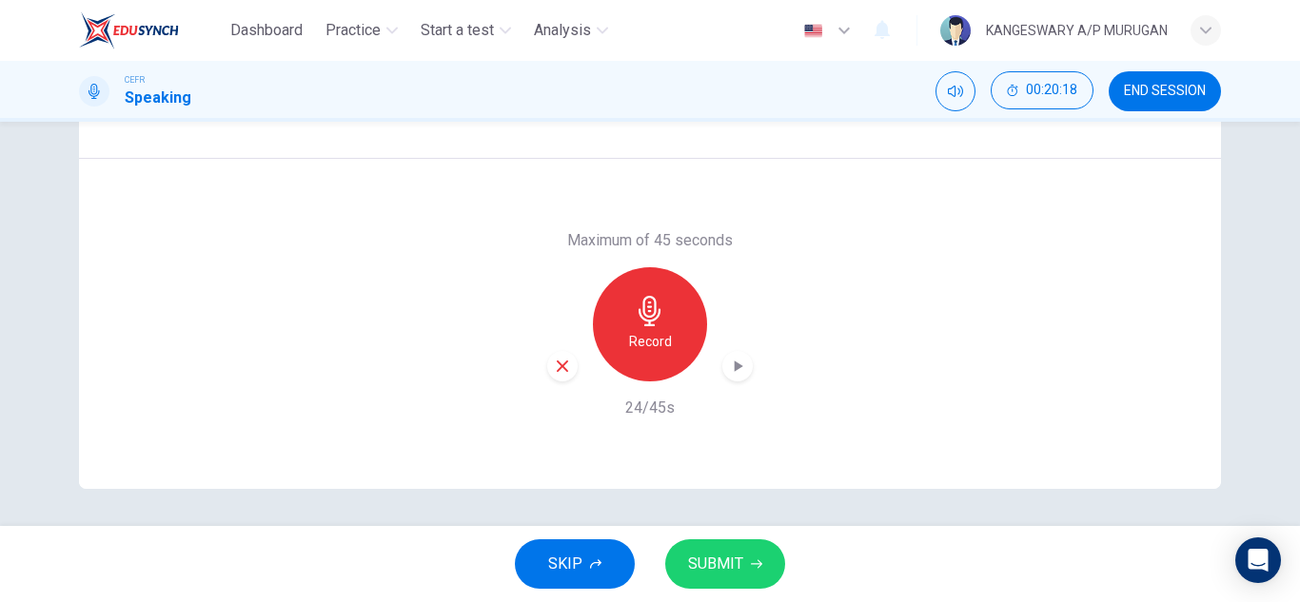
scroll to position [333, 0]
click at [666, 323] on div "Record" at bounding box center [650, 323] width 114 height 114
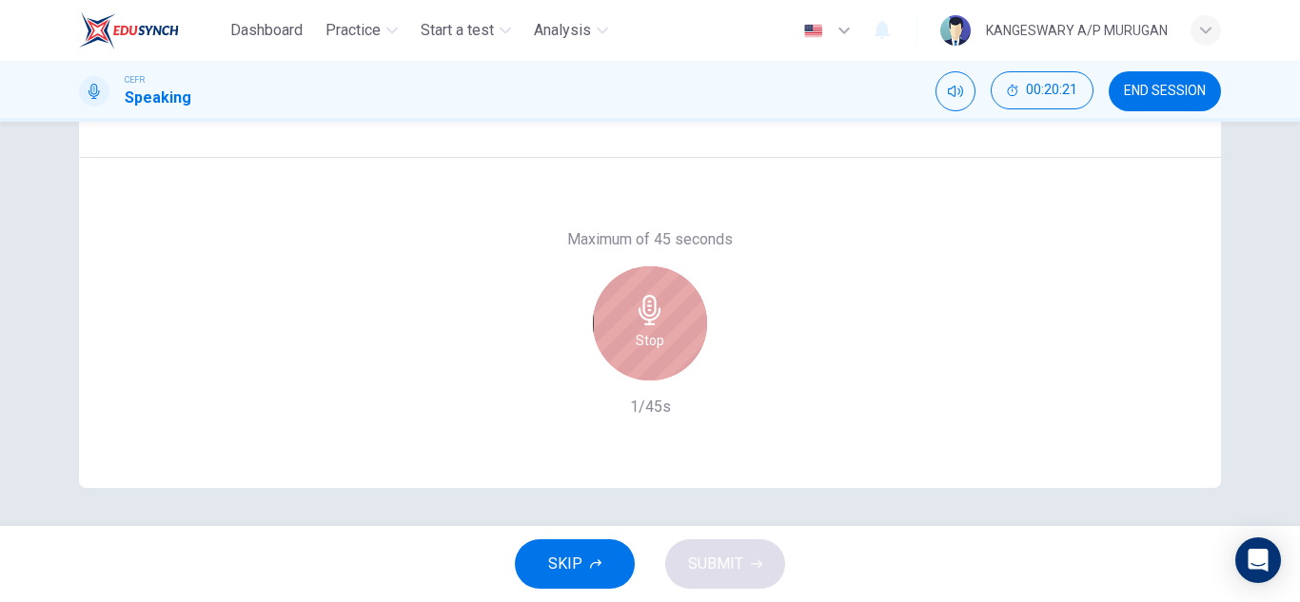
click at [649, 317] on icon "button" at bounding box center [650, 310] width 30 height 30
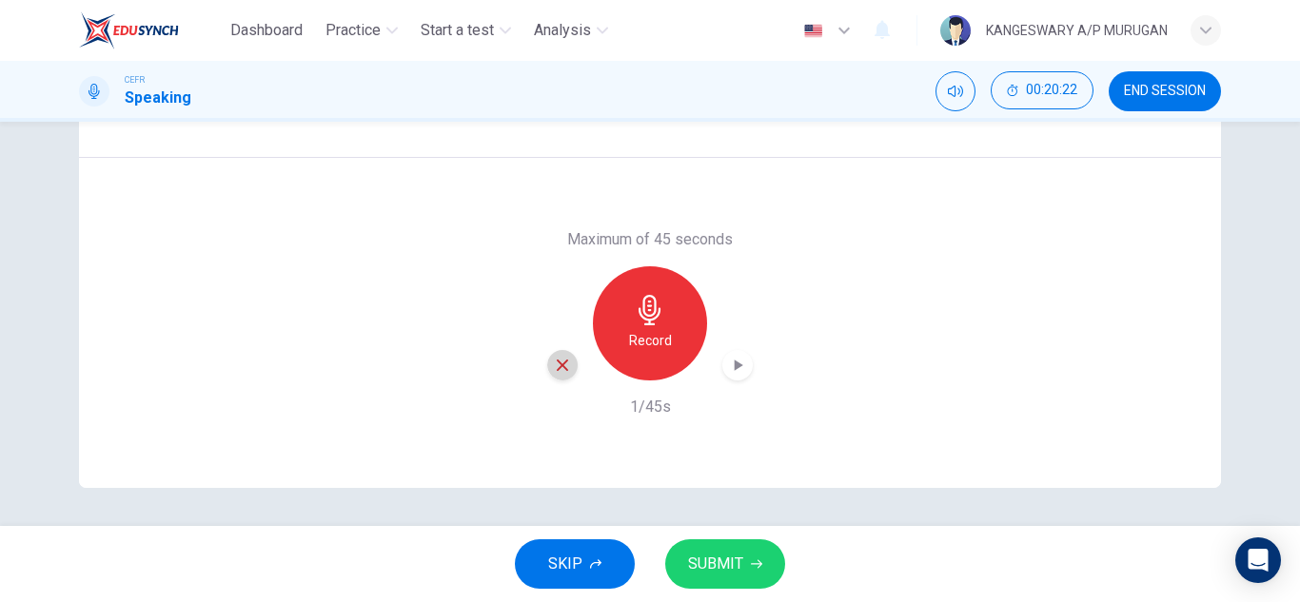
click at [560, 369] on icon "button" at bounding box center [562, 365] width 17 height 17
click at [644, 331] on h6 "Record" at bounding box center [650, 340] width 43 height 23
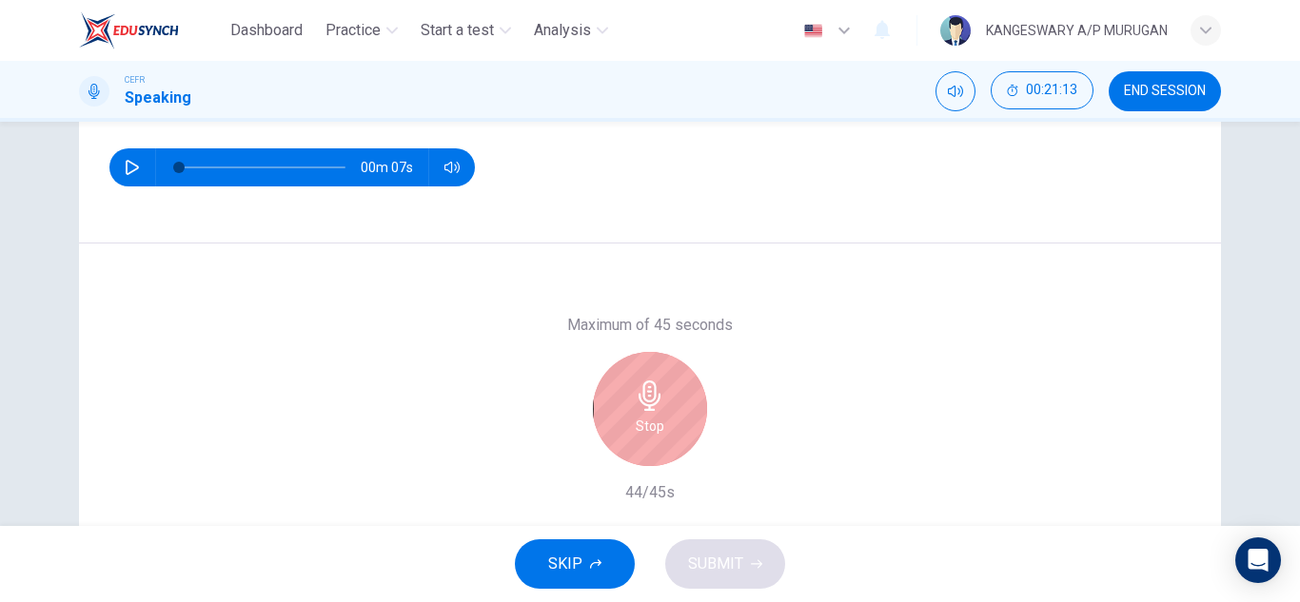
scroll to position [249, 0]
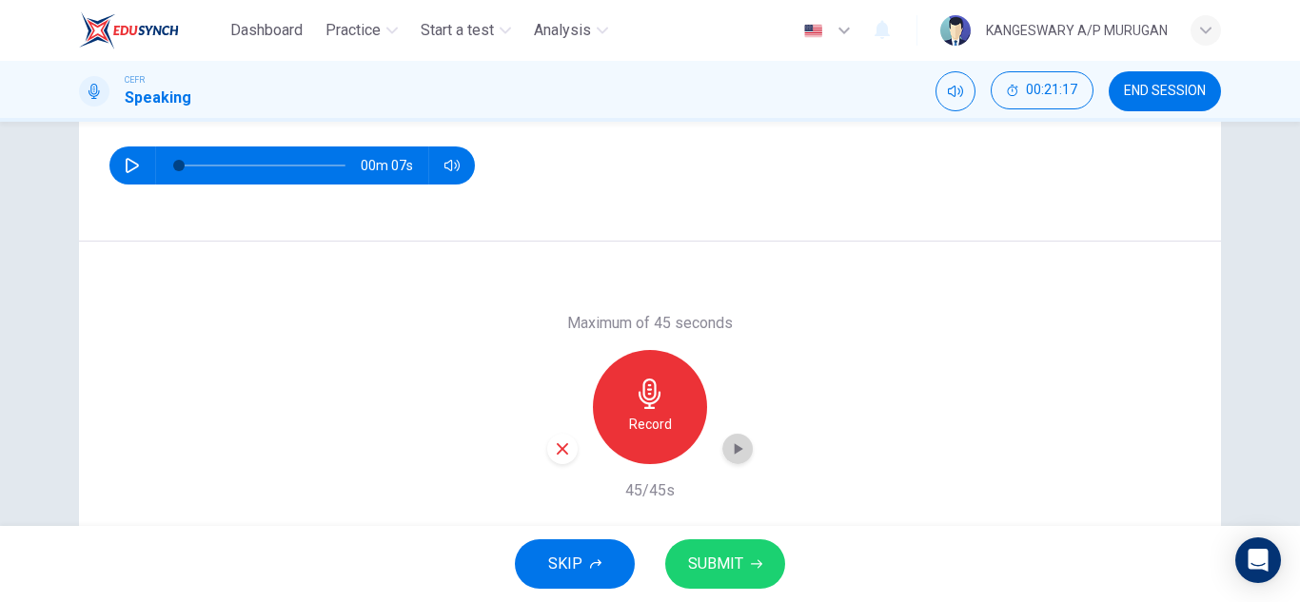
click at [735, 446] on icon "button" at bounding box center [739, 448] width 9 height 11
click at [555, 438] on div "button" at bounding box center [562, 449] width 30 height 30
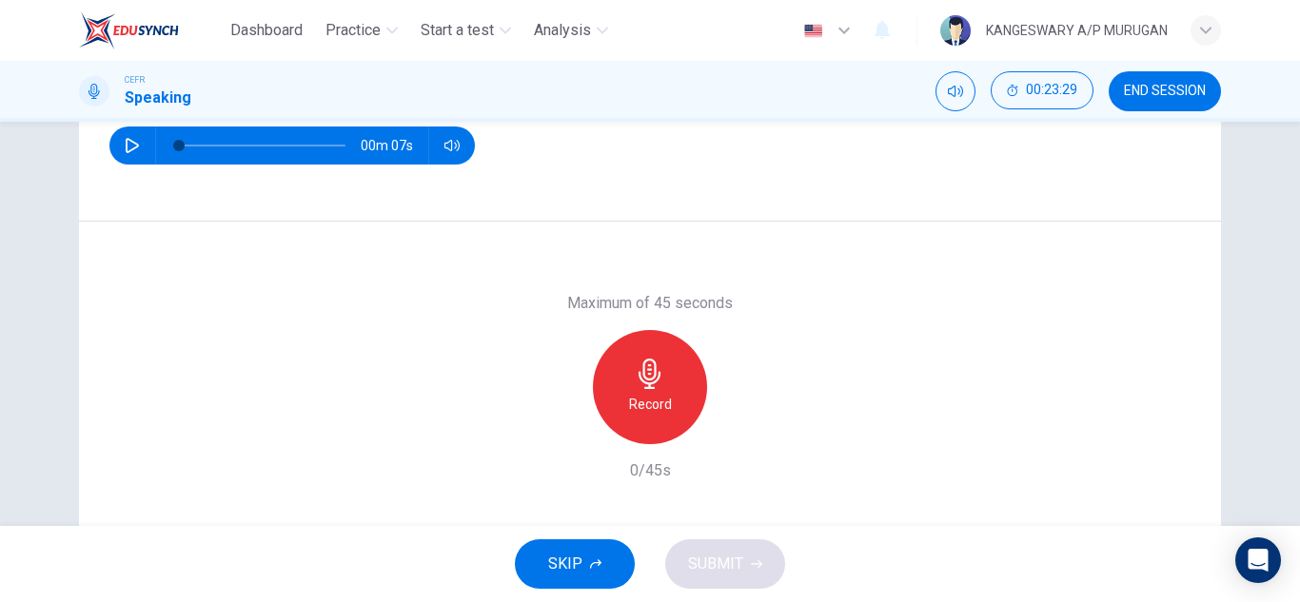
scroll to position [281, 0]
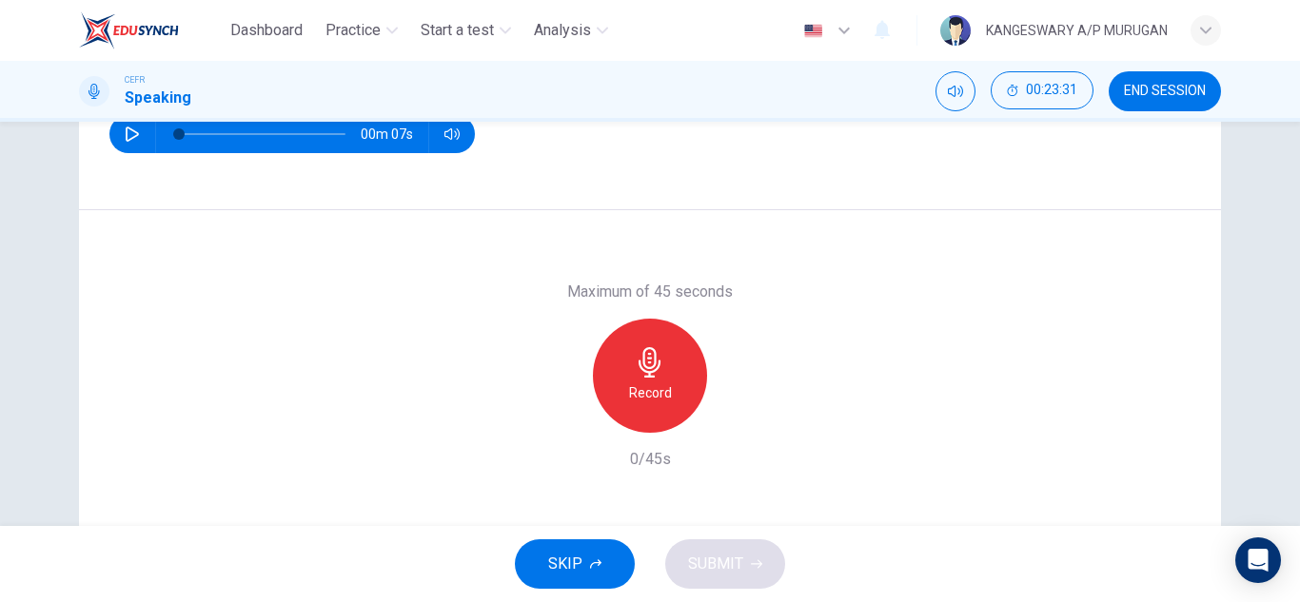
click at [666, 413] on div "Record" at bounding box center [650, 376] width 114 height 114
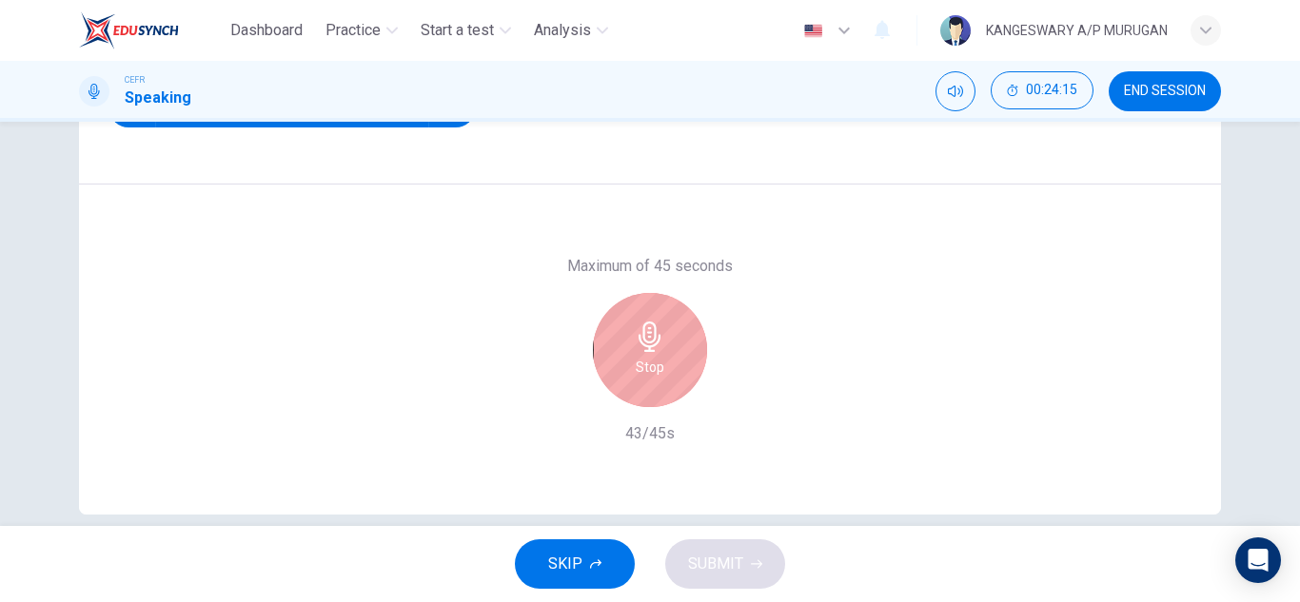
scroll to position [323, 0]
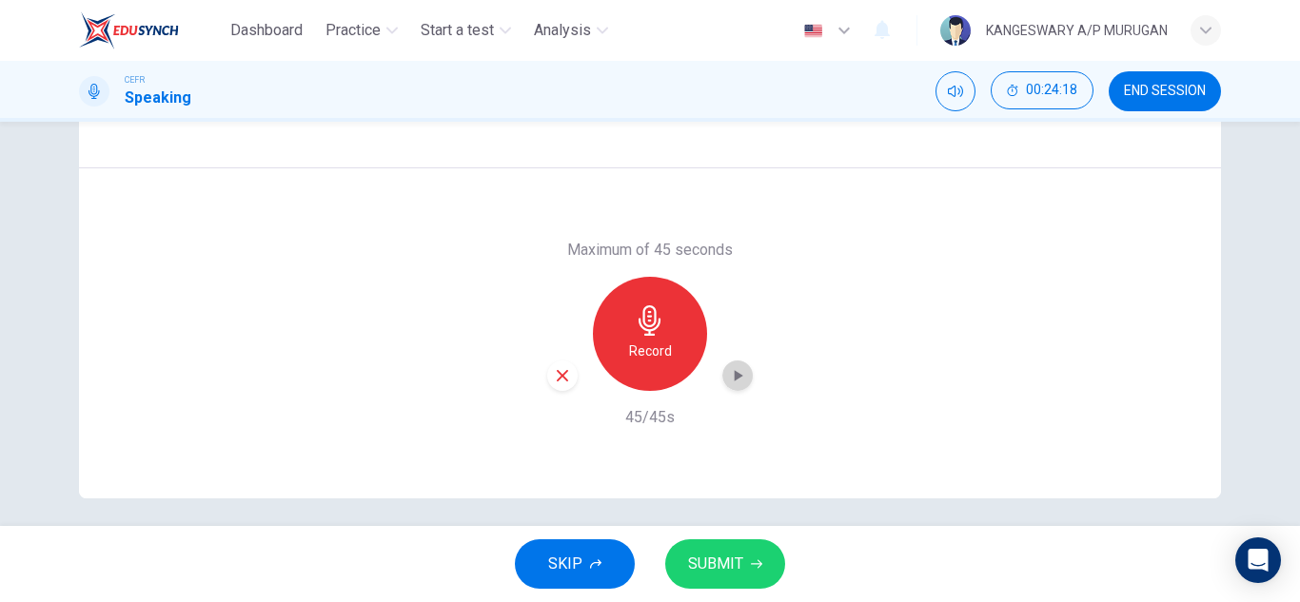
click at [732, 368] on icon "button" at bounding box center [737, 375] width 19 height 19
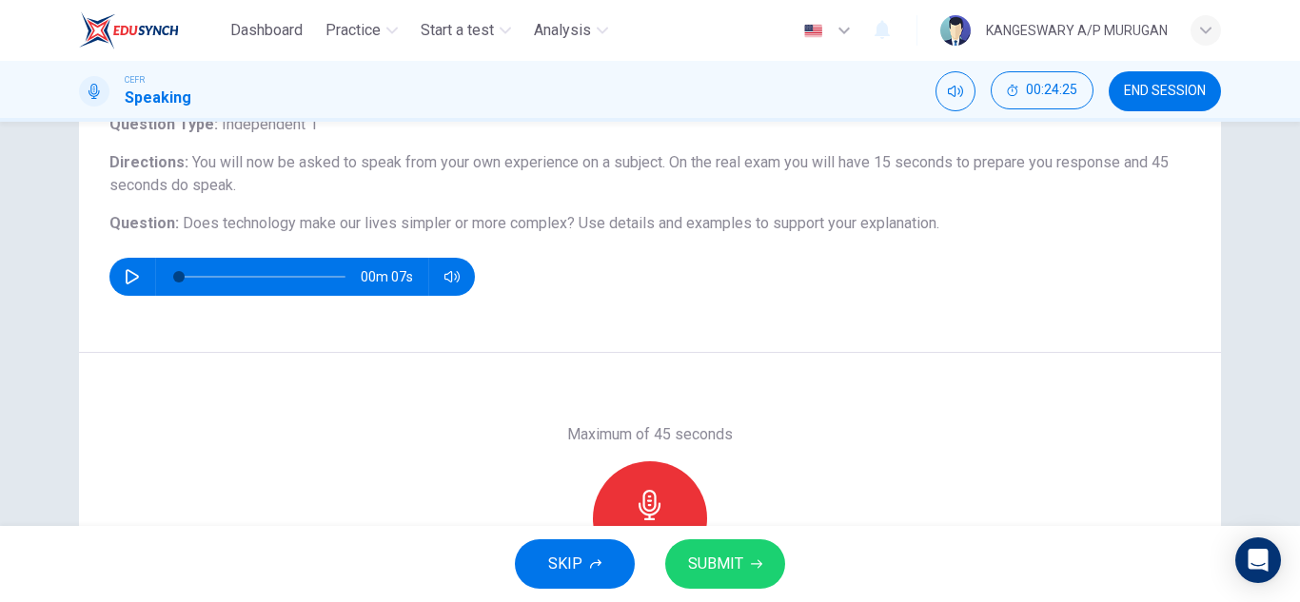
scroll to position [333, 0]
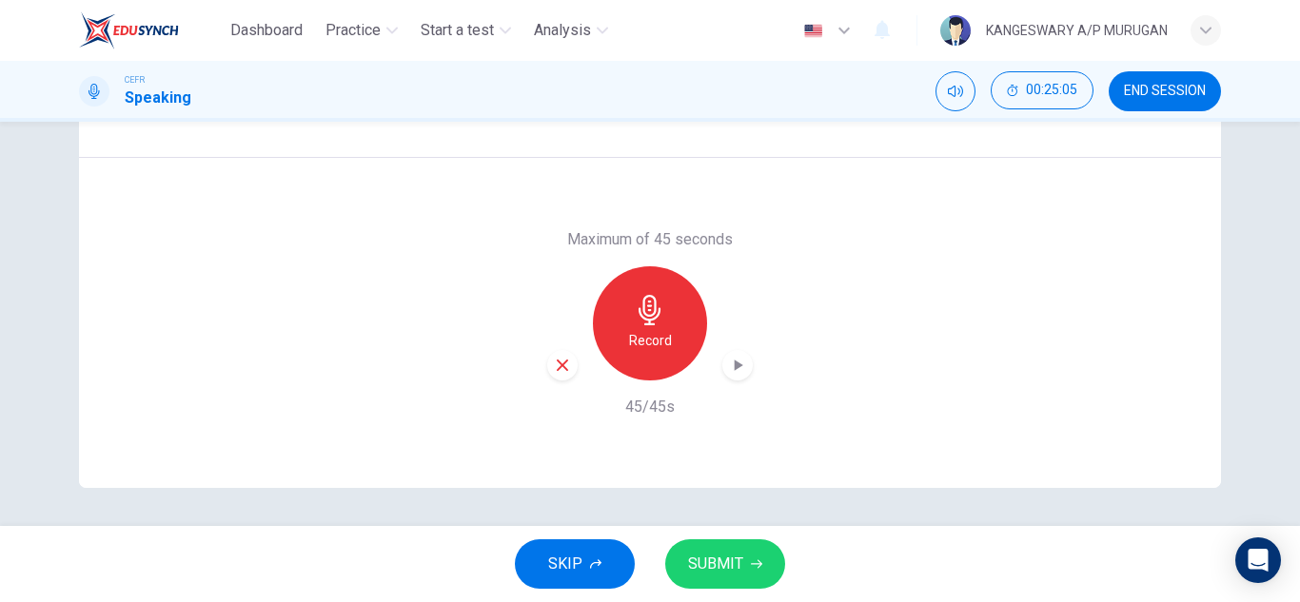
drag, startPoint x: 559, startPoint y: 554, endPoint x: 710, endPoint y: 564, distance: 150.7
click at [710, 564] on div "SKIP SUBMIT" at bounding box center [650, 564] width 1300 height 76
click at [710, 564] on span "SUBMIT" at bounding box center [715, 564] width 55 height 27
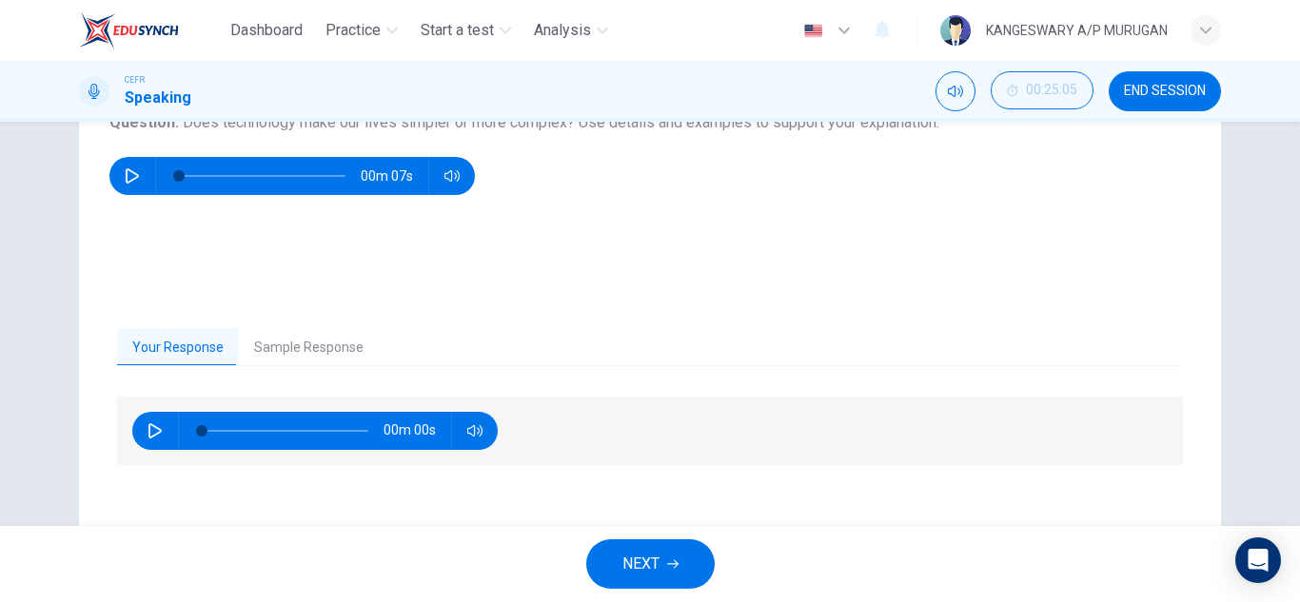
scroll to position [237, 0]
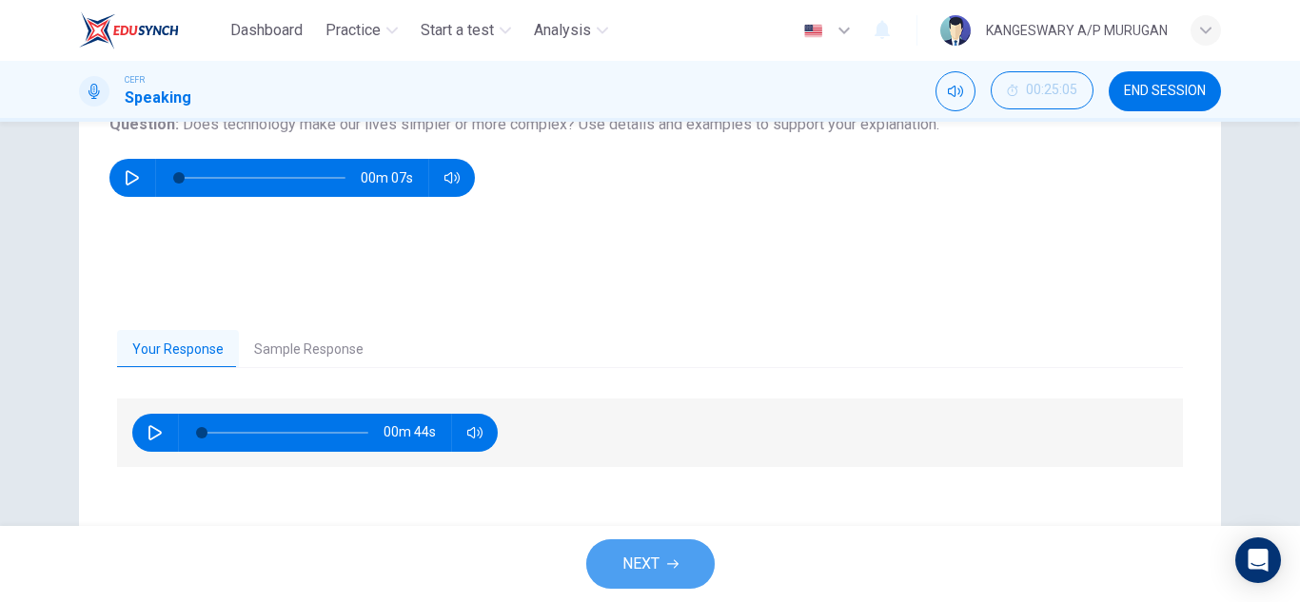
click at [678, 577] on button "NEXT" at bounding box center [650, 563] width 128 height 49
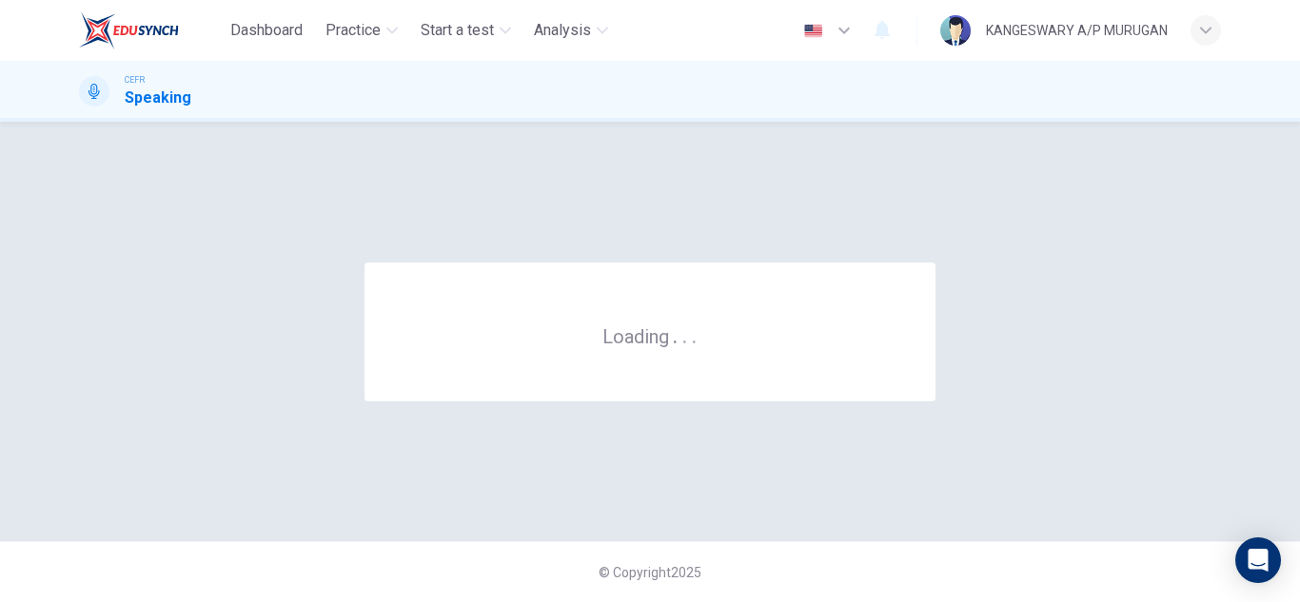
scroll to position [0, 0]
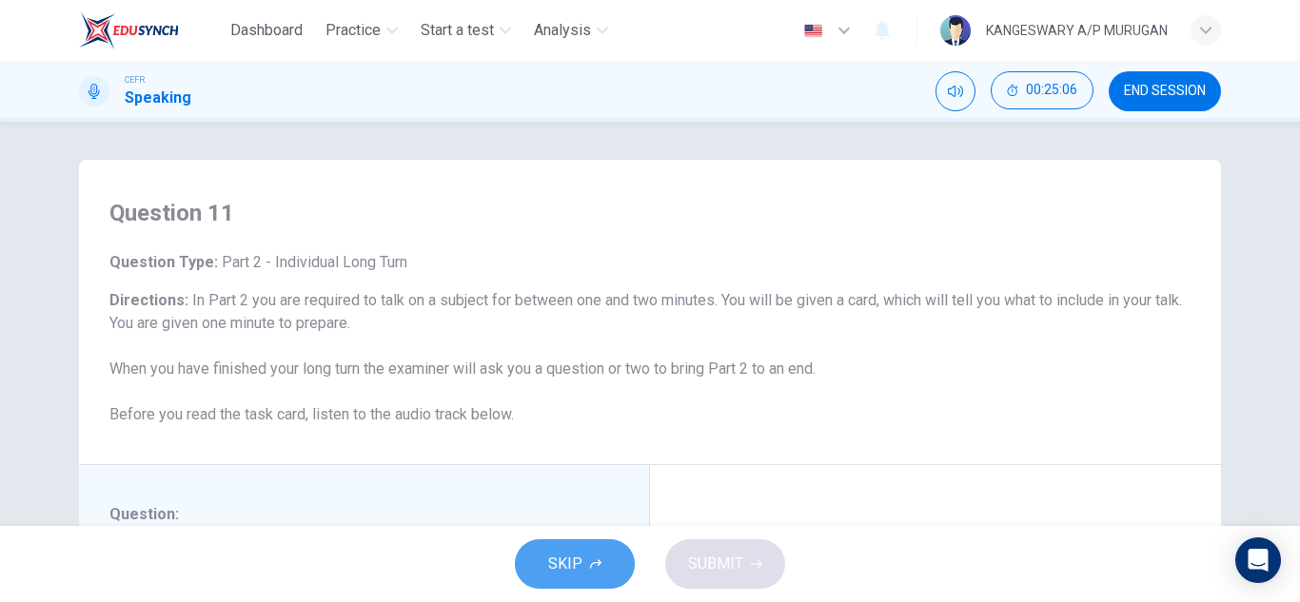
click at [570, 553] on span "SKIP" at bounding box center [565, 564] width 34 height 27
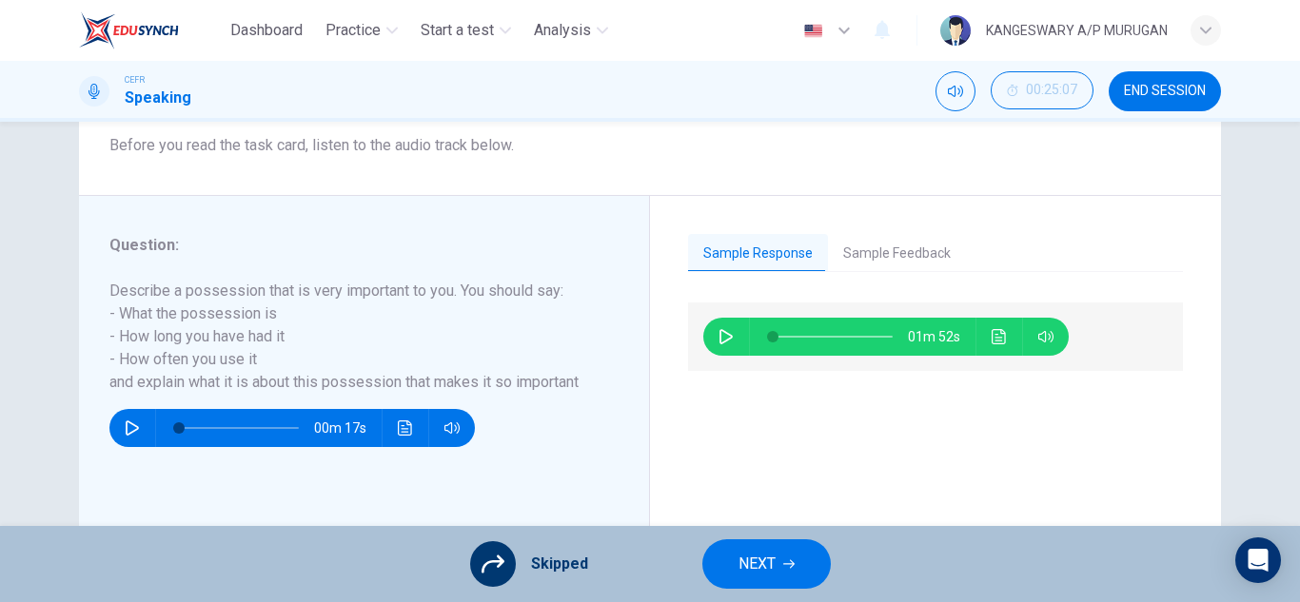
scroll to position [333, 0]
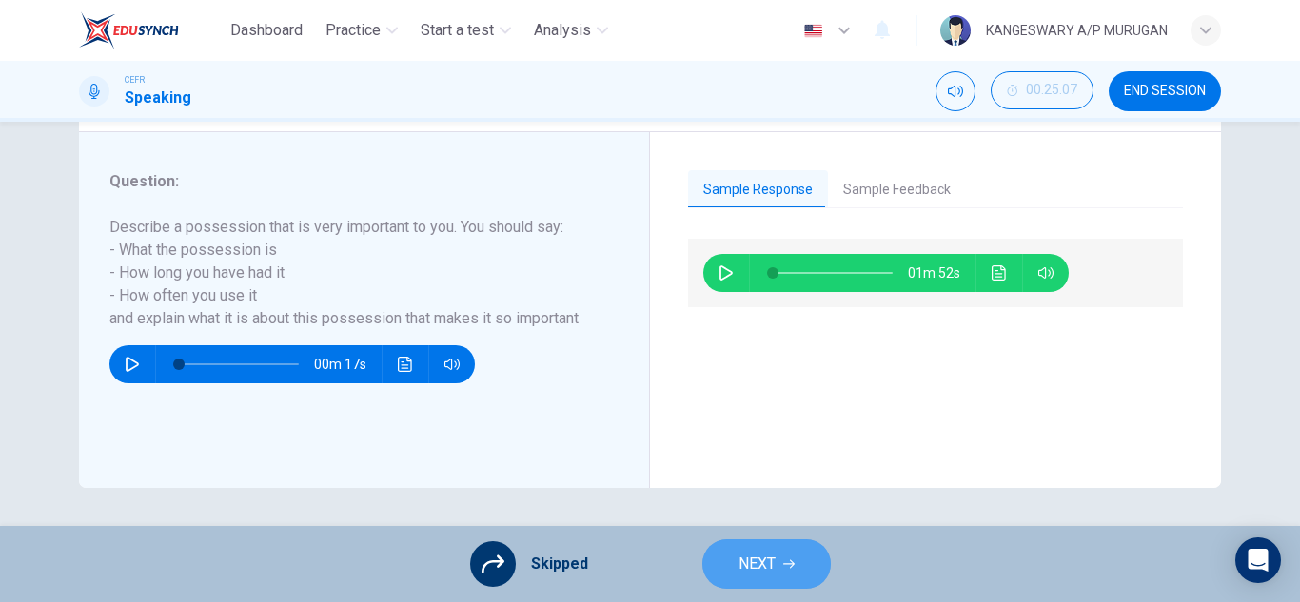
click at [820, 552] on button "NEXT" at bounding box center [766, 563] width 128 height 49
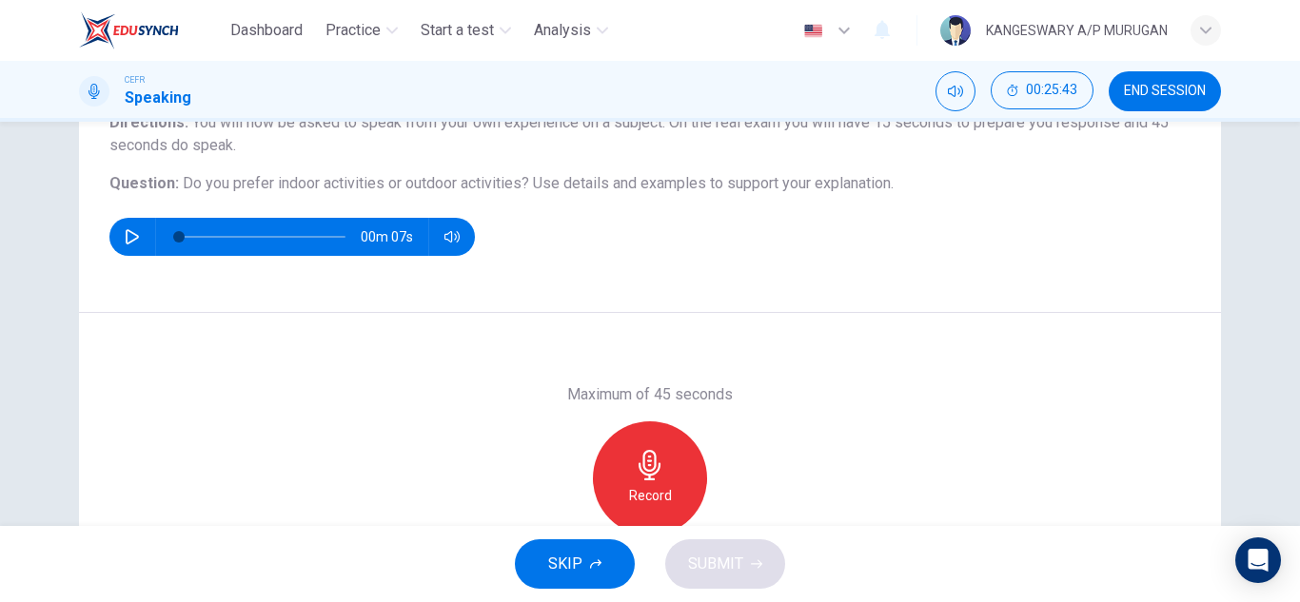
scroll to position [180, 0]
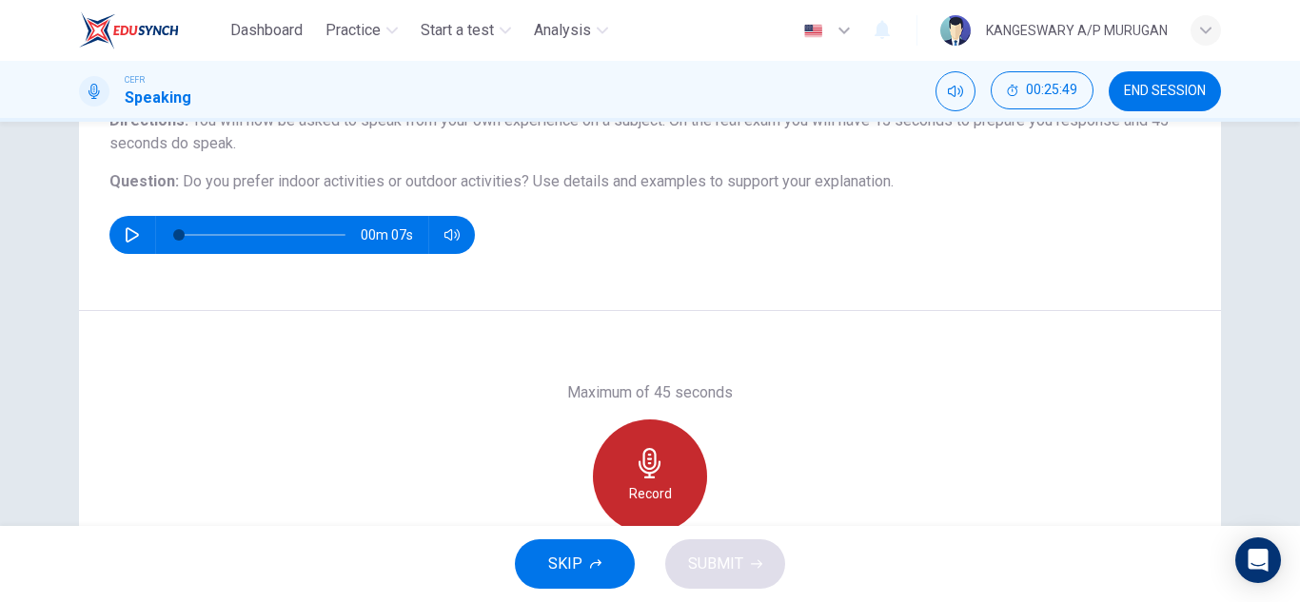
click at [663, 463] on div "Record" at bounding box center [650, 477] width 114 height 114
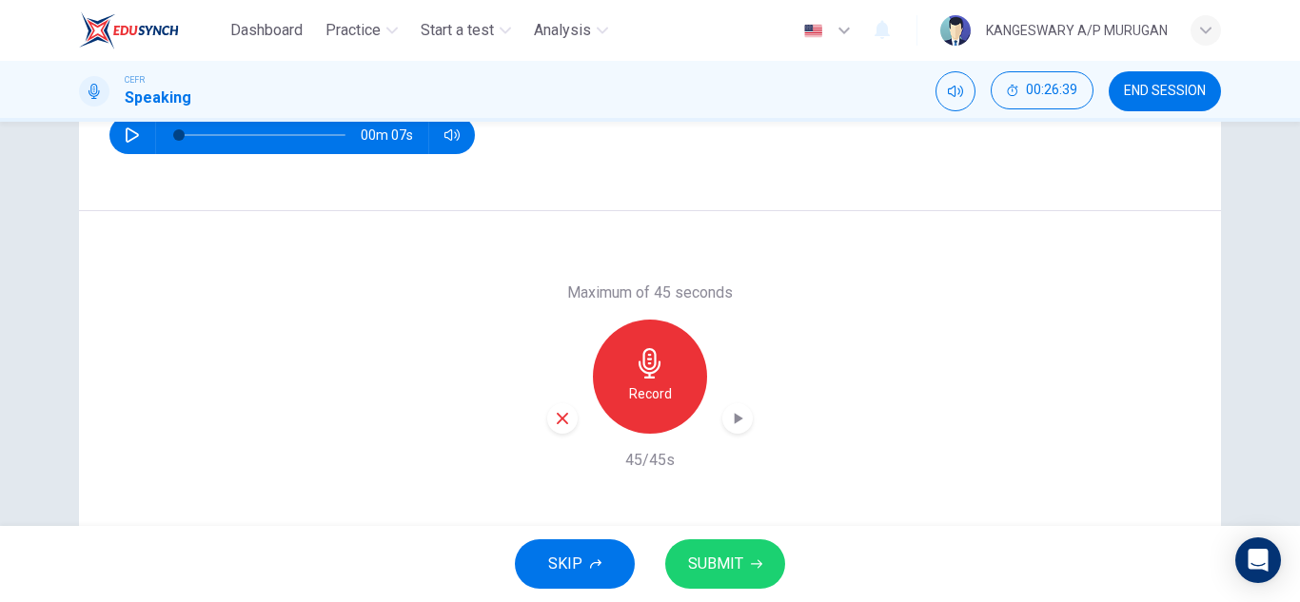
scroll to position [333, 0]
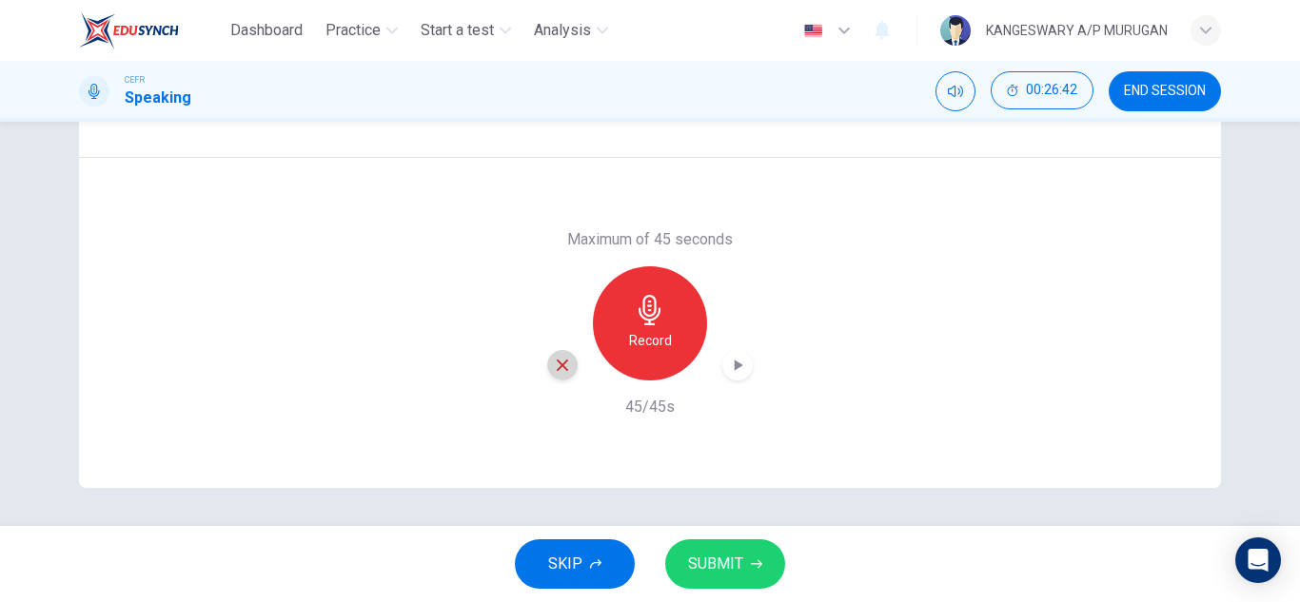
click at [557, 362] on icon "button" at bounding box center [562, 365] width 17 height 17
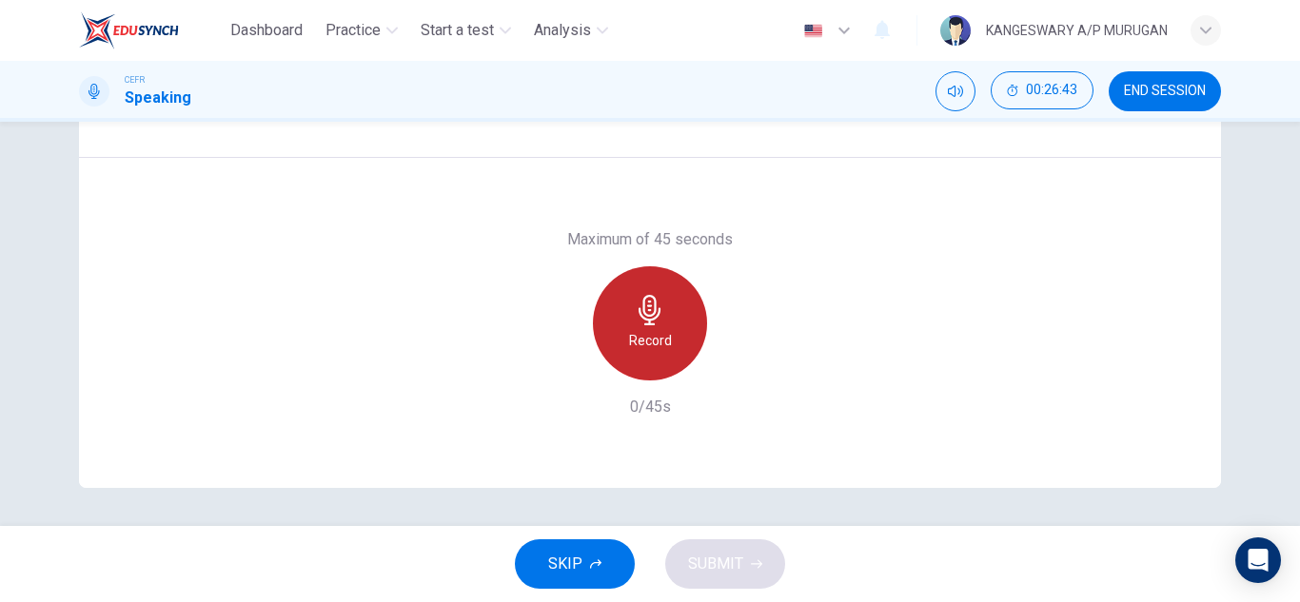
click at [629, 348] on h6 "Record" at bounding box center [650, 340] width 43 height 23
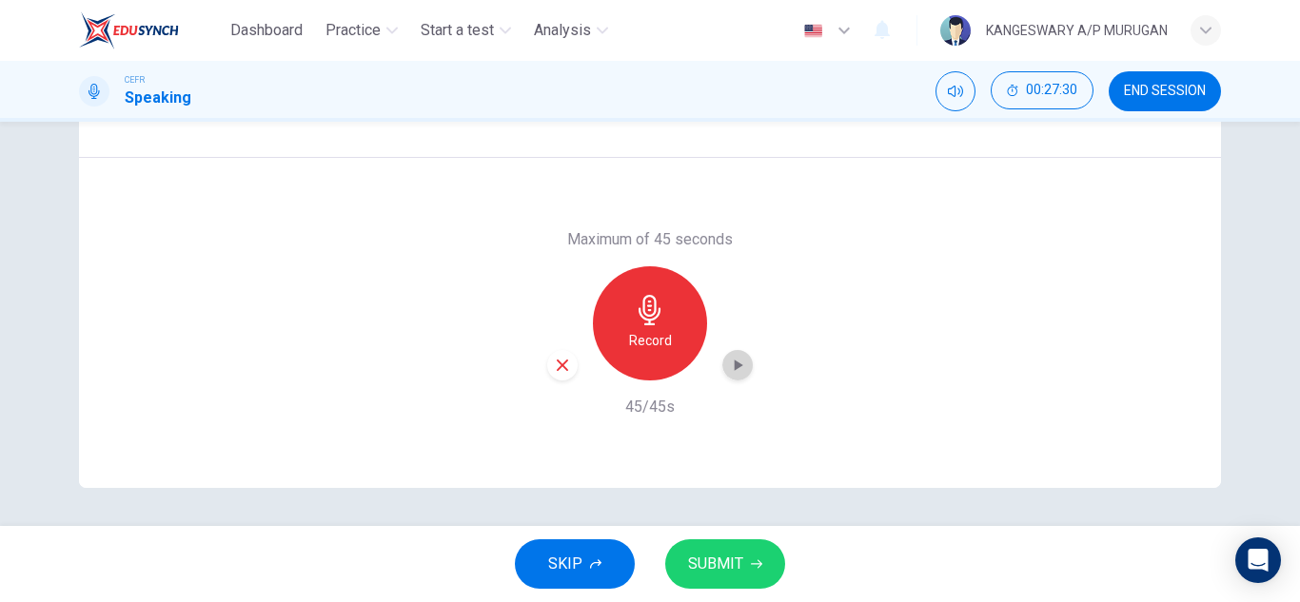
click at [732, 360] on icon "button" at bounding box center [737, 365] width 19 height 19
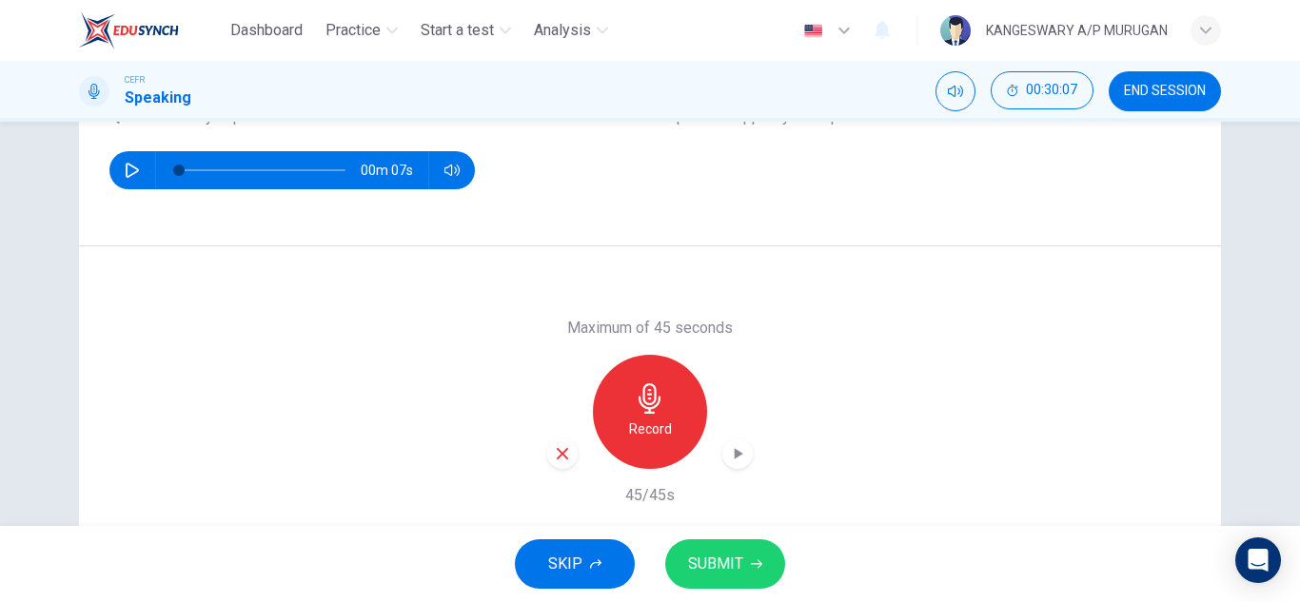
scroll to position [245, 0]
click at [573, 455] on div "Record" at bounding box center [650, 411] width 206 height 114
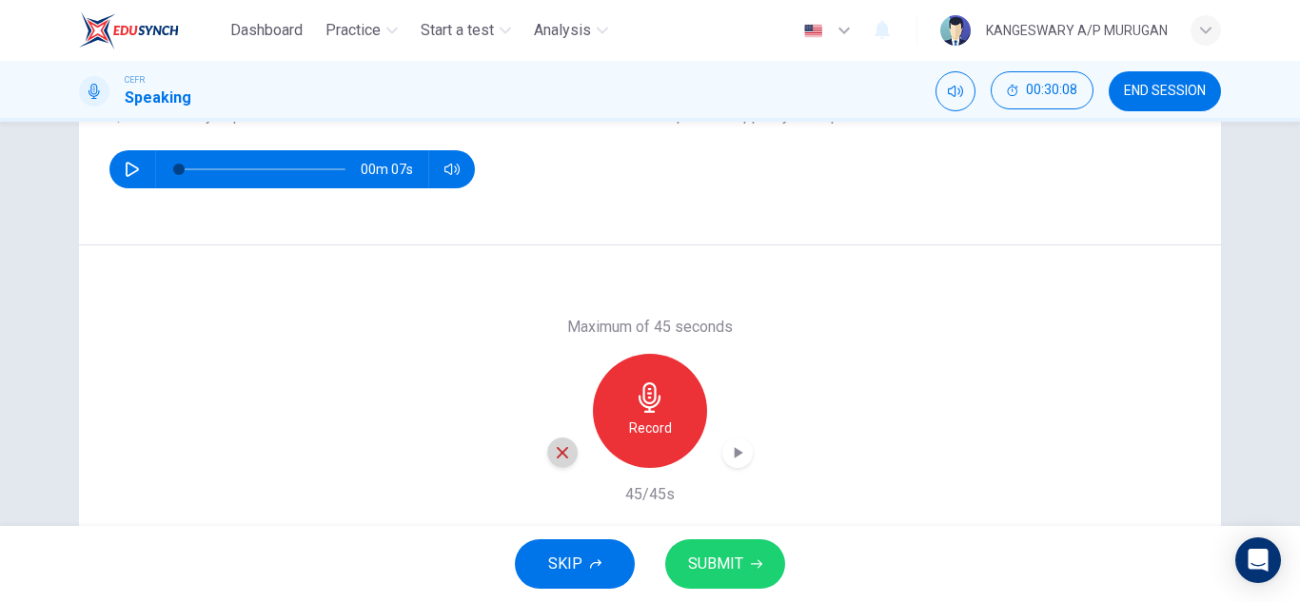
click at [562, 453] on icon "button" at bounding box center [562, 452] width 17 height 17
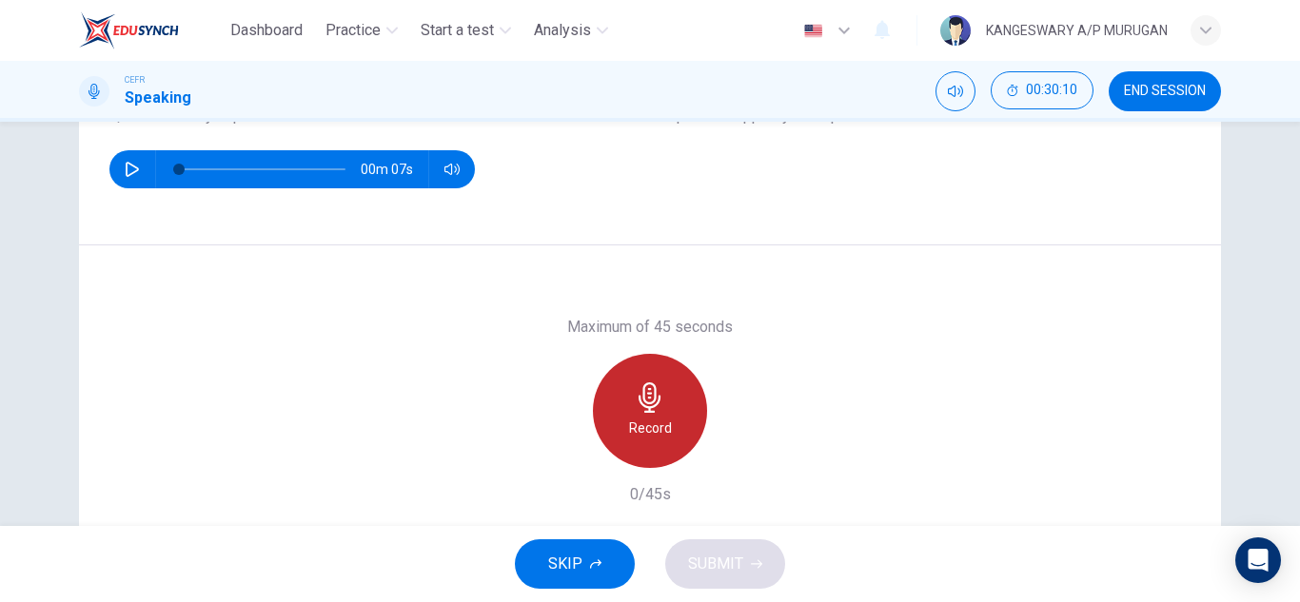
click at [673, 435] on div "Record" at bounding box center [650, 411] width 114 height 114
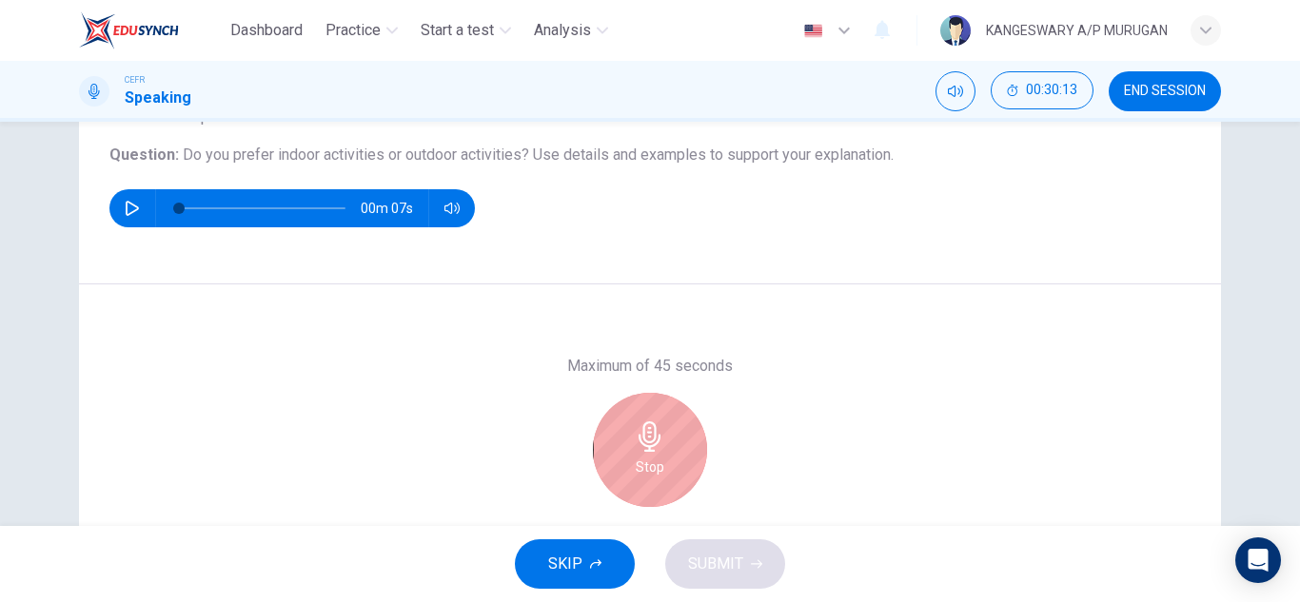
scroll to position [333, 0]
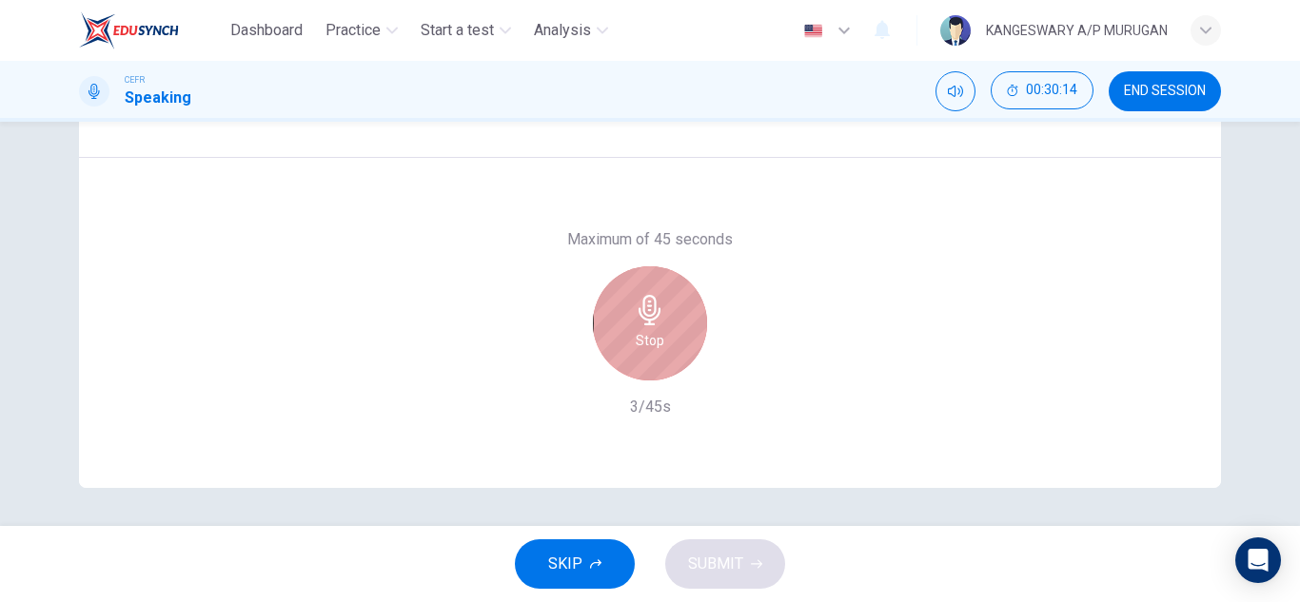
click at [635, 311] on icon "button" at bounding box center [650, 310] width 30 height 30
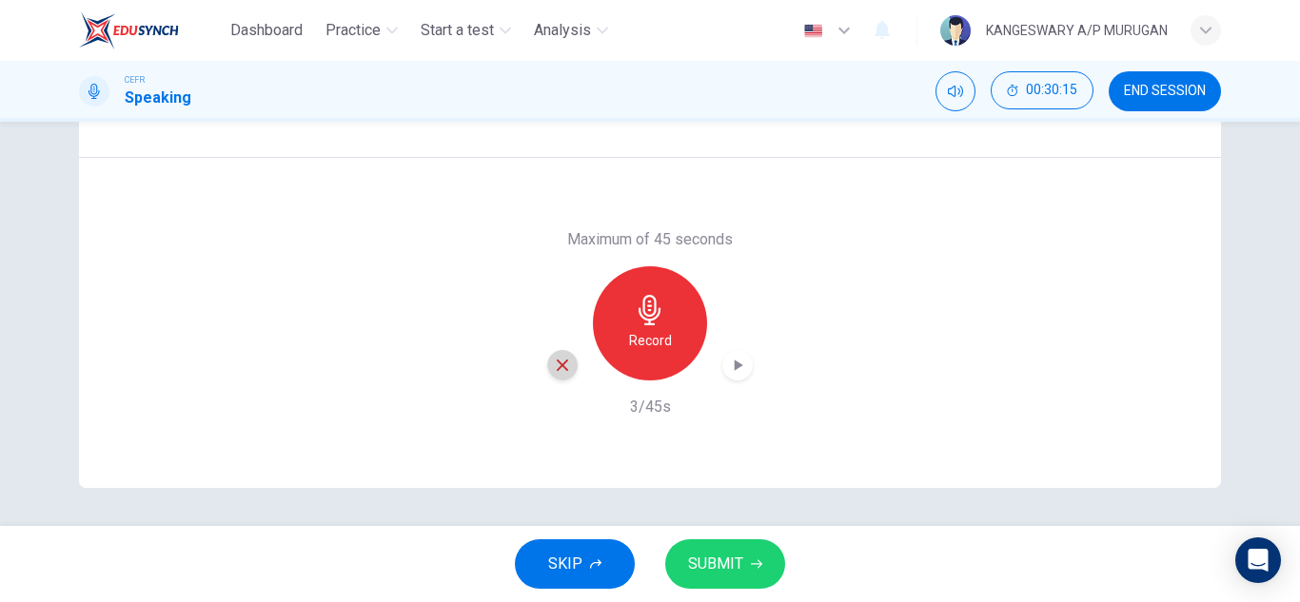
click at [557, 368] on icon "button" at bounding box center [562, 365] width 17 height 17
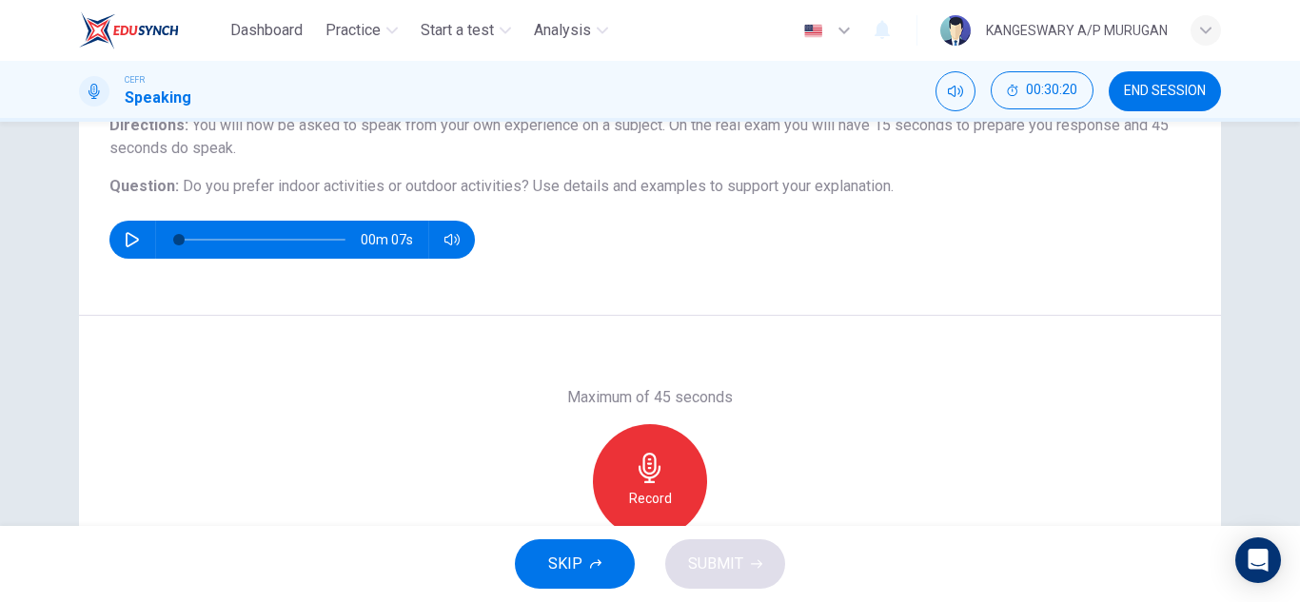
scroll to position [226, 0]
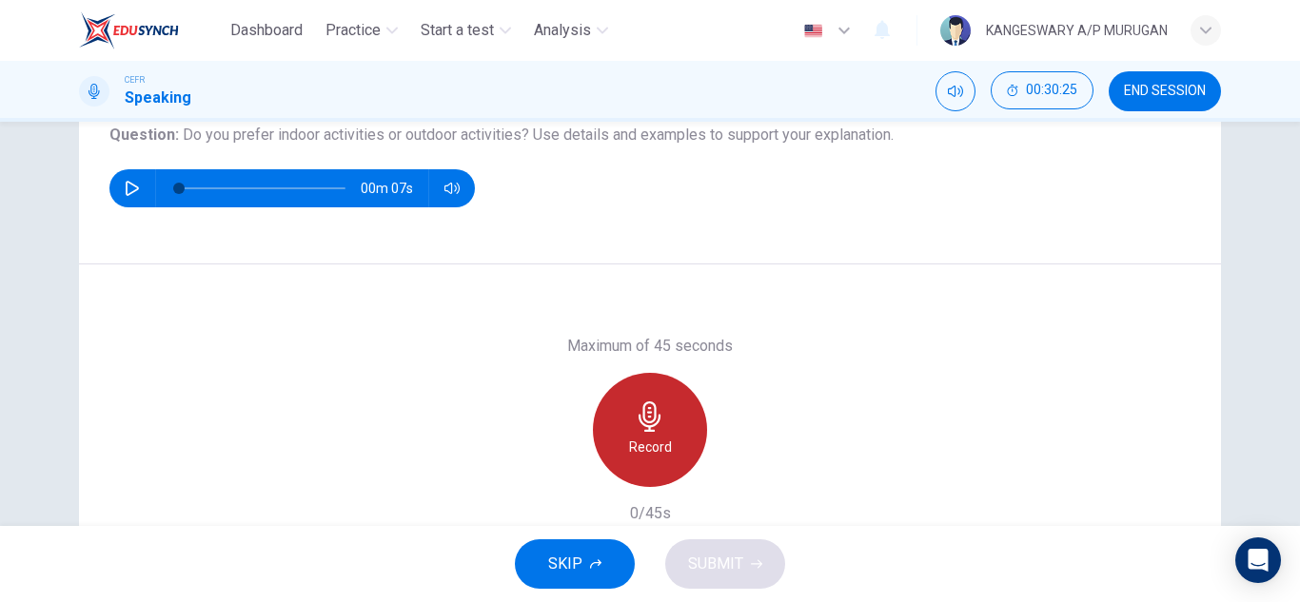
click at [644, 424] on icon "button" at bounding box center [650, 417] width 30 height 30
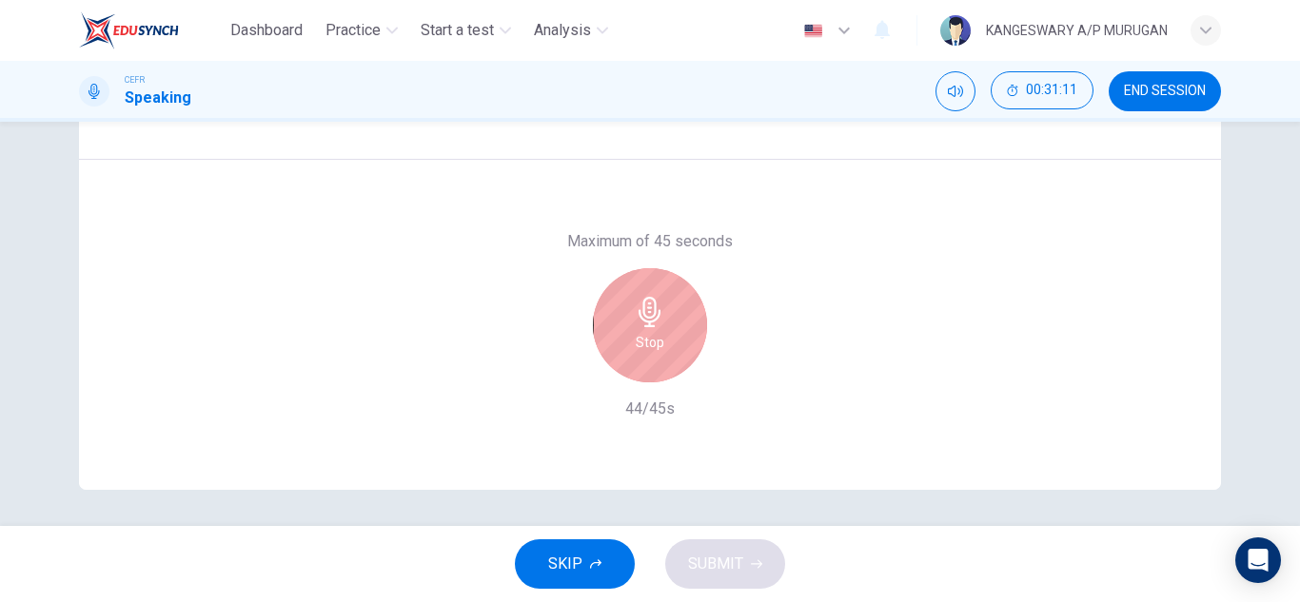
scroll to position [333, 0]
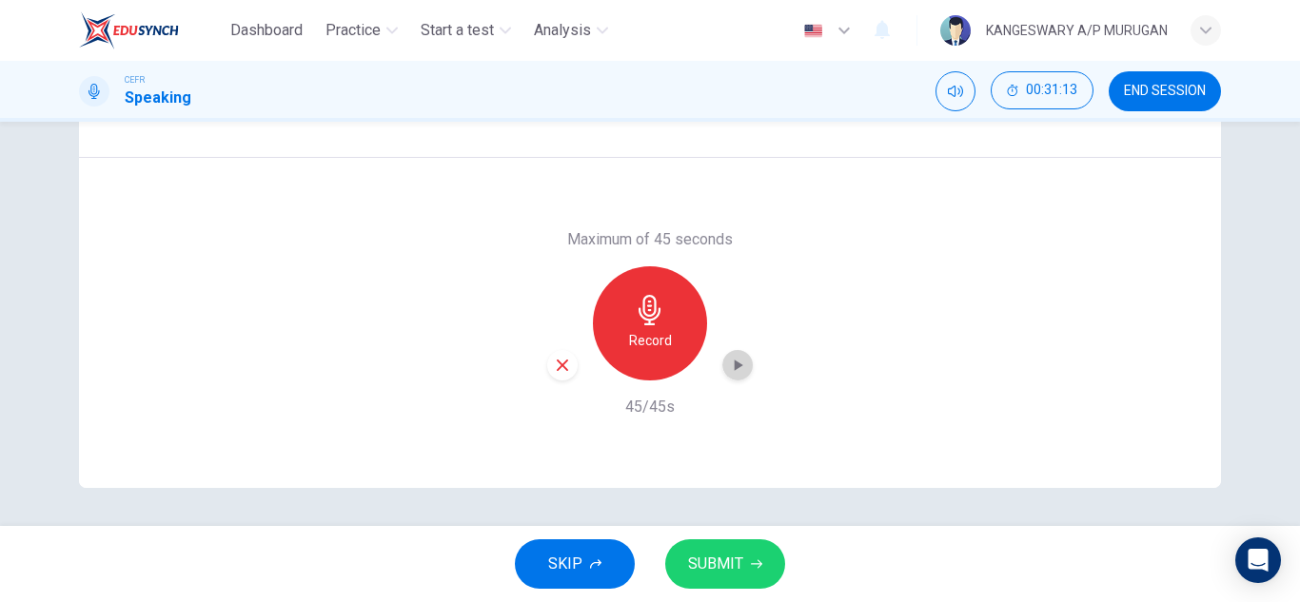
click at [728, 360] on icon "button" at bounding box center [737, 365] width 19 height 19
